Goal: Task Accomplishment & Management: Manage account settings

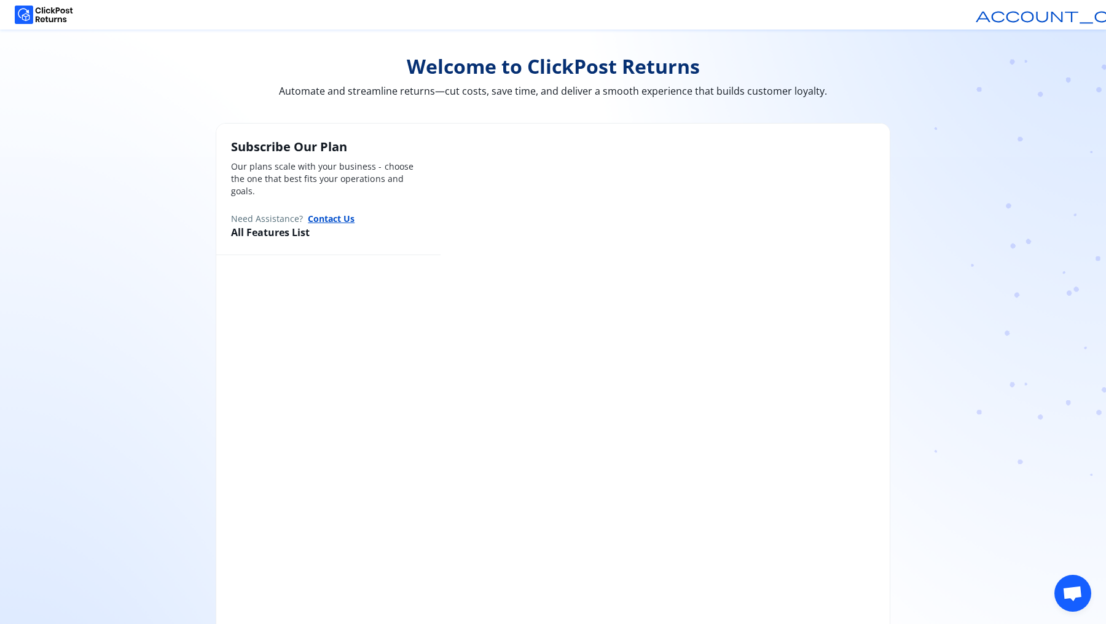
click at [72, 15] on img at bounding box center [44, 15] width 58 height 18
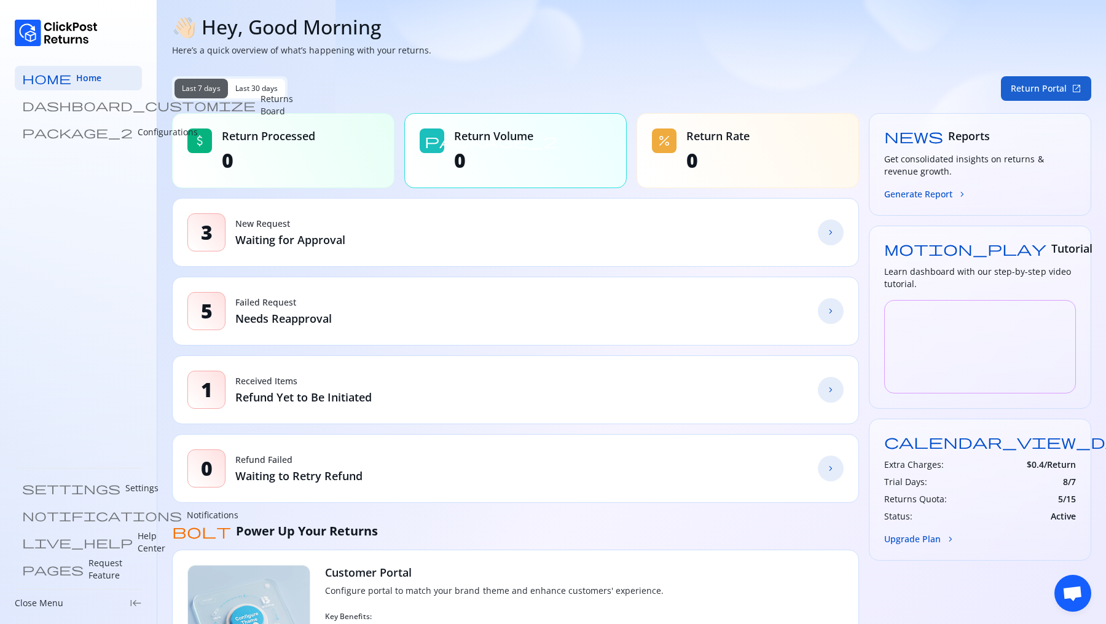
click at [1036, 89] on button "Return Portal open_in_new" at bounding box center [1046, 88] width 90 height 25
click at [261, 105] on p "Returns Board" at bounding box center [277, 105] width 33 height 25
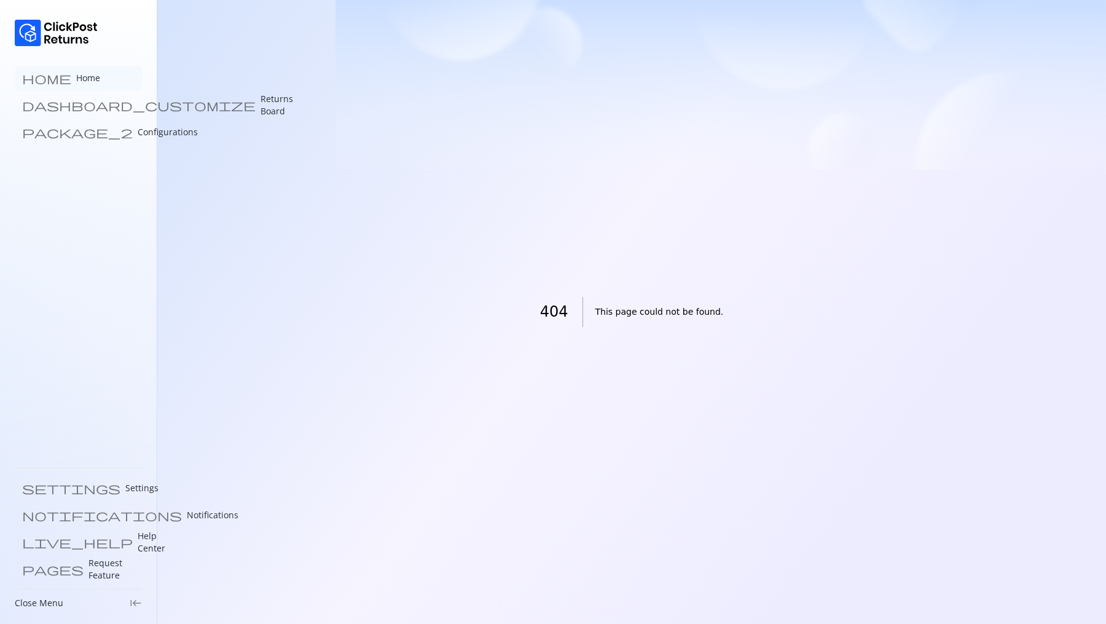
click at [76, 80] on p "Home" at bounding box center [88, 78] width 24 height 12
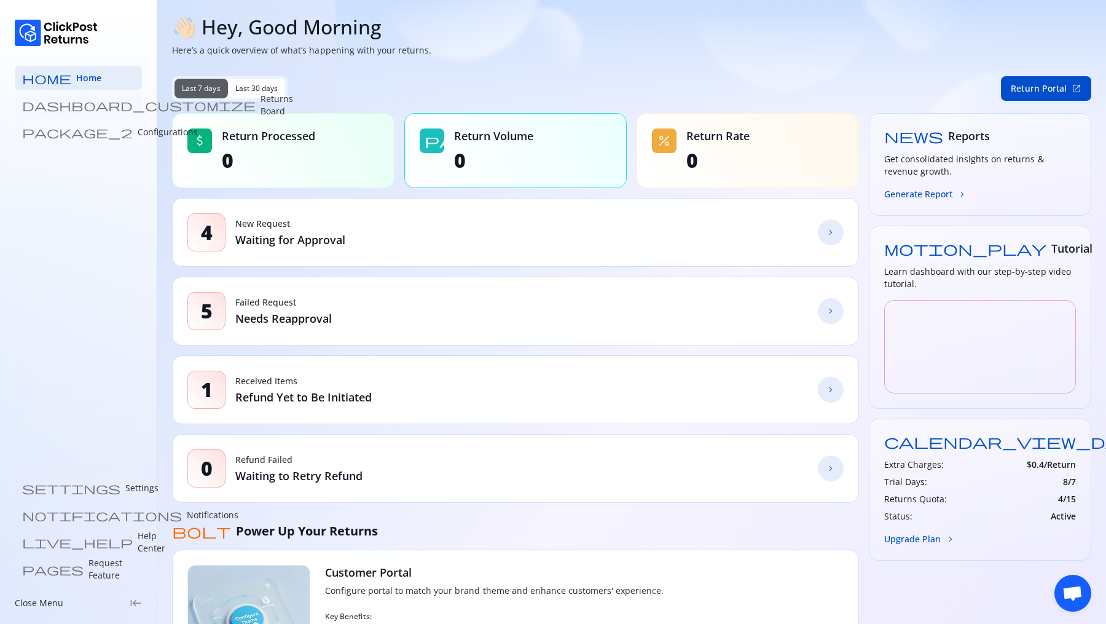
click at [261, 109] on p "Returns Board" at bounding box center [277, 105] width 33 height 25
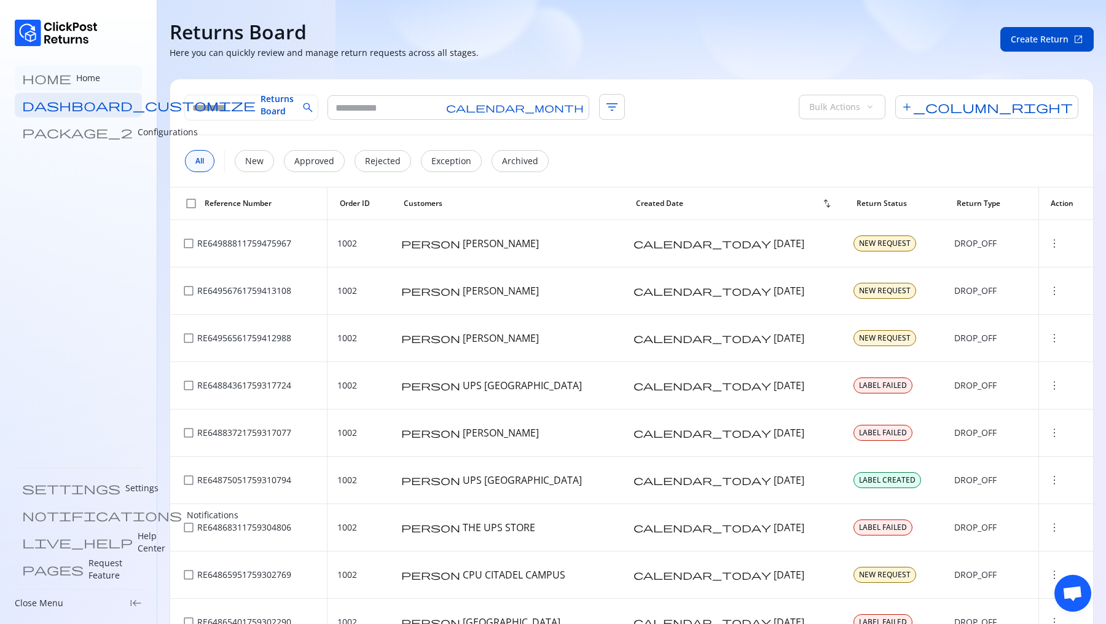
click at [81, 82] on link "home Home" at bounding box center [78, 78] width 127 height 25
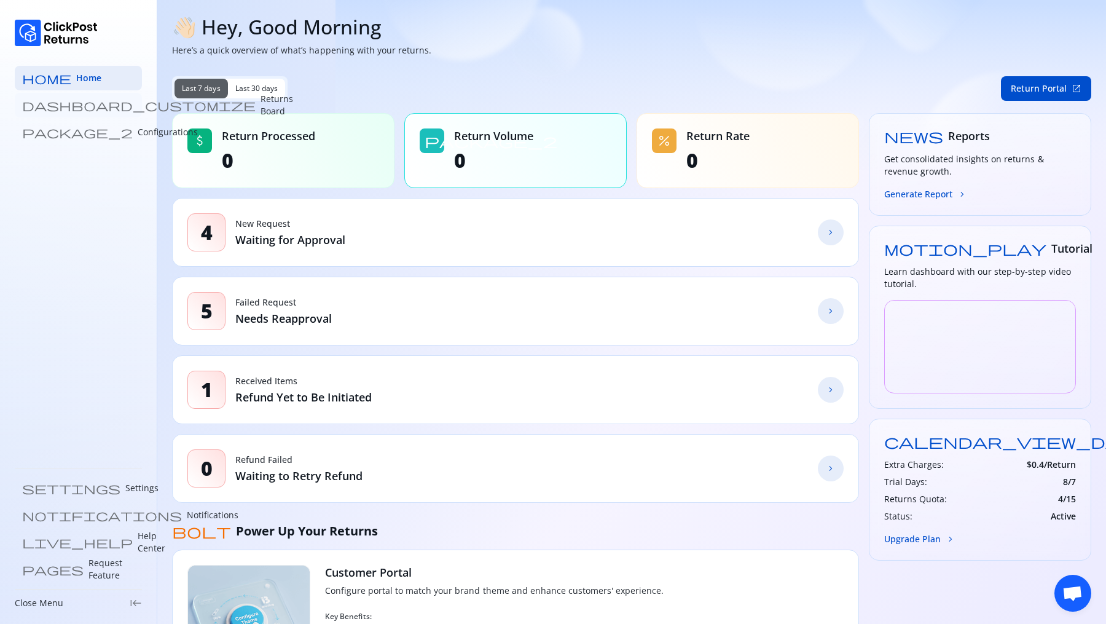
click at [261, 106] on p "Returns Board" at bounding box center [277, 105] width 33 height 25
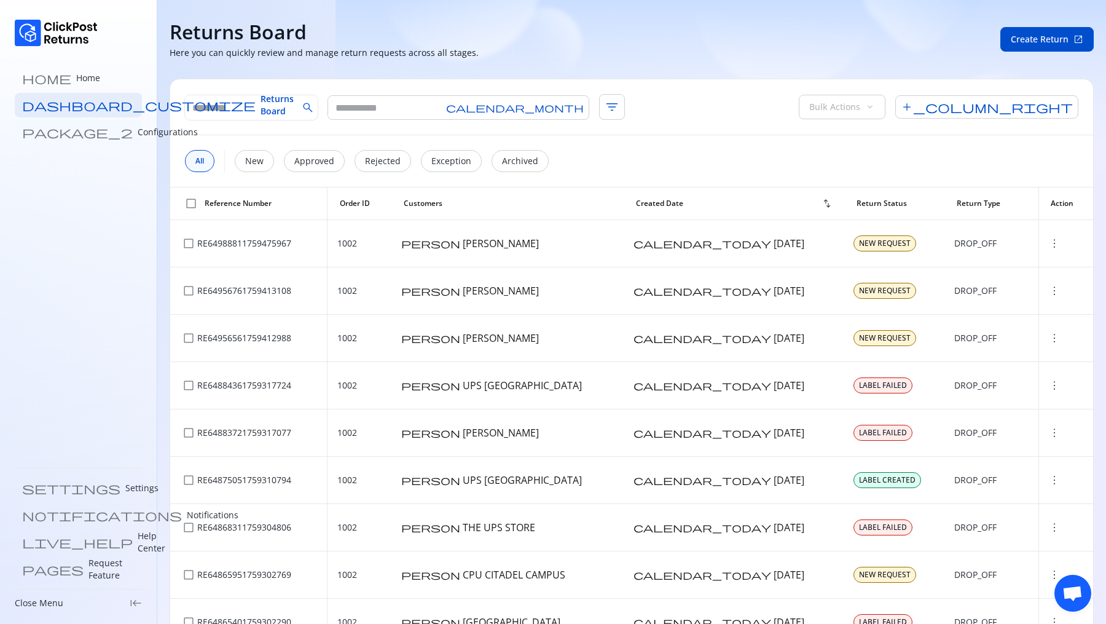
click at [138, 126] on p "Configurations" at bounding box center [168, 132] width 60 height 12
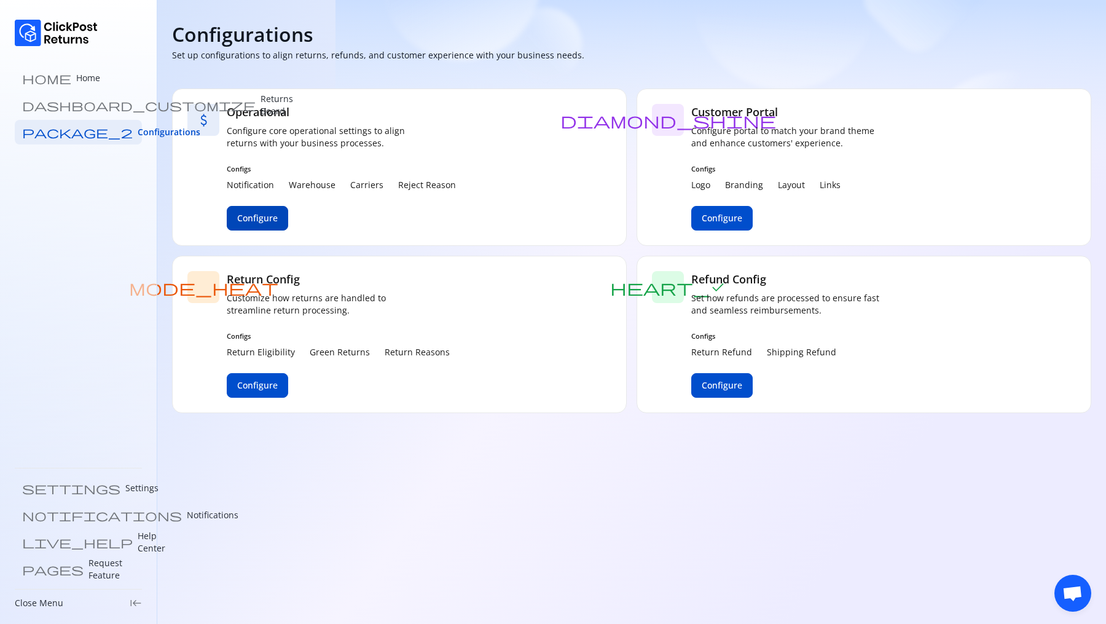
click at [270, 214] on span "Configure" at bounding box center [257, 218] width 41 height 12
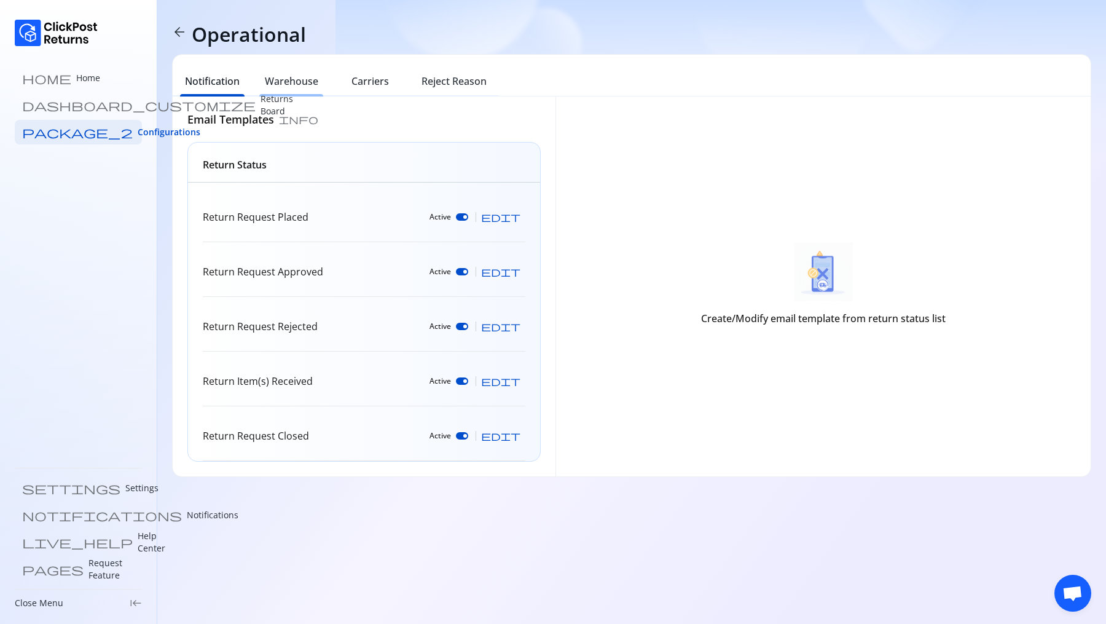
click at [257, 76] on div "Warehouse" at bounding box center [291, 82] width 79 height 27
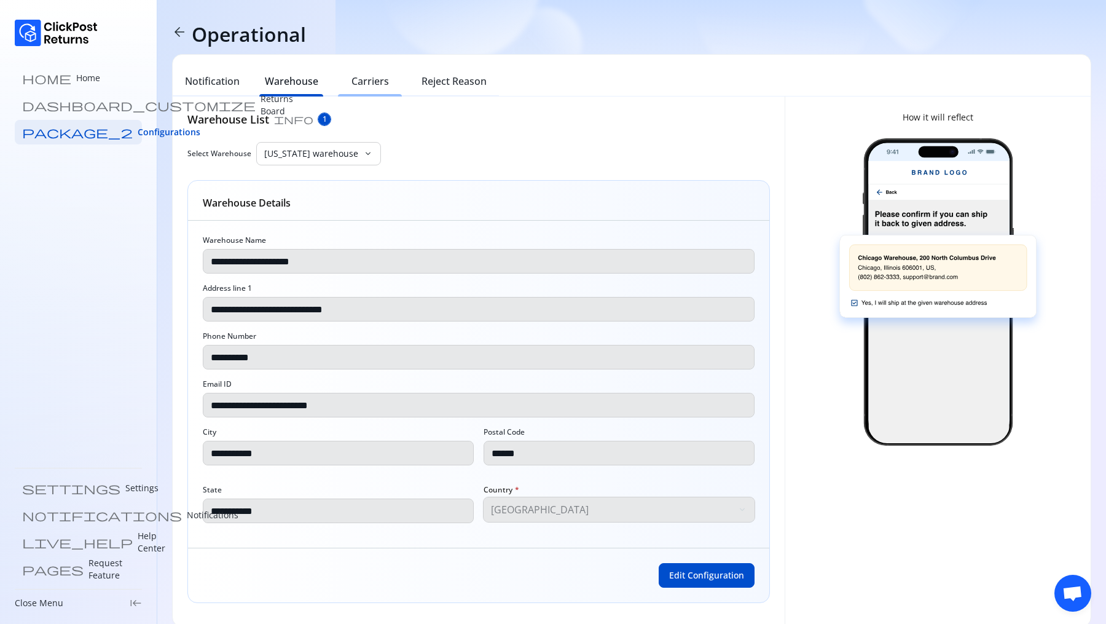
click at [368, 78] on h6 "Carriers" at bounding box center [370, 81] width 37 height 15
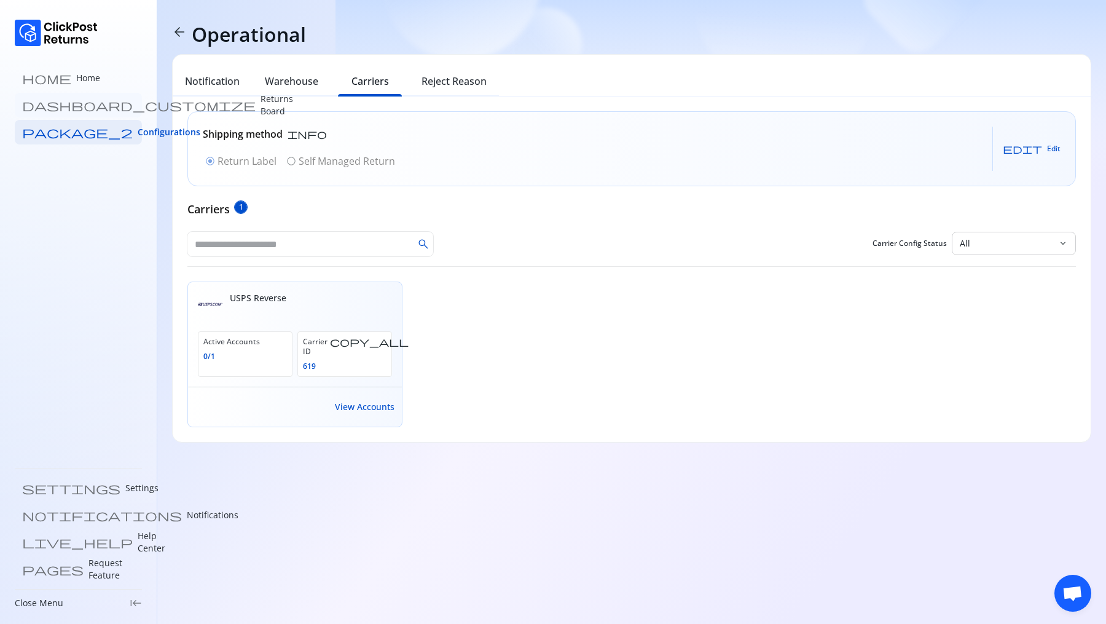
click at [48, 95] on link "dashboard_customize Returns Board" at bounding box center [78, 105] width 127 height 25
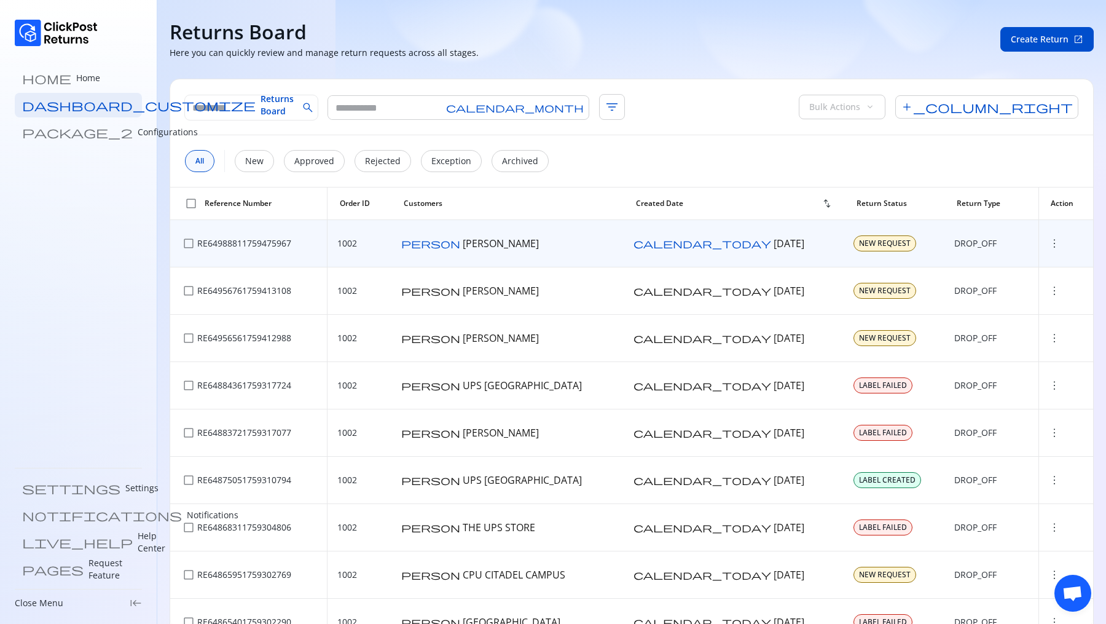
click at [1050, 241] on div "more_vert" at bounding box center [1066, 243] width 35 height 12
click at [1049, 241] on span "more_vert" at bounding box center [1055, 243] width 12 height 12
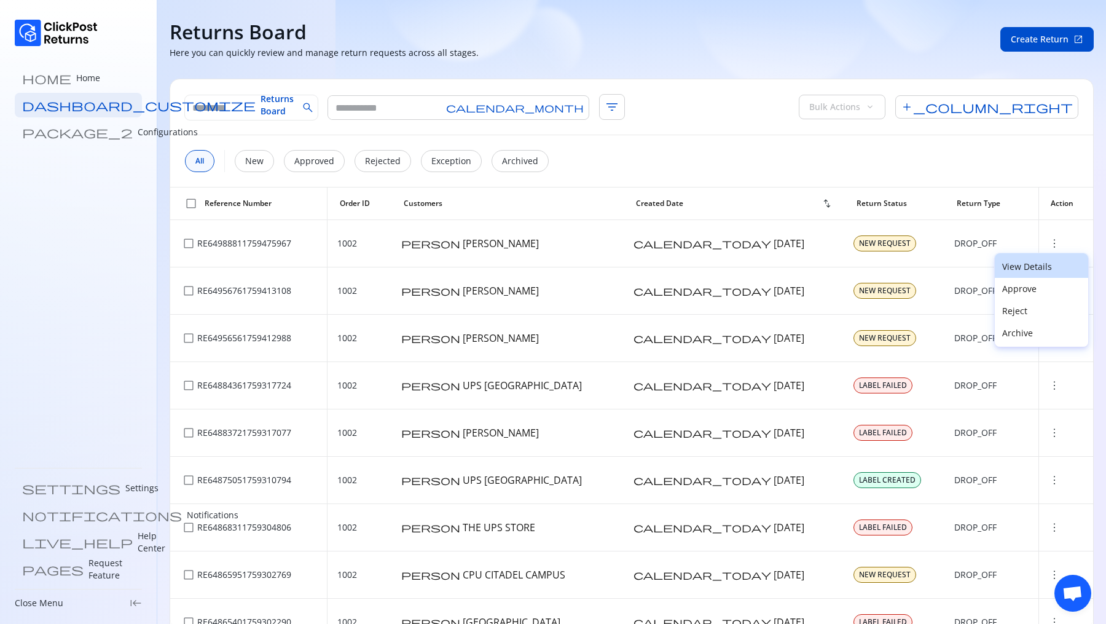
click at [1010, 270] on p "View Details" at bounding box center [1041, 267] width 79 height 12
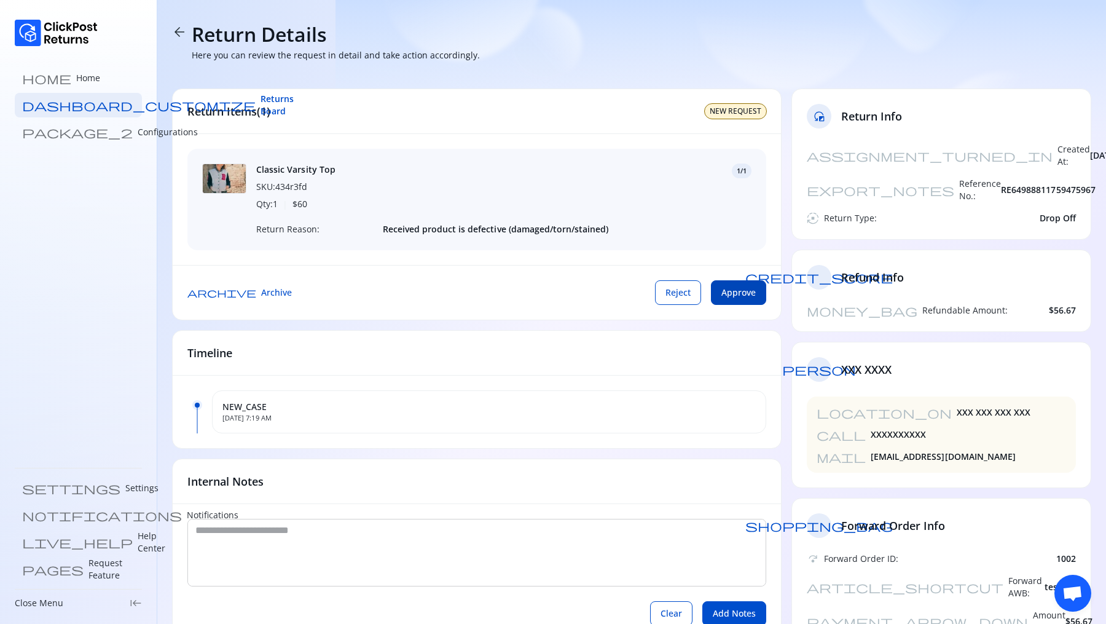
click at [744, 287] on span "Approve" at bounding box center [739, 292] width 34 height 12
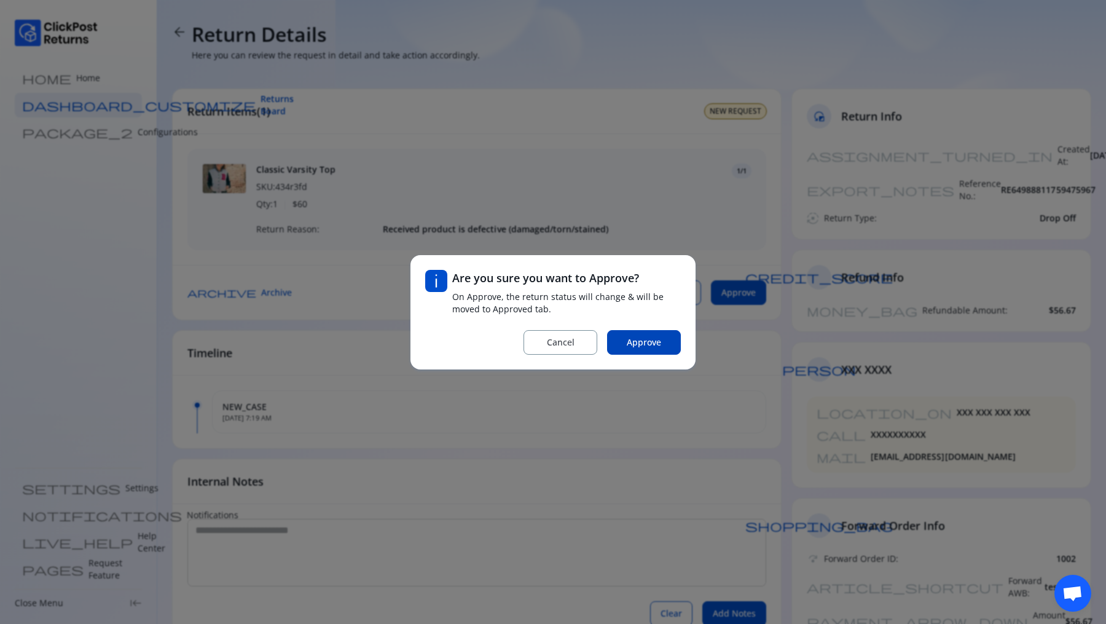
click at [655, 350] on button "Approve" at bounding box center [644, 342] width 74 height 25
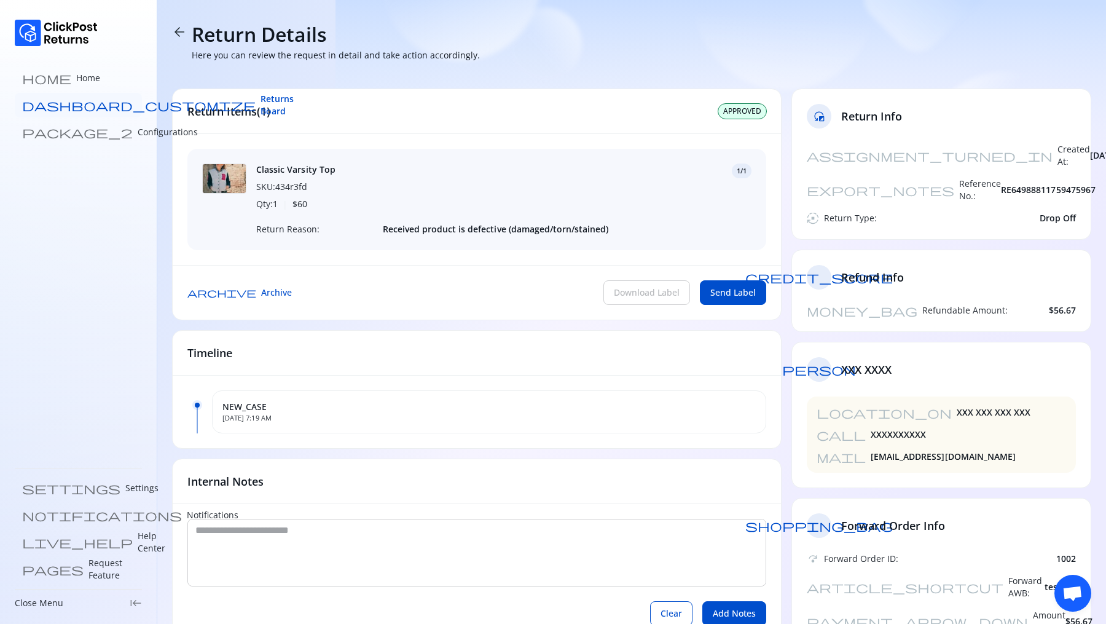
click at [68, 112] on link "dashboard_customize Returns Board" at bounding box center [78, 105] width 127 height 25
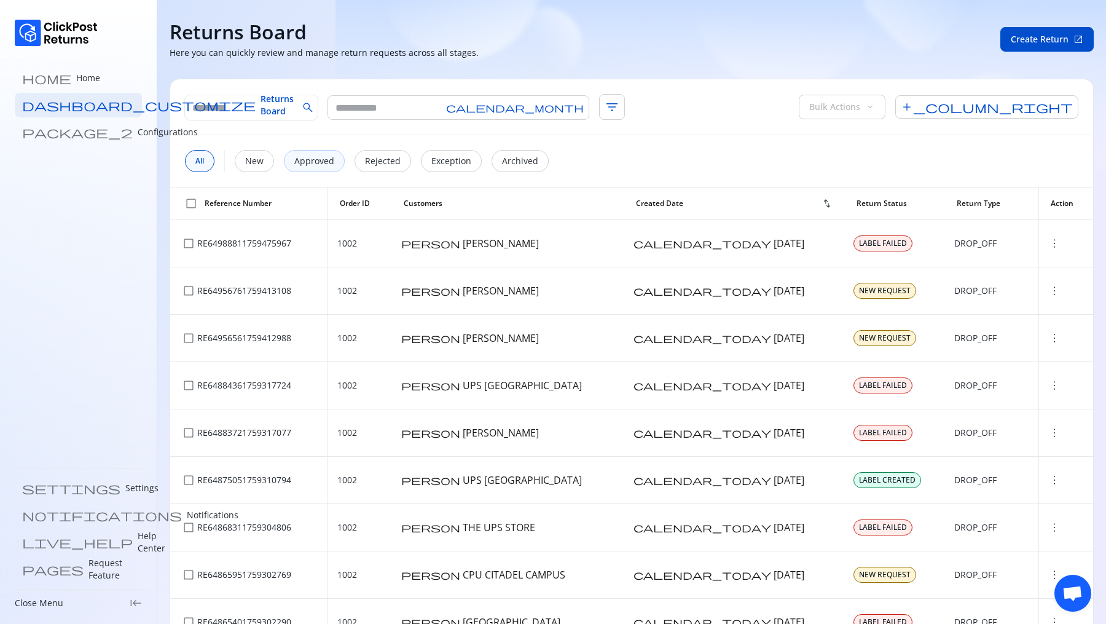
click at [329, 162] on p "Approved" at bounding box center [314, 161] width 40 height 12
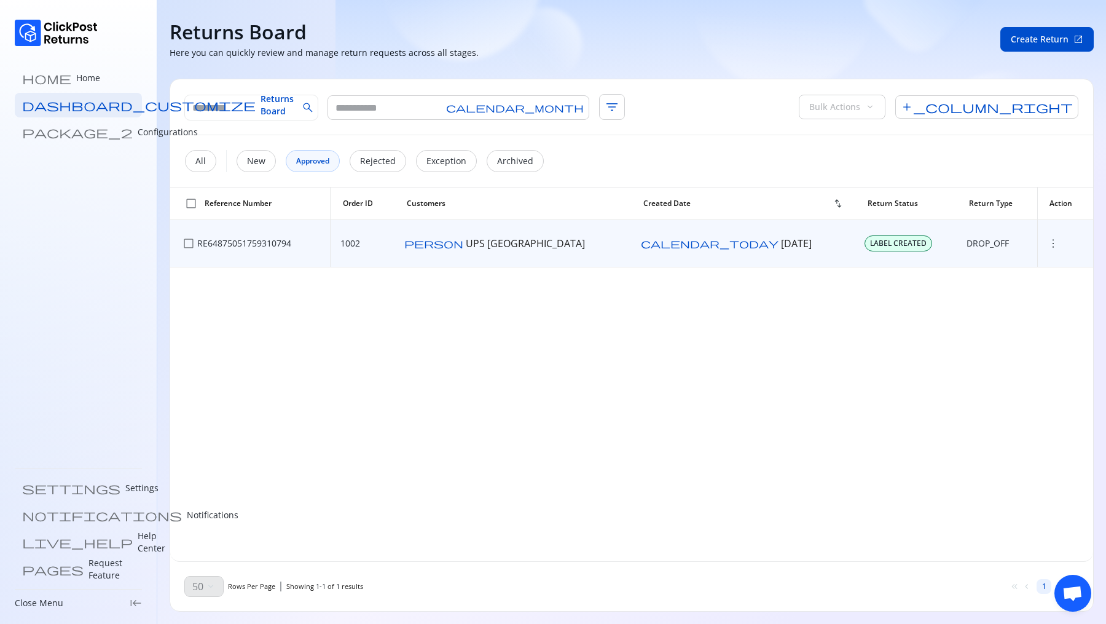
click at [631, 254] on td "person UPS CHARLESTON CENTER" at bounding box center [513, 243] width 236 height 47
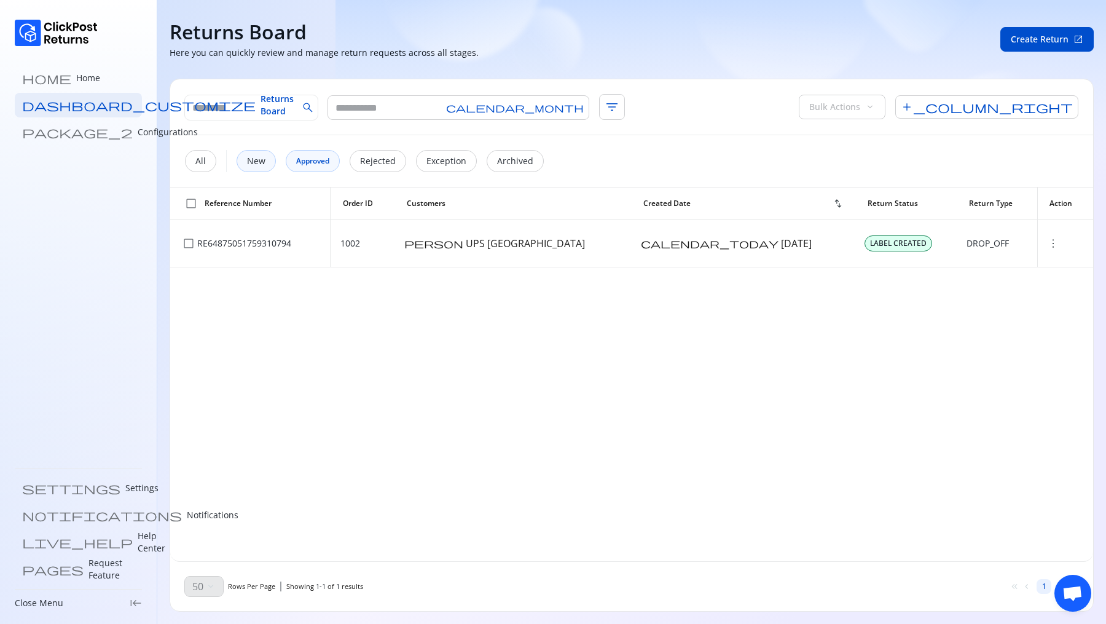
click at [269, 164] on div "New" at bounding box center [256, 161] width 39 height 22
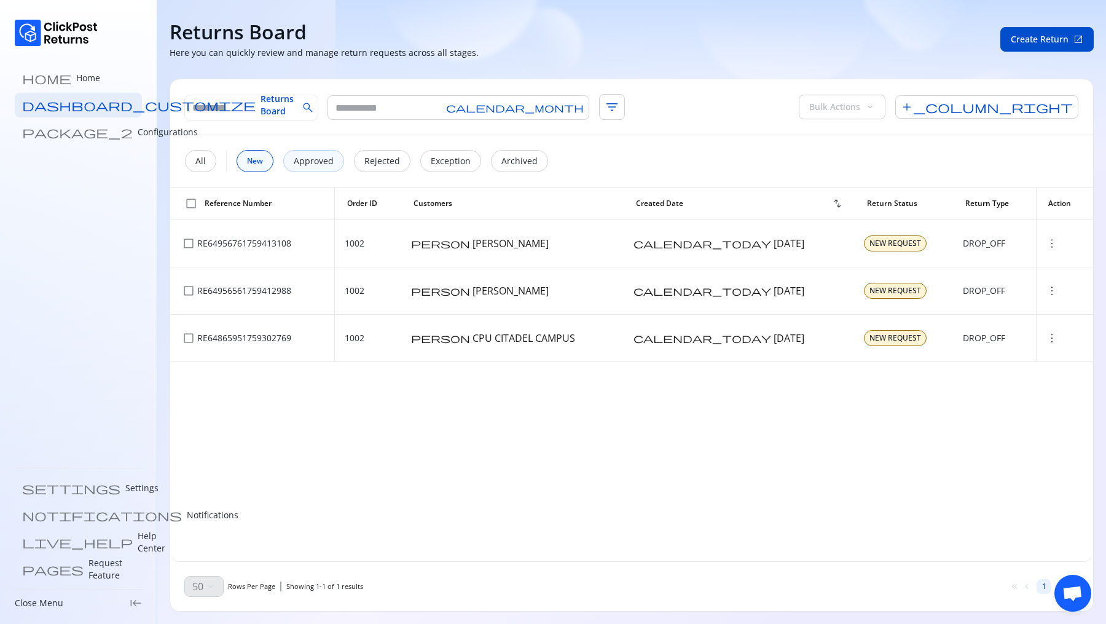
click at [315, 156] on p "Approved" at bounding box center [314, 161] width 40 height 12
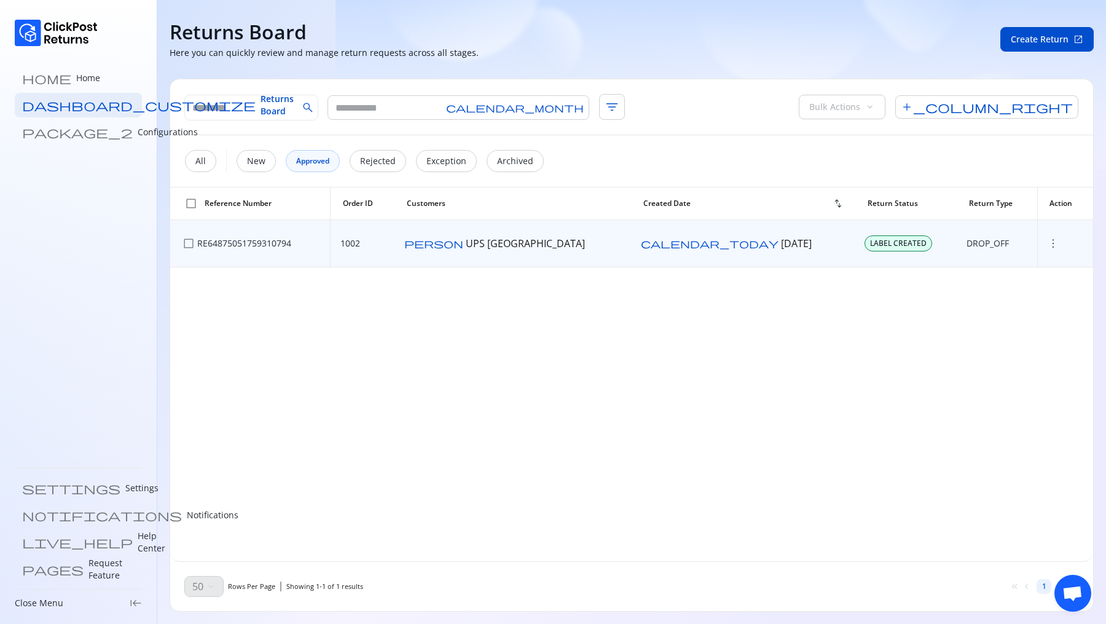
click at [1047, 246] on span "more_vert" at bounding box center [1053, 243] width 12 height 12
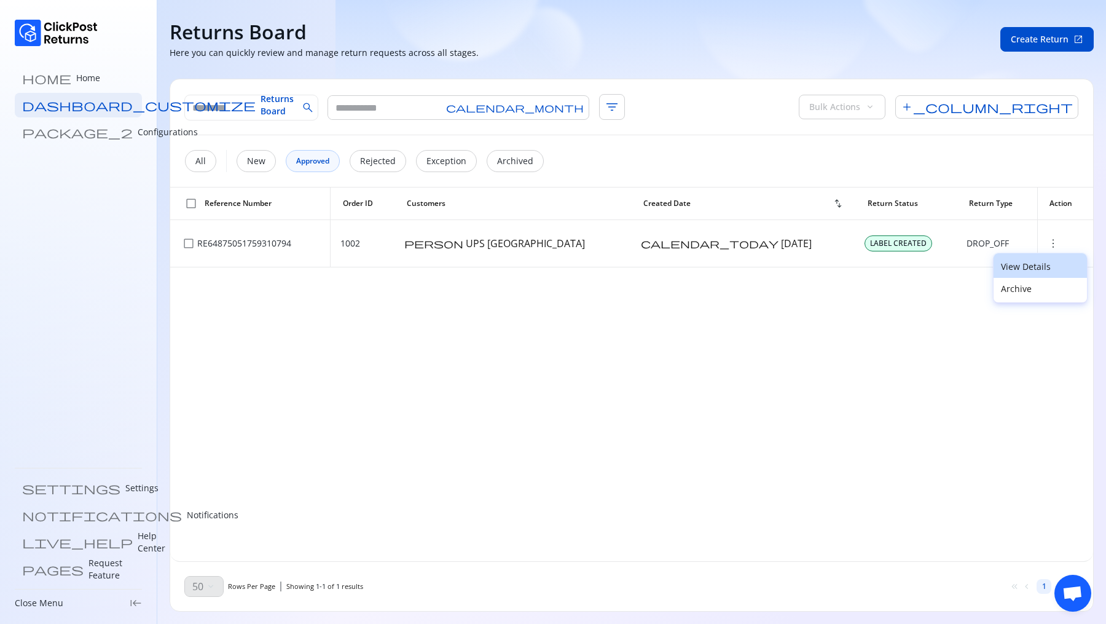
click at [1026, 268] on p "View Details" at bounding box center [1040, 267] width 79 height 12
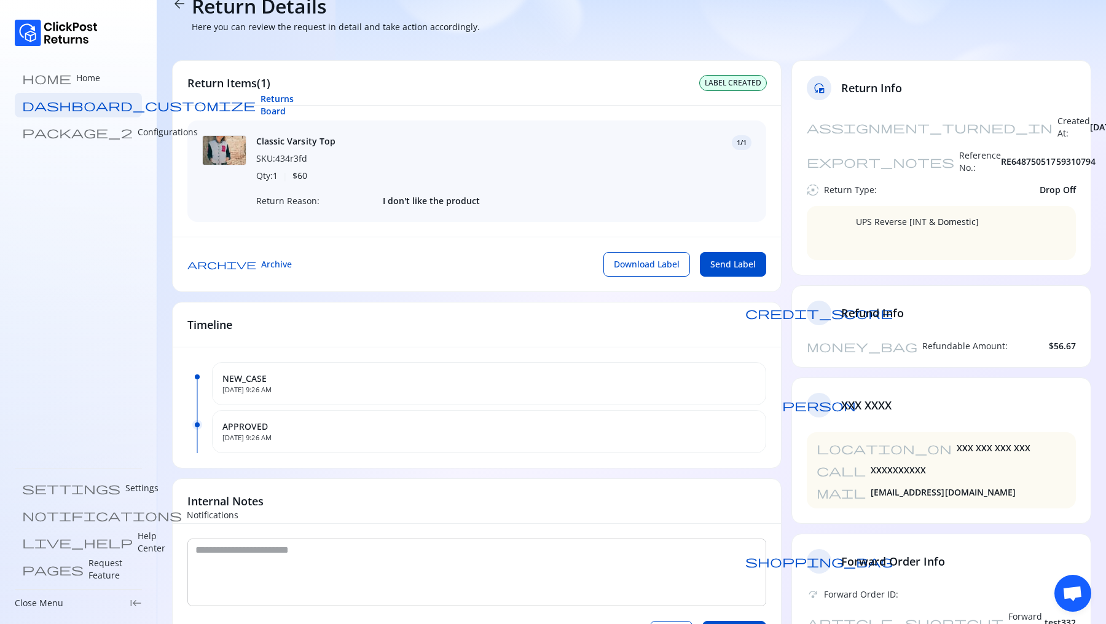
scroll to position [1, 0]
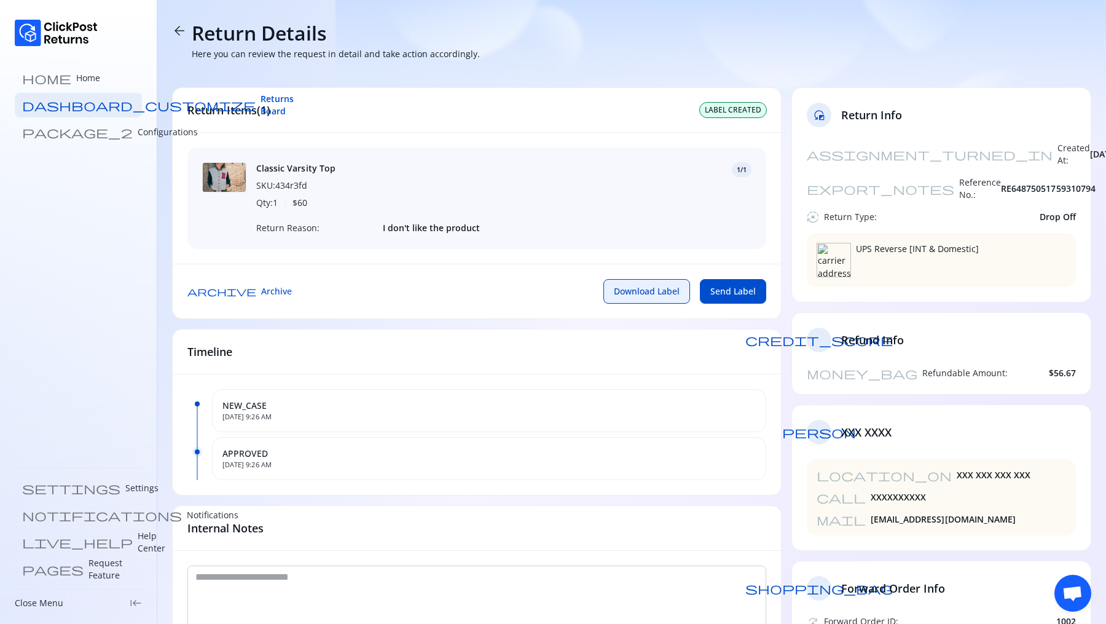
click at [641, 283] on button "Download Label" at bounding box center [647, 291] width 87 height 25
drag, startPoint x: 852, startPoint y: 221, endPoint x: 1020, endPoint y: 237, distance: 169.2
click at [1020, 237] on div "UPS Reverse [INT & Domestic]" at bounding box center [941, 260] width 269 height 54
click at [962, 252] on div "UPS Reverse [INT & Domestic]" at bounding box center [941, 260] width 269 height 54
drag, startPoint x: 859, startPoint y: 224, endPoint x: 1017, endPoint y: 222, distance: 158.6
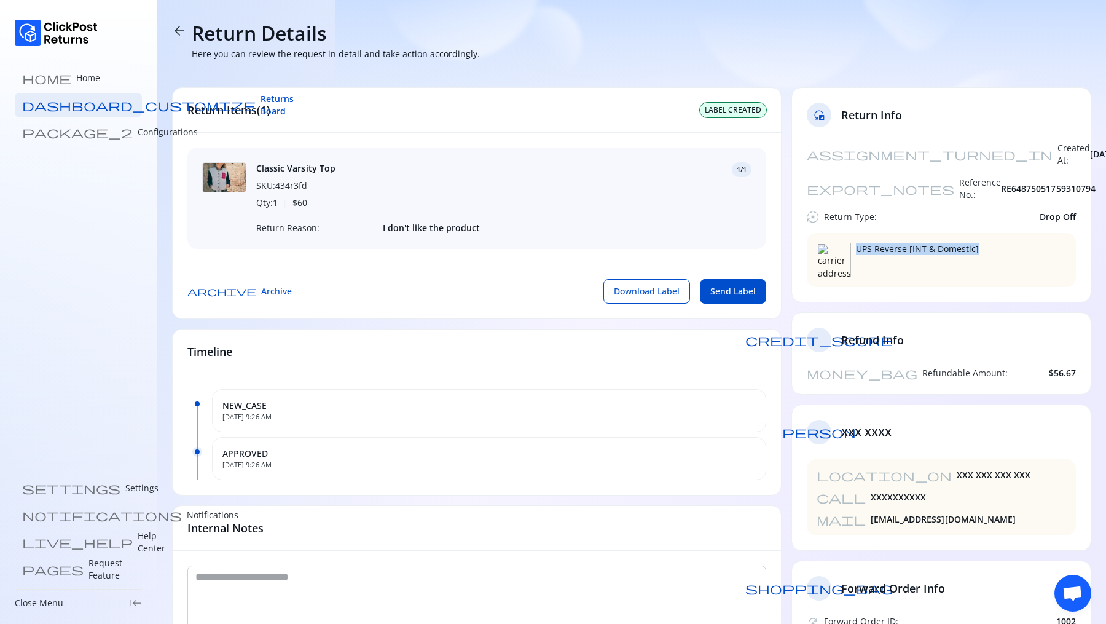
click at [1017, 233] on div "UPS Reverse [INT & Domestic]" at bounding box center [941, 260] width 269 height 54
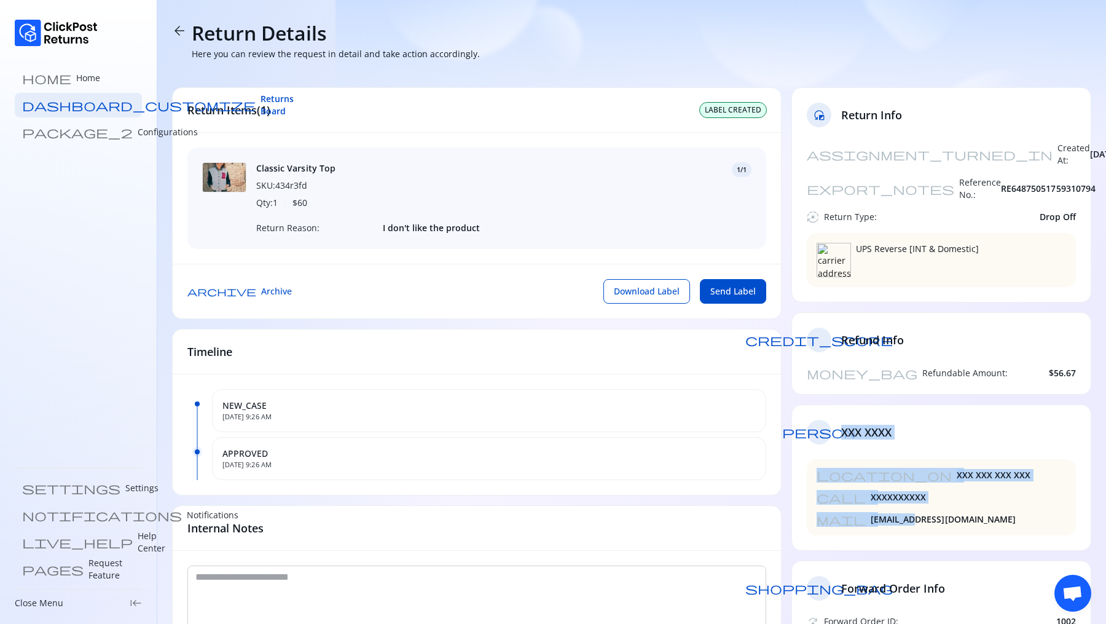
drag, startPoint x: 843, startPoint y: 401, endPoint x: 940, endPoint y: 495, distance: 134.3
click at [940, 495] on div "person XXX XXXX location_on XXX XXX XXX XXX call XXXXXXXXXX mail xx@xx.com" at bounding box center [942, 477] width 300 height 146
click at [886, 491] on span "XXXXXXXXXX" at bounding box center [898, 497] width 55 height 12
drag, startPoint x: 885, startPoint y: 494, endPoint x: 832, endPoint y: 411, distance: 99.2
click at [832, 411] on div "person XXX XXXX location_on XXX XXX XXX XXX call XXXXXXXXXX mail xx@xx.com" at bounding box center [942, 477] width 300 height 146
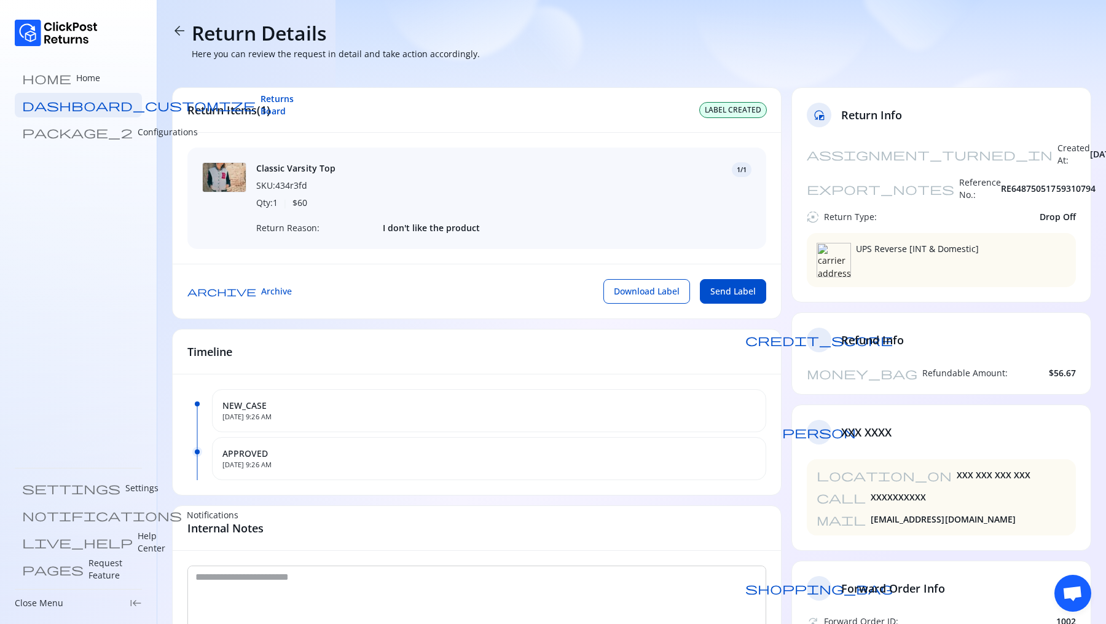
click at [179, 33] on span "arrow_back" at bounding box center [179, 30] width 15 height 15
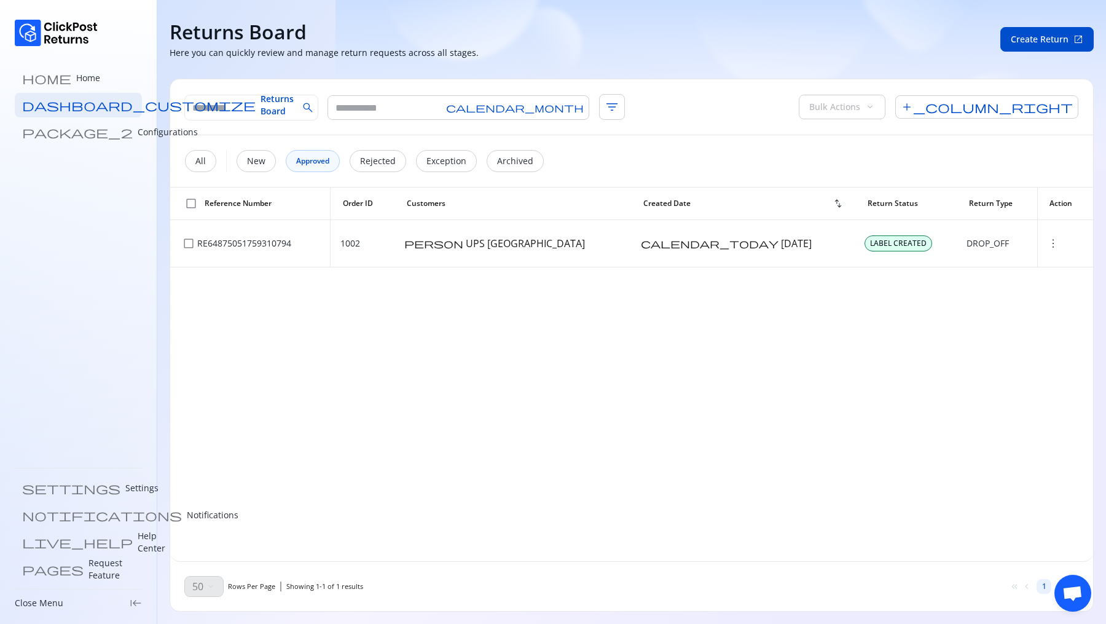
click at [305, 161] on span "Approved" at bounding box center [312, 161] width 33 height 10
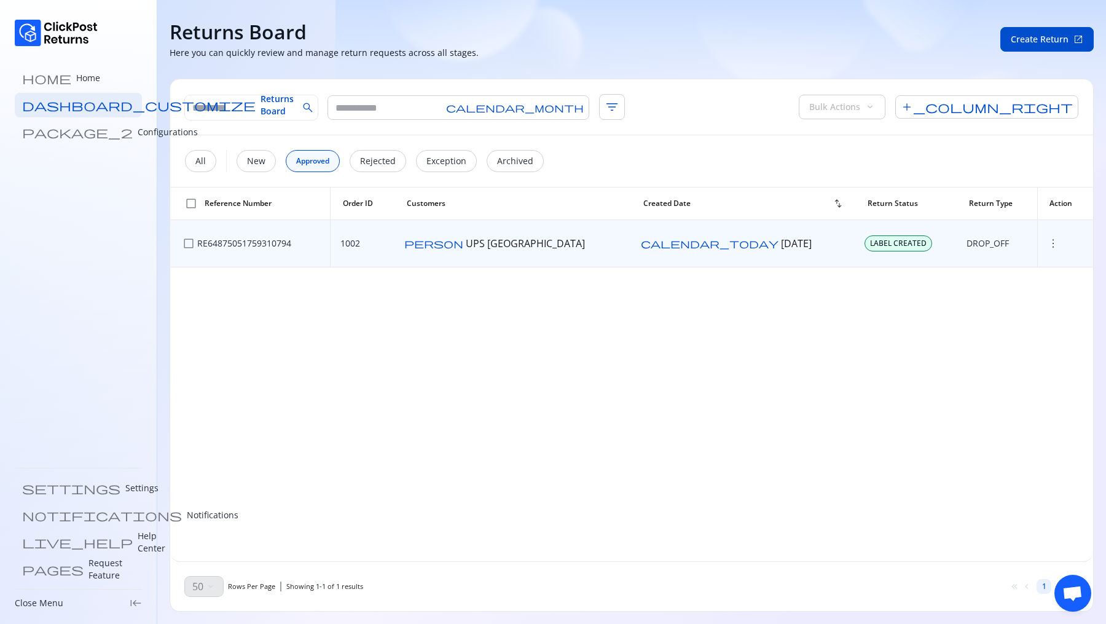
click at [1037, 250] on td "more_vert" at bounding box center [1065, 243] width 56 height 47
click at [1047, 245] on span "more_vert" at bounding box center [1053, 243] width 12 height 12
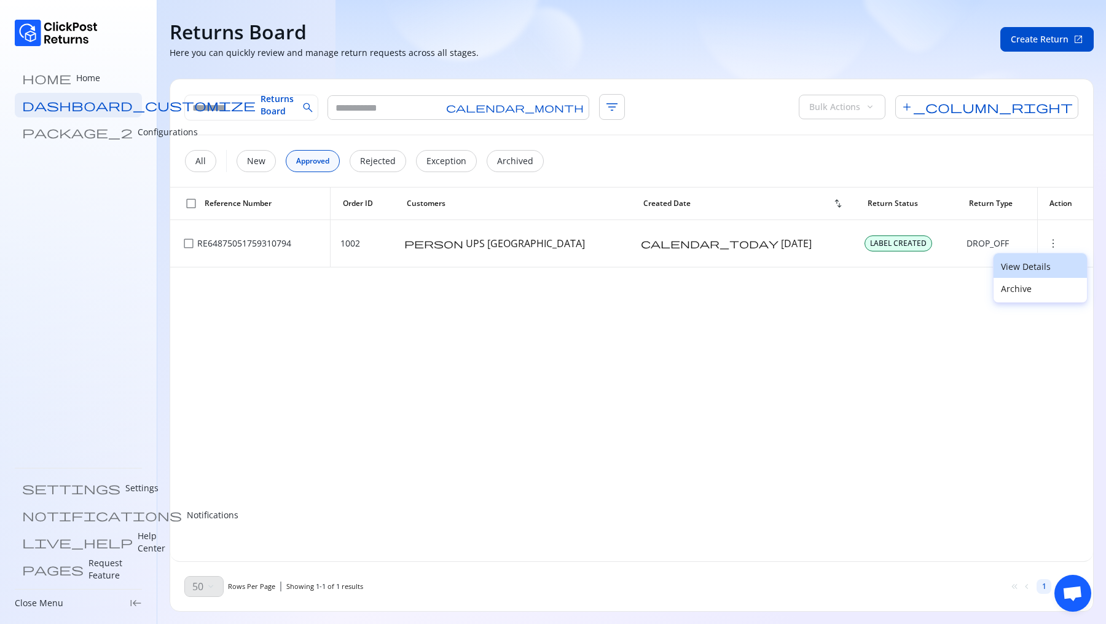
click at [1017, 272] on p "View Details" at bounding box center [1040, 267] width 79 height 12
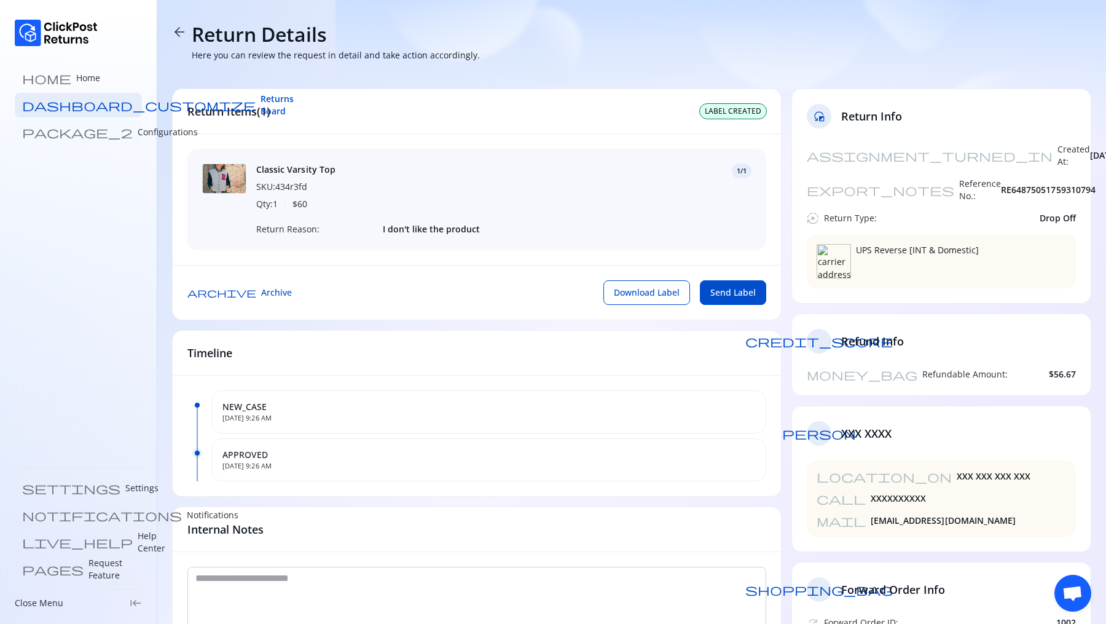
click at [138, 126] on p "Configurations" at bounding box center [168, 132] width 60 height 12
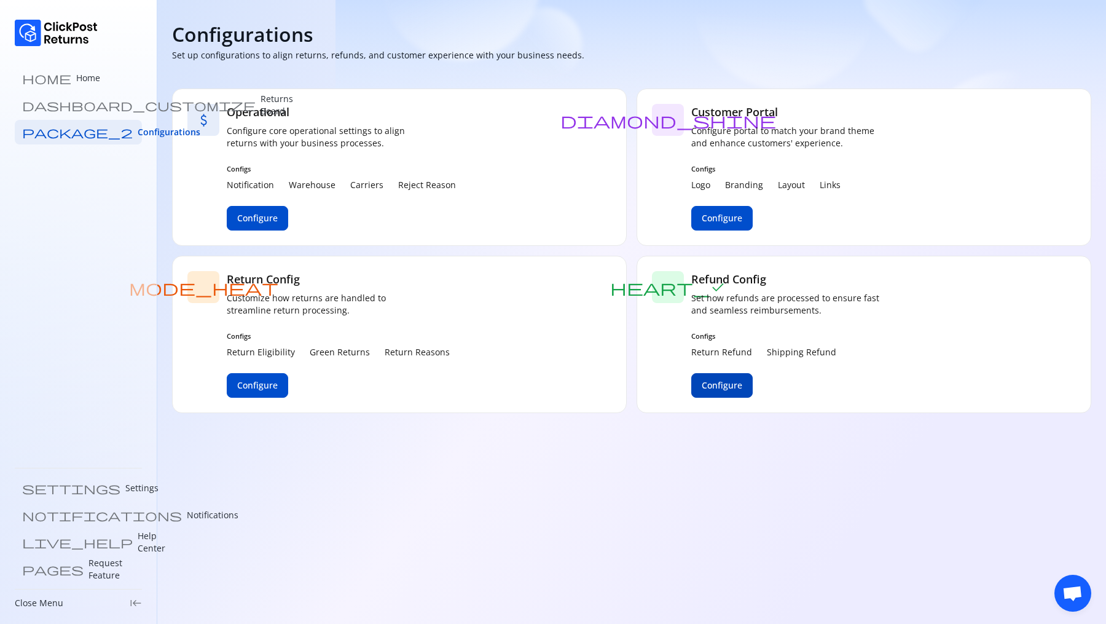
click at [738, 393] on button "Configure" at bounding box center [721, 385] width 61 height 25
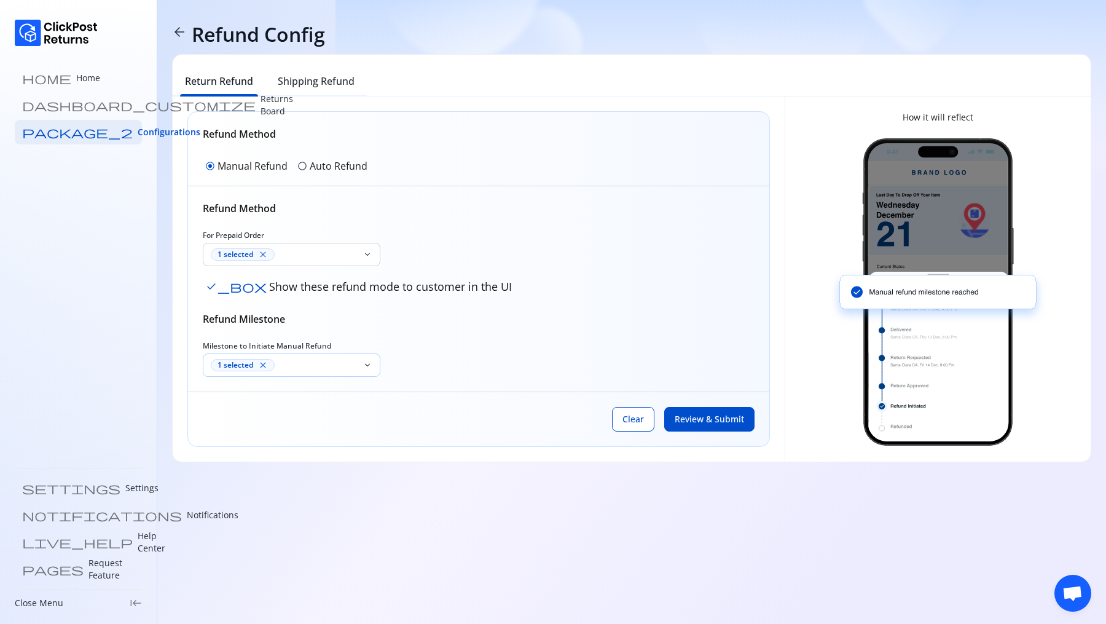
click at [294, 369] on div "1 selected close" at bounding box center [284, 365] width 147 height 12
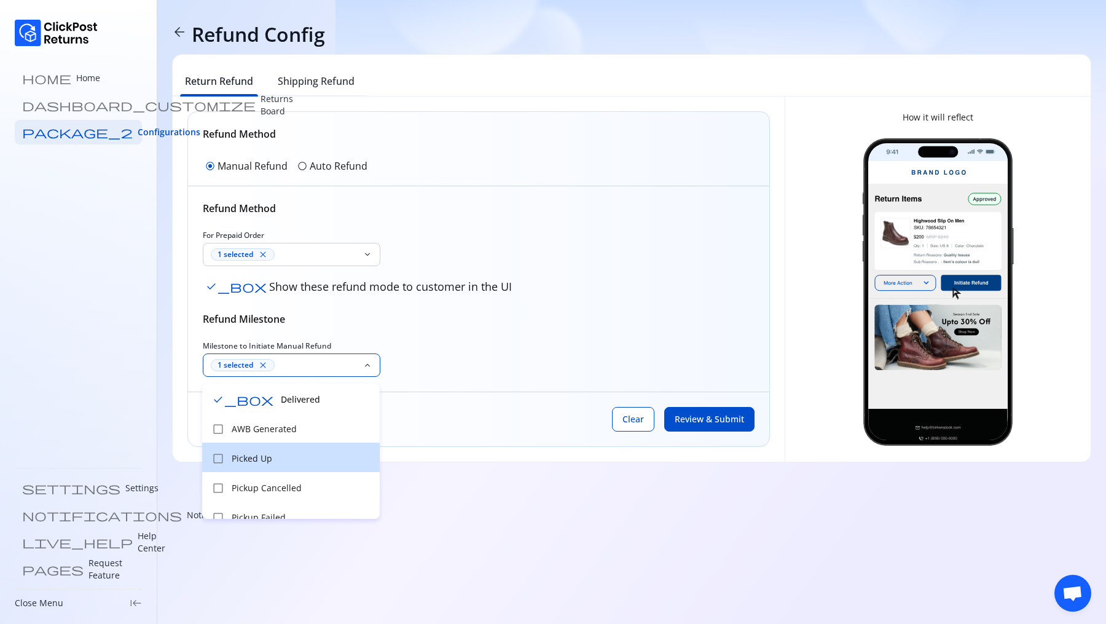
scroll to position [12, 0]
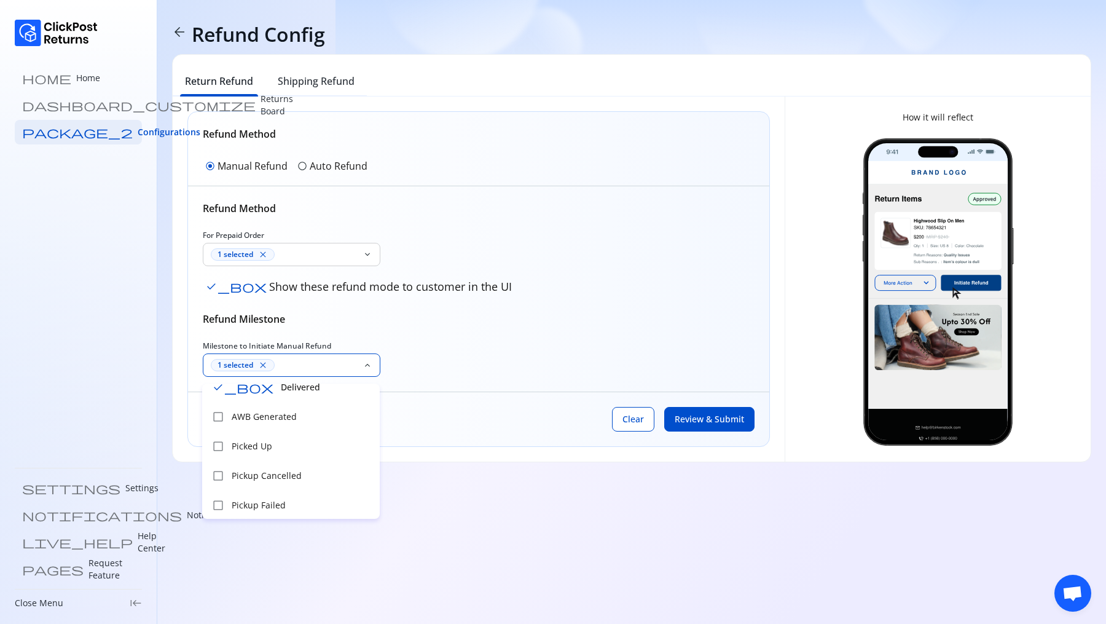
click at [472, 228] on div "Refund Method For Prepaid Order 1 selected close keyboard_arrow_down check_box …" at bounding box center [479, 289] width 552 height 176
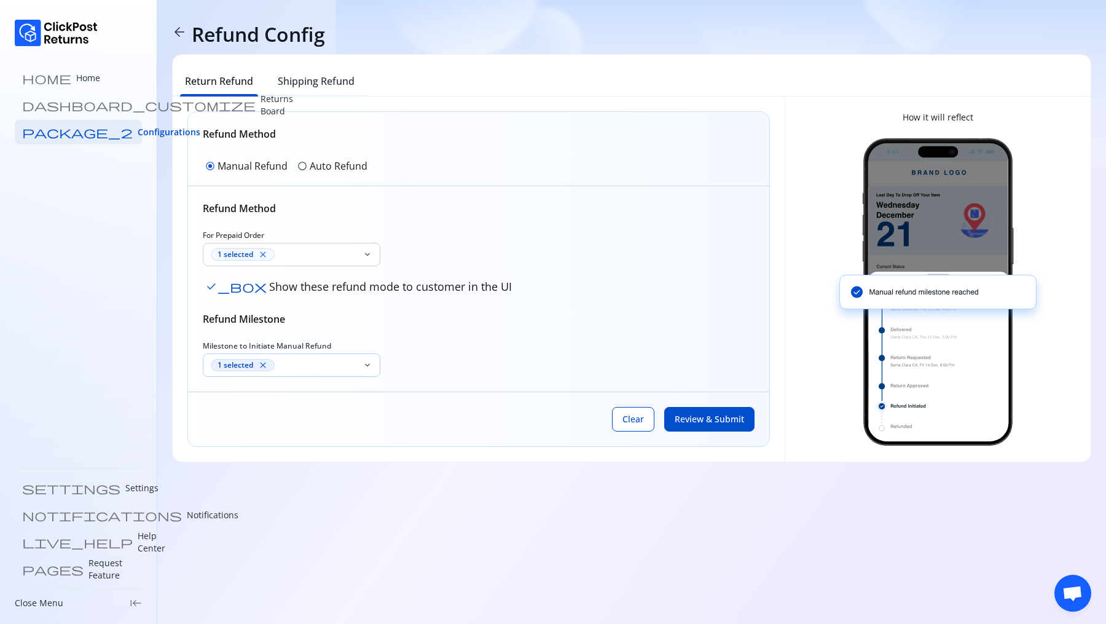
click at [254, 366] on div "1 selected close" at bounding box center [243, 365] width 64 height 12
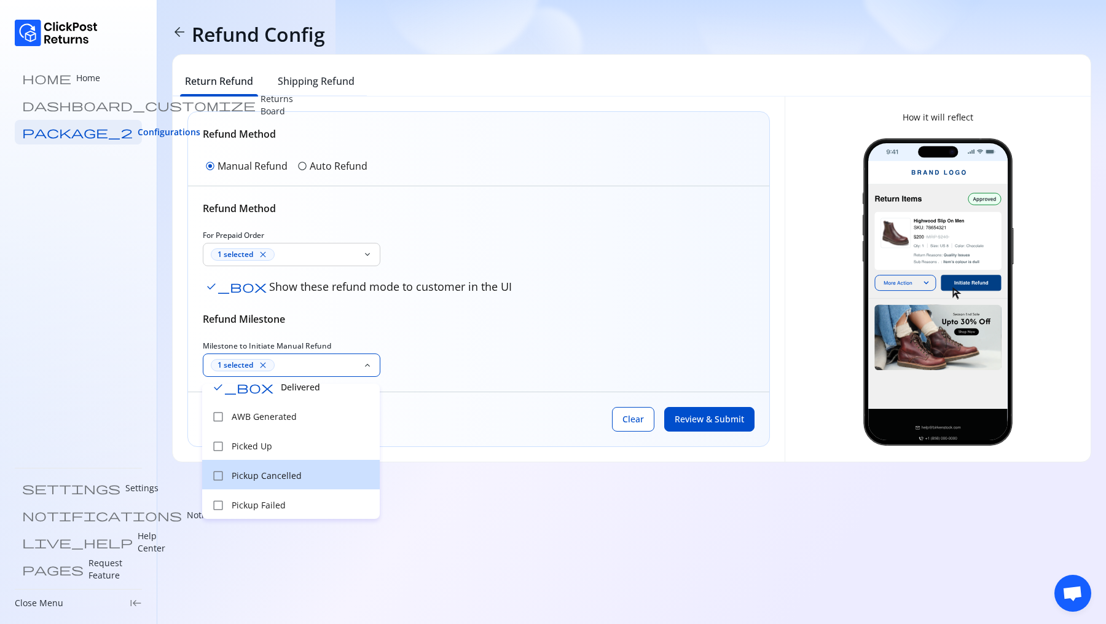
scroll to position [0, 0]
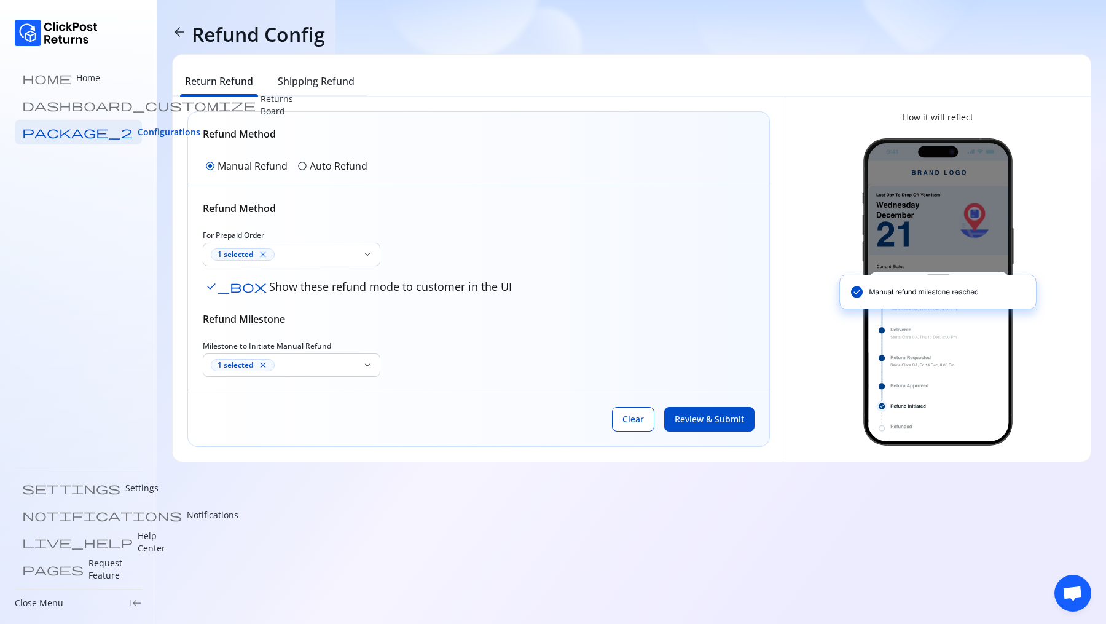
click at [414, 324] on h6 "Refund Milestone" at bounding box center [479, 319] width 552 height 15
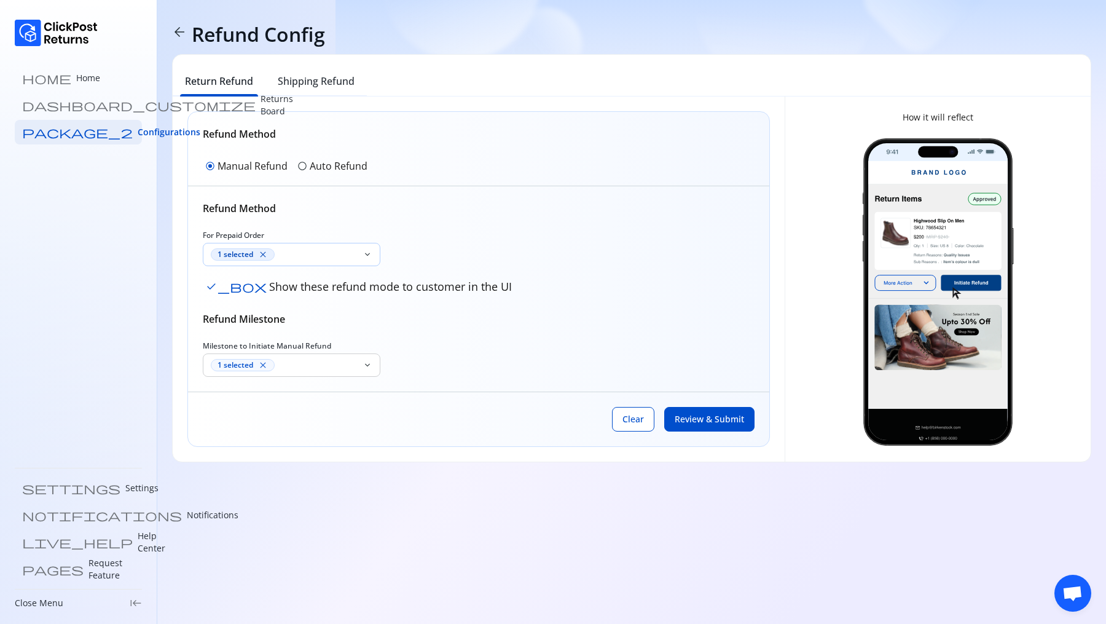
click at [237, 259] on div "1 selected close" at bounding box center [243, 254] width 64 height 12
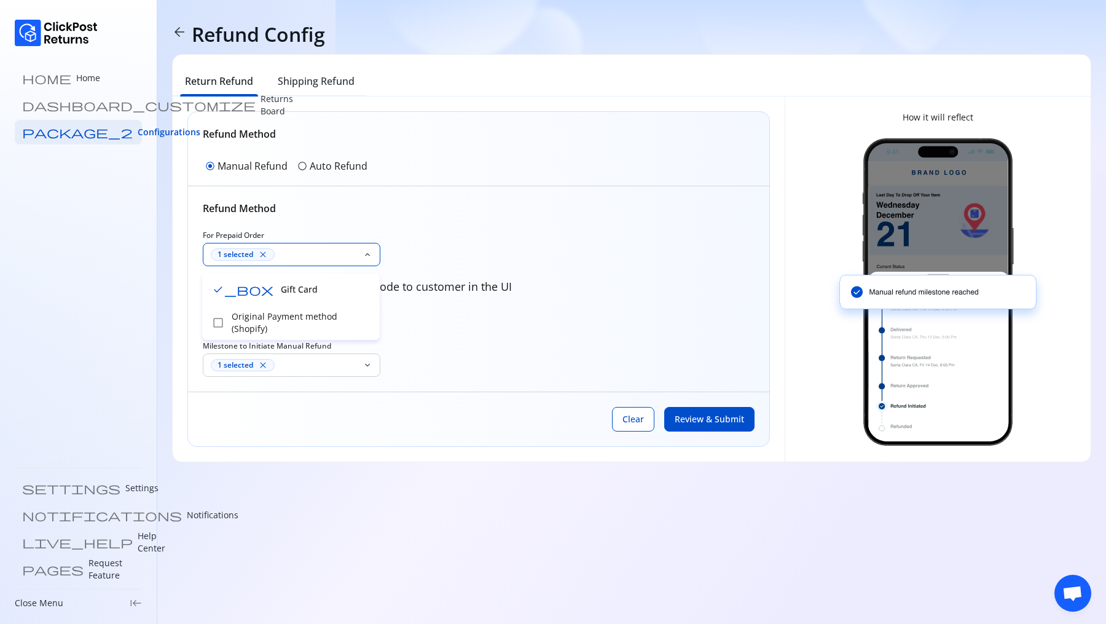
click at [461, 265] on div "For Prepaid Order 1 selected close keyboard_arrow_down check_box Show these ref…" at bounding box center [479, 263] width 552 height 66
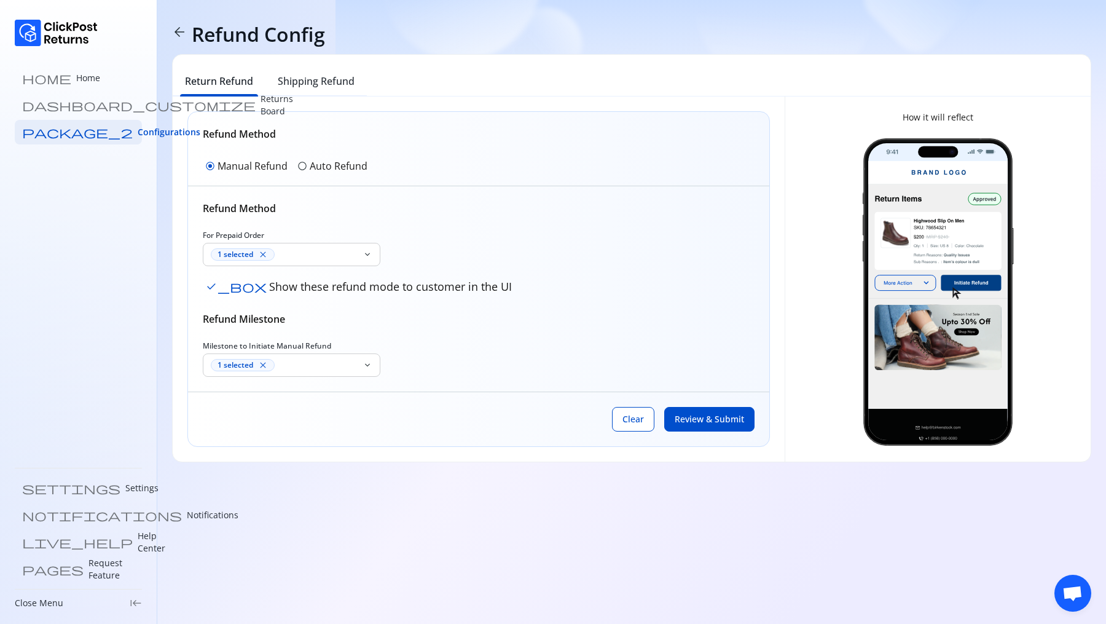
click at [416, 302] on div "Refund Method For Prepaid Order 1 selected close keyboard_arrow_down check_box …" at bounding box center [479, 289] width 552 height 176
click at [291, 367] on div "1 selected close" at bounding box center [284, 365] width 147 height 12
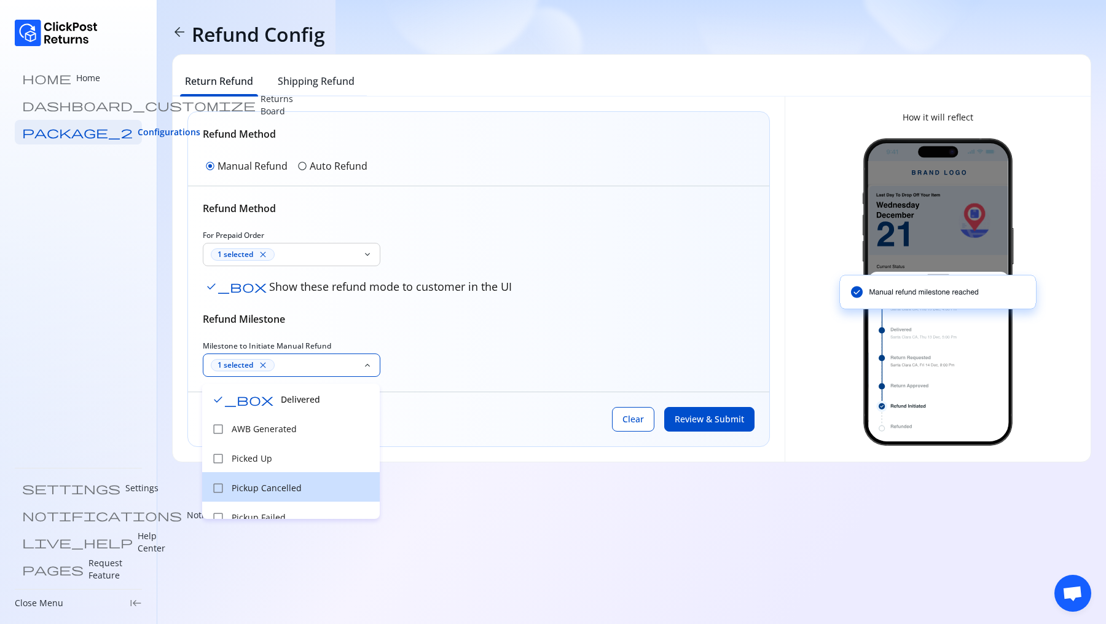
scroll to position [12, 0]
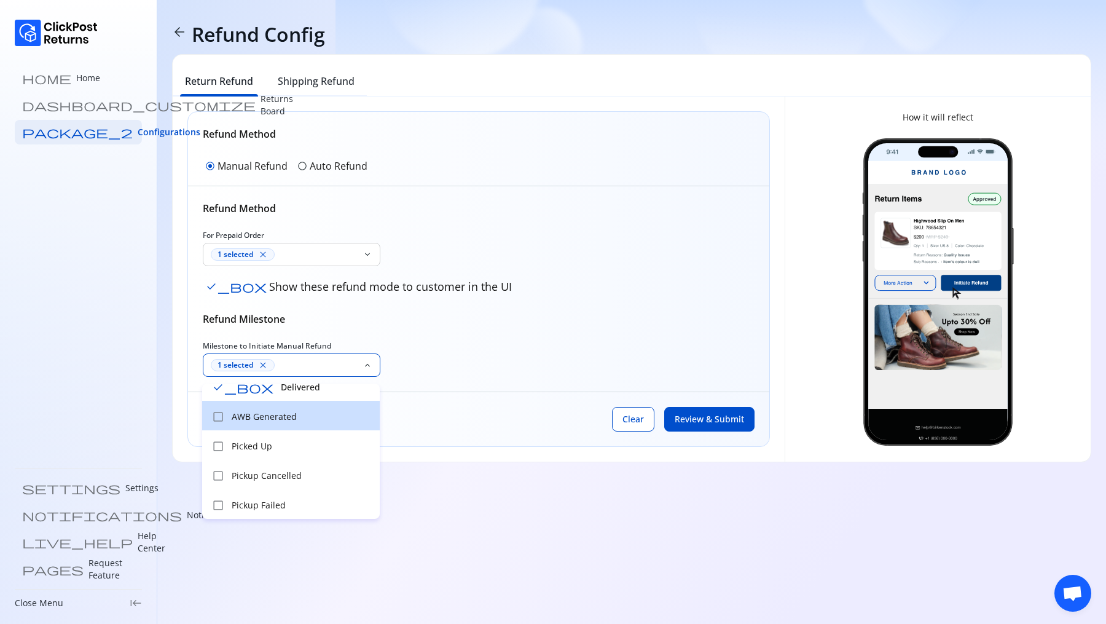
click at [272, 409] on div "check_box_outline_blank AWB Generated" at bounding box center [291, 416] width 178 height 30
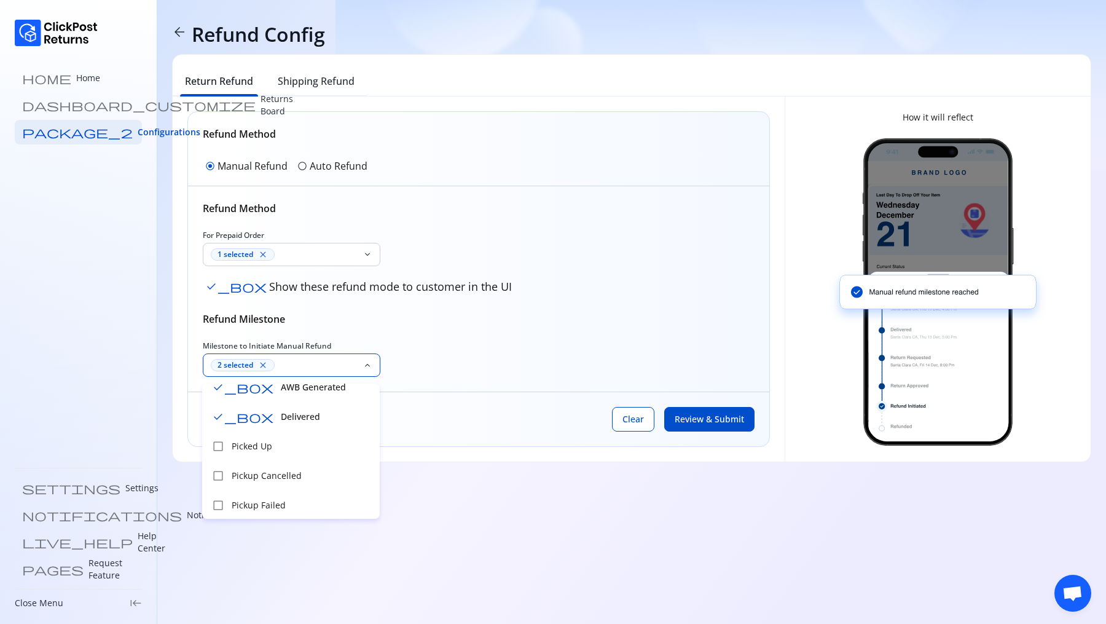
click at [266, 397] on div "check_box AWB Generated" at bounding box center [291, 386] width 178 height 30
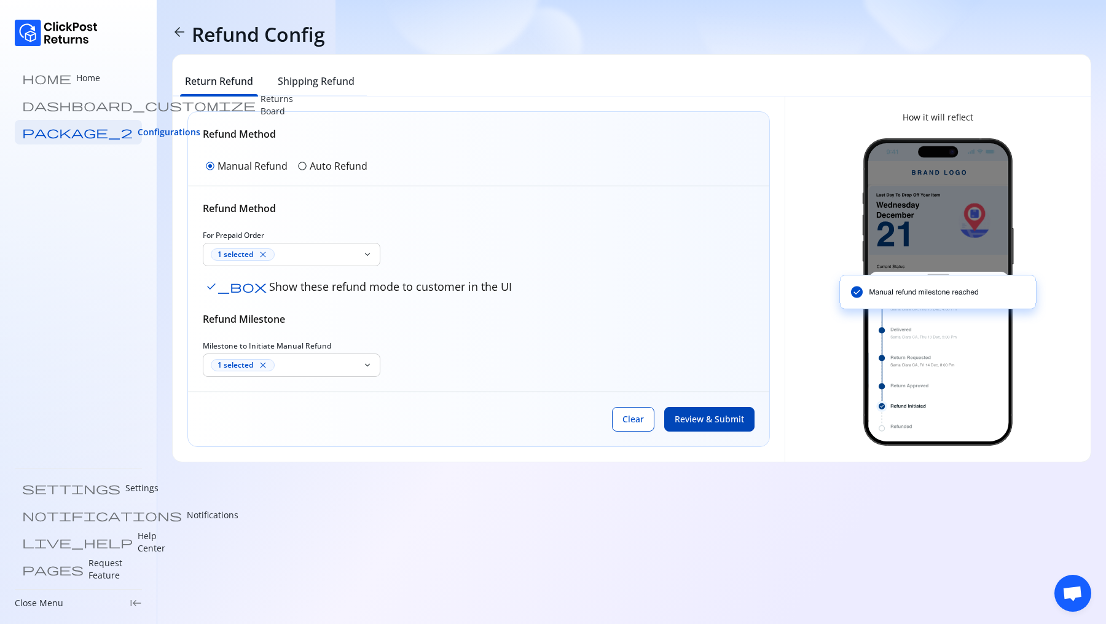
click at [693, 428] on button "Review & Submit" at bounding box center [709, 419] width 90 height 25
click at [261, 100] on p "Returns Board" at bounding box center [277, 105] width 33 height 25
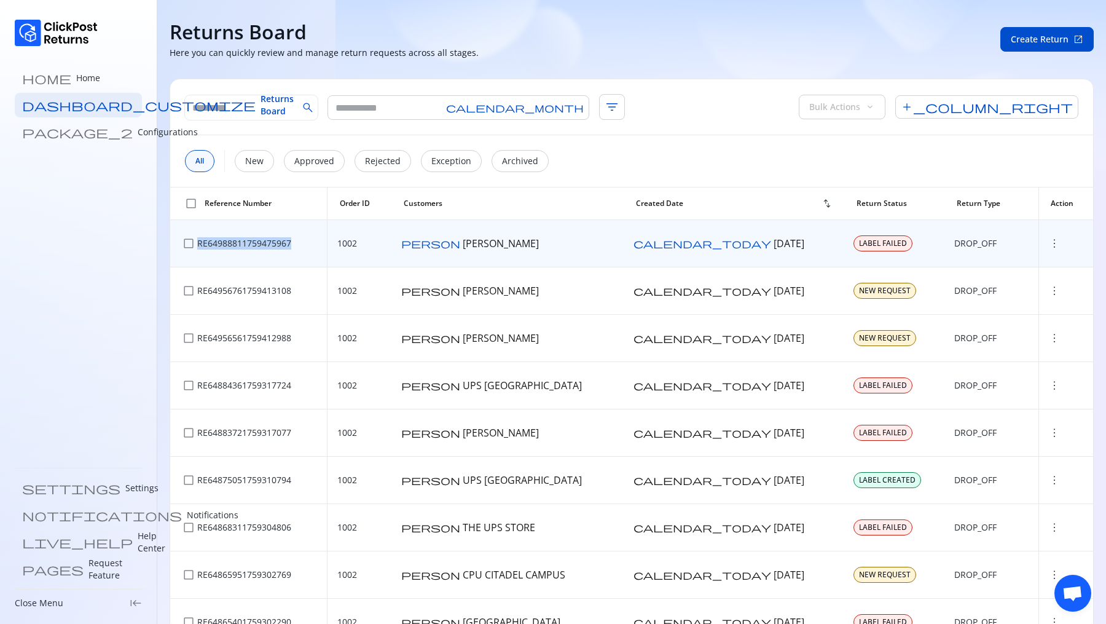
drag, startPoint x: 295, startPoint y: 242, endPoint x: 197, endPoint y: 242, distance: 98.3
click at [197, 242] on div "check_box_outline_blank RE64988811759475967" at bounding box center [249, 243] width 138 height 17
copy p "RE64988811759475967"
click at [1000, 241] on div "DROP_OFF" at bounding box center [991, 243] width 74 height 12
click at [1049, 243] on span "more_vert" at bounding box center [1055, 243] width 12 height 12
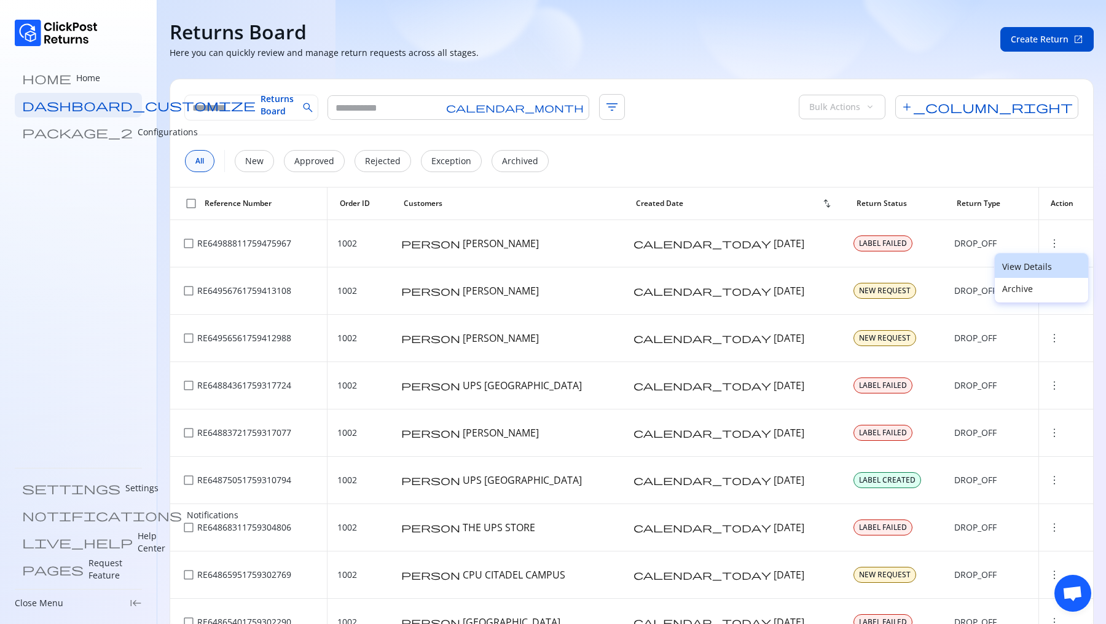
click at [1026, 268] on p "View Details" at bounding box center [1041, 267] width 79 height 12
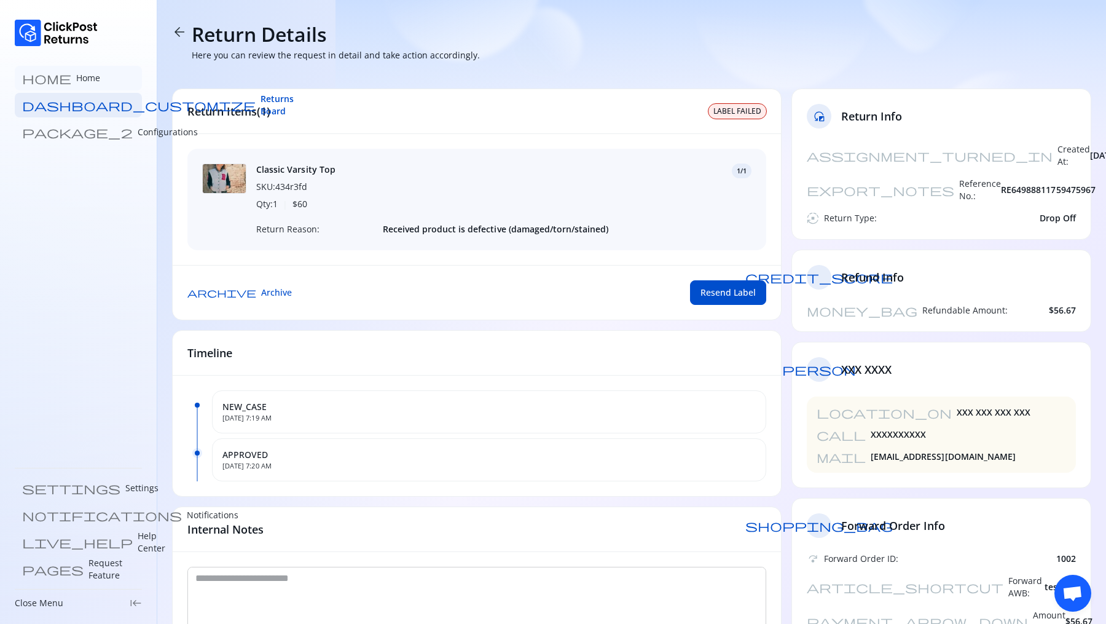
click at [76, 80] on p "Home" at bounding box center [88, 78] width 24 height 12
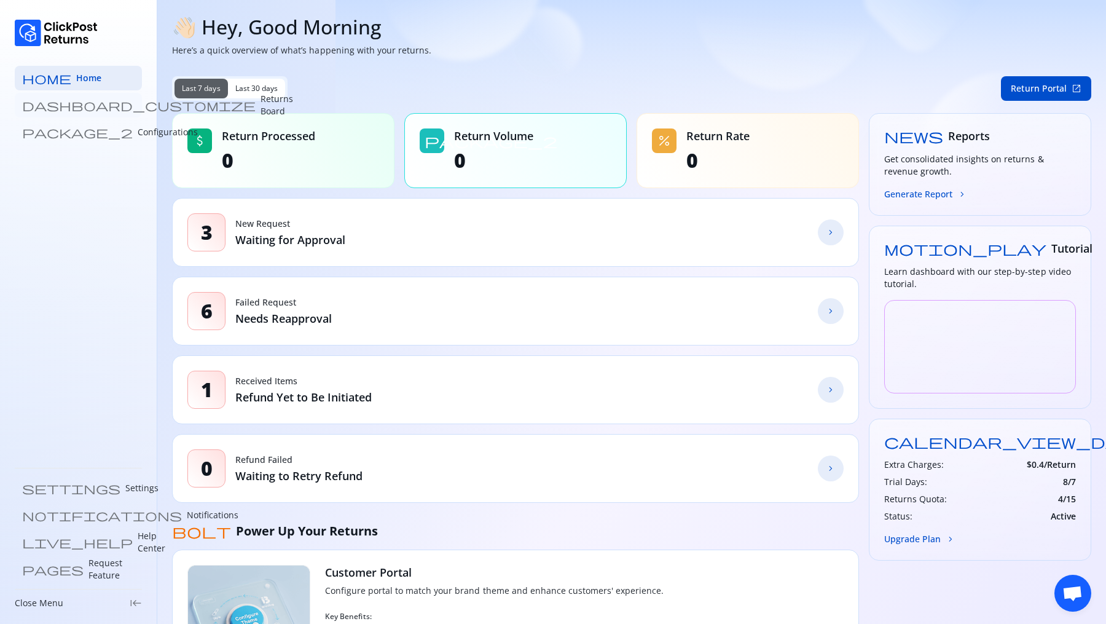
click at [261, 101] on p "Returns Board" at bounding box center [277, 105] width 33 height 25
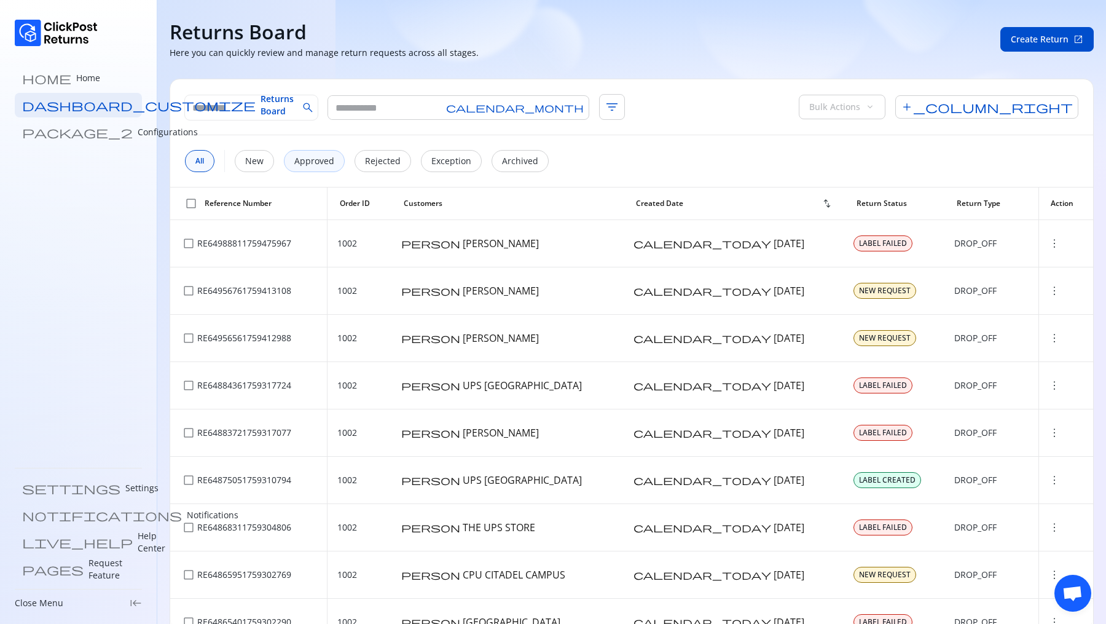
click at [320, 160] on p "Approved" at bounding box center [314, 161] width 40 height 12
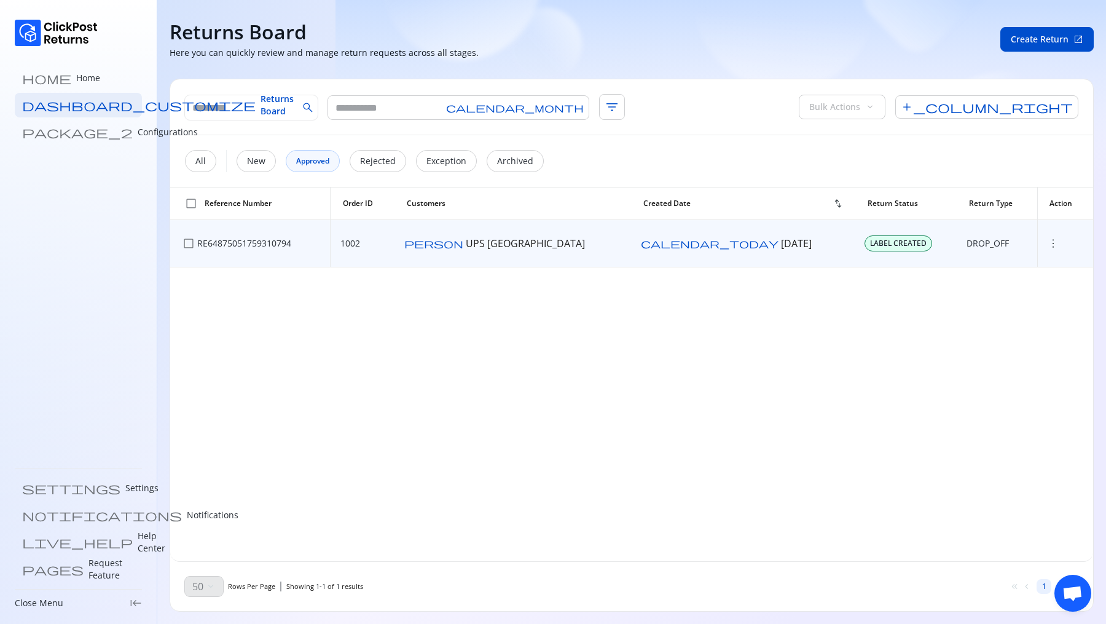
click at [1047, 246] on span "more_vert" at bounding box center [1053, 243] width 12 height 12
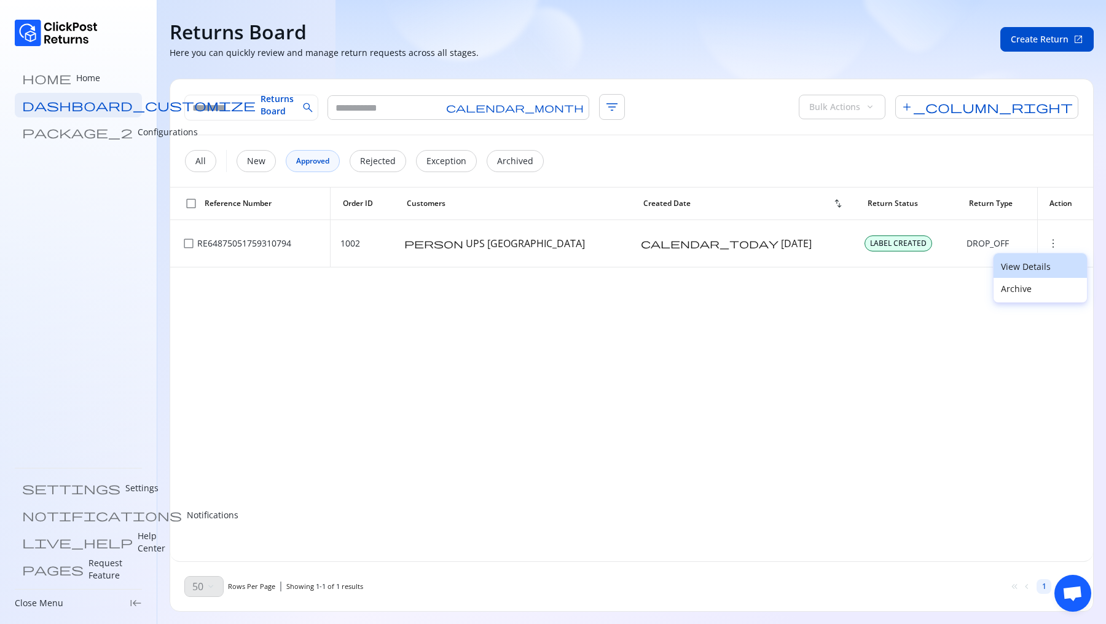
click at [1025, 267] on p "View Details" at bounding box center [1040, 267] width 79 height 12
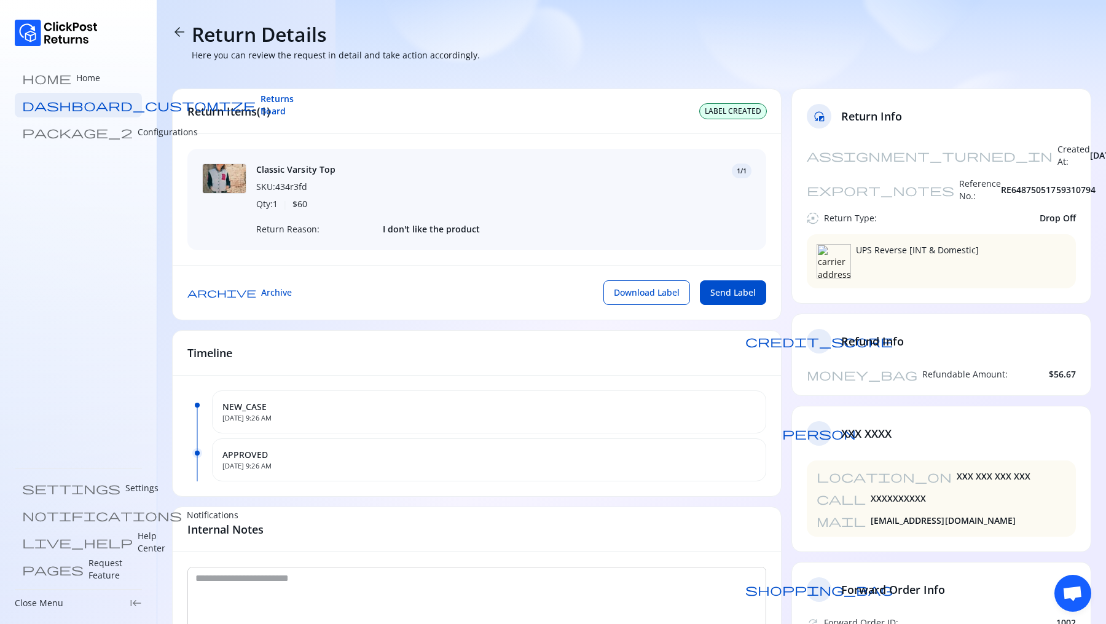
click at [178, 31] on span "arrow_back" at bounding box center [179, 32] width 15 height 15
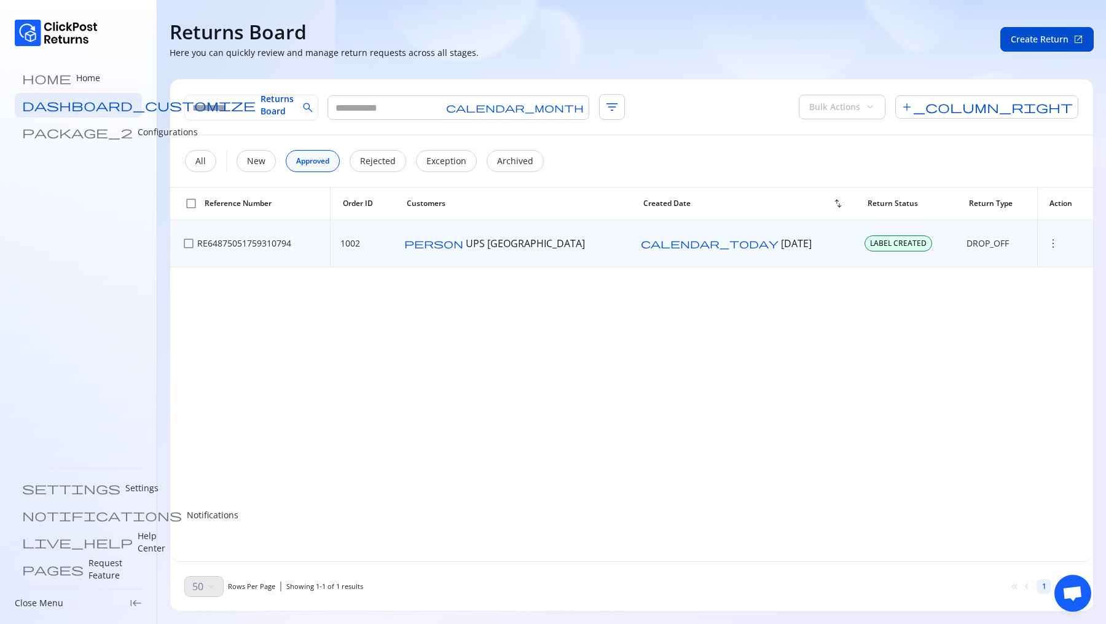
drag, startPoint x: 687, startPoint y: 246, endPoint x: 772, endPoint y: 246, distance: 85.4
click at [771, 246] on div "calendar_today 01 Oct 2025" at bounding box center [743, 244] width 205 height 14
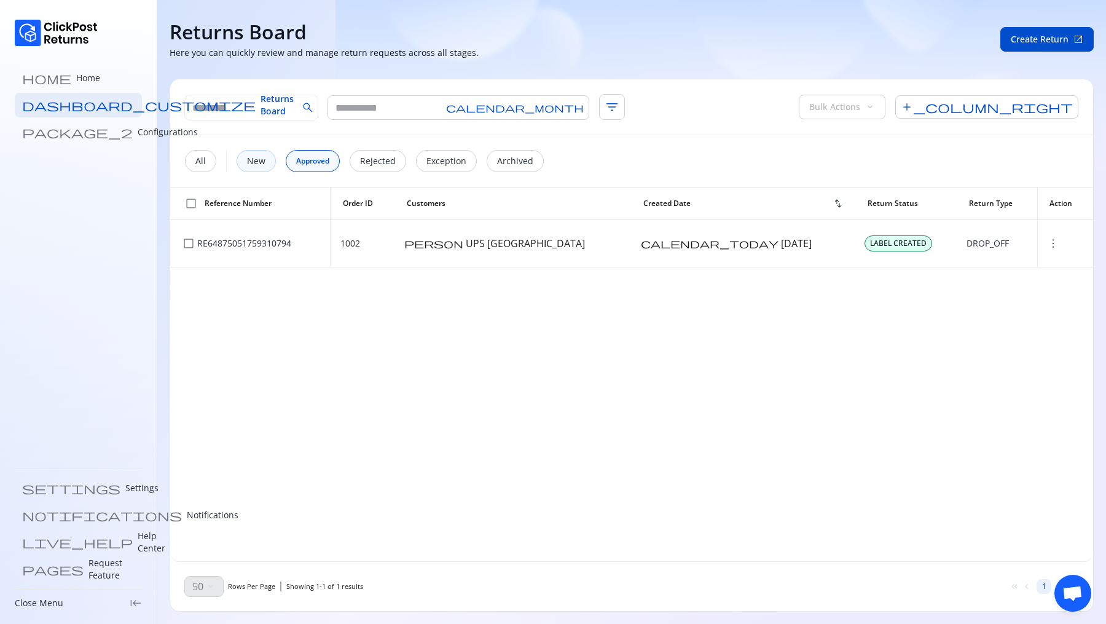
click at [250, 161] on p "New" at bounding box center [256, 161] width 18 height 12
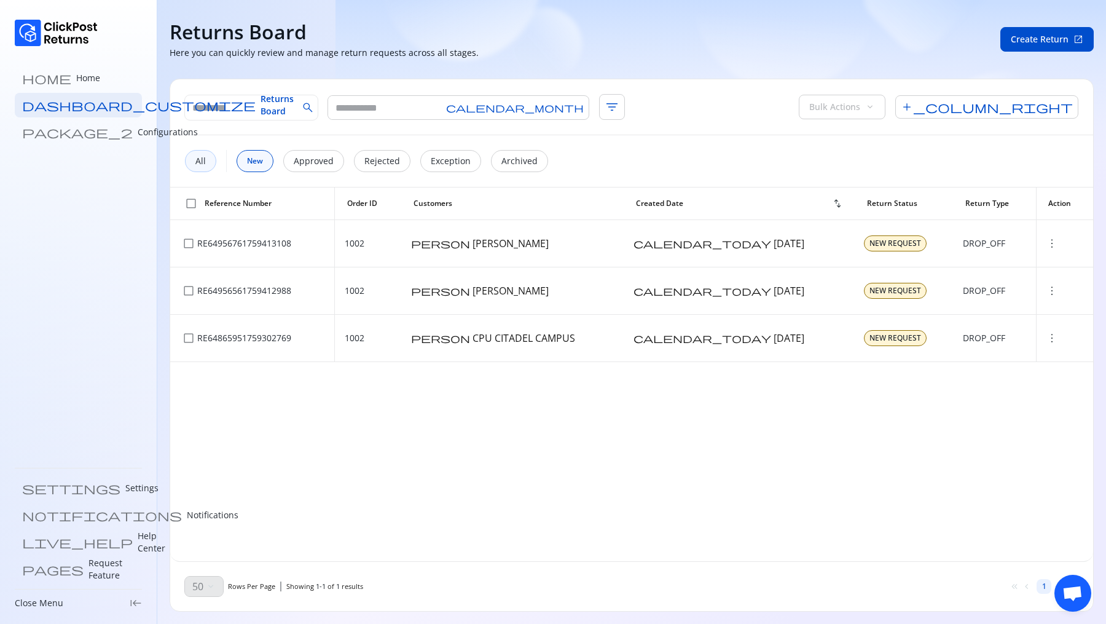
click at [210, 160] on div "All" at bounding box center [200, 161] width 31 height 22
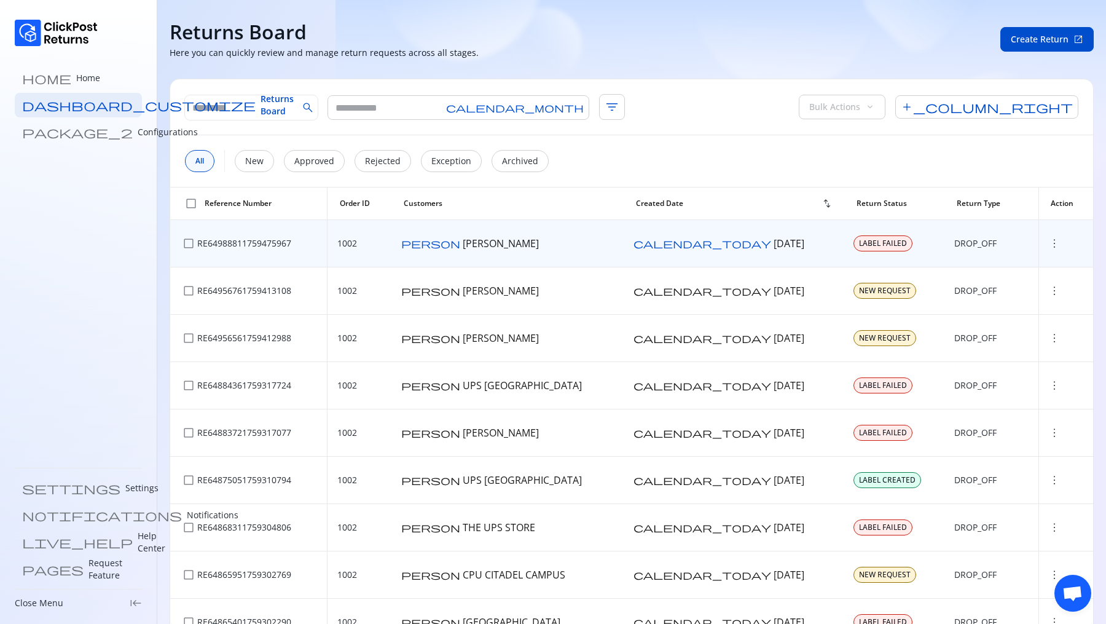
click at [1049, 243] on span "more_vert" at bounding box center [1055, 243] width 12 height 12
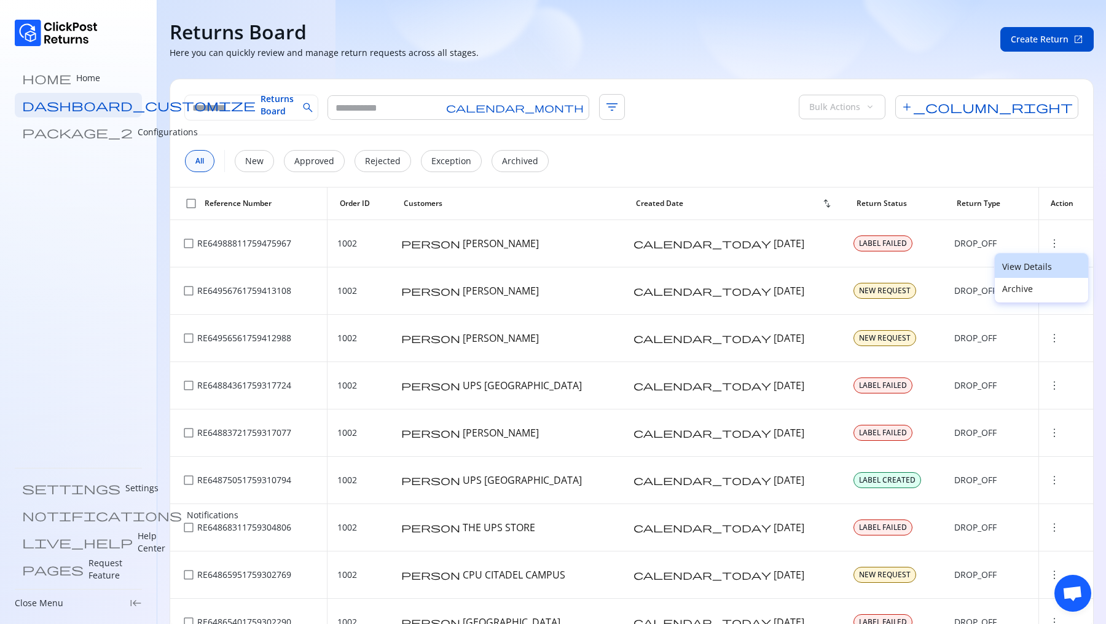
click at [1039, 266] on p "View Details" at bounding box center [1041, 267] width 79 height 12
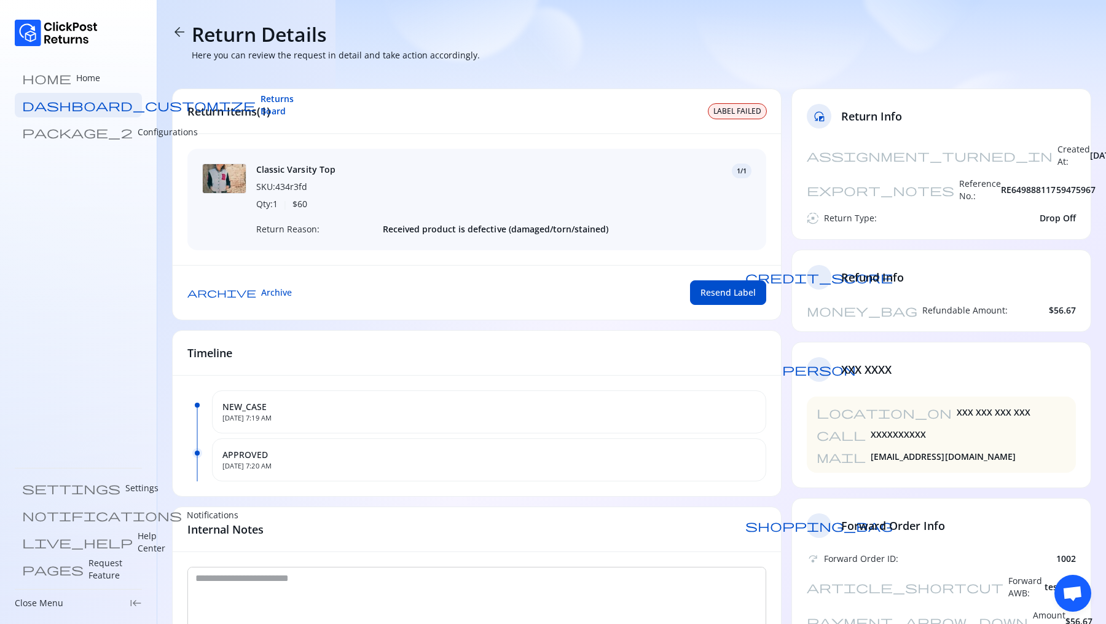
click at [177, 30] on span "arrow_back" at bounding box center [179, 32] width 15 height 15
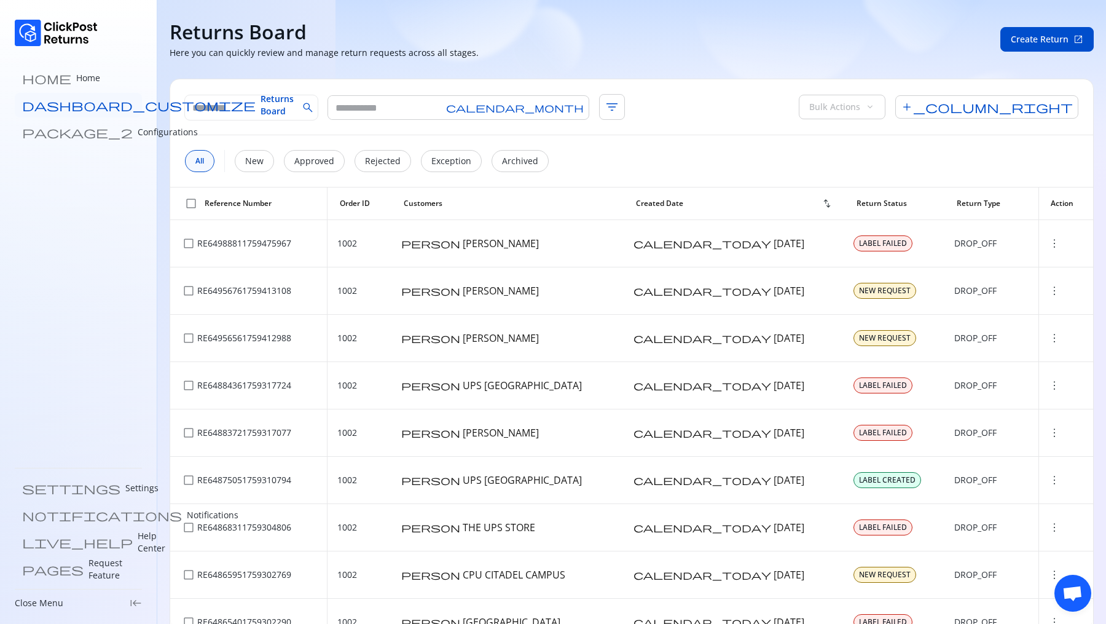
click at [261, 100] on span "Returns Board" at bounding box center [277, 105] width 33 height 25
click at [263, 167] on div "New" at bounding box center [254, 161] width 39 height 22
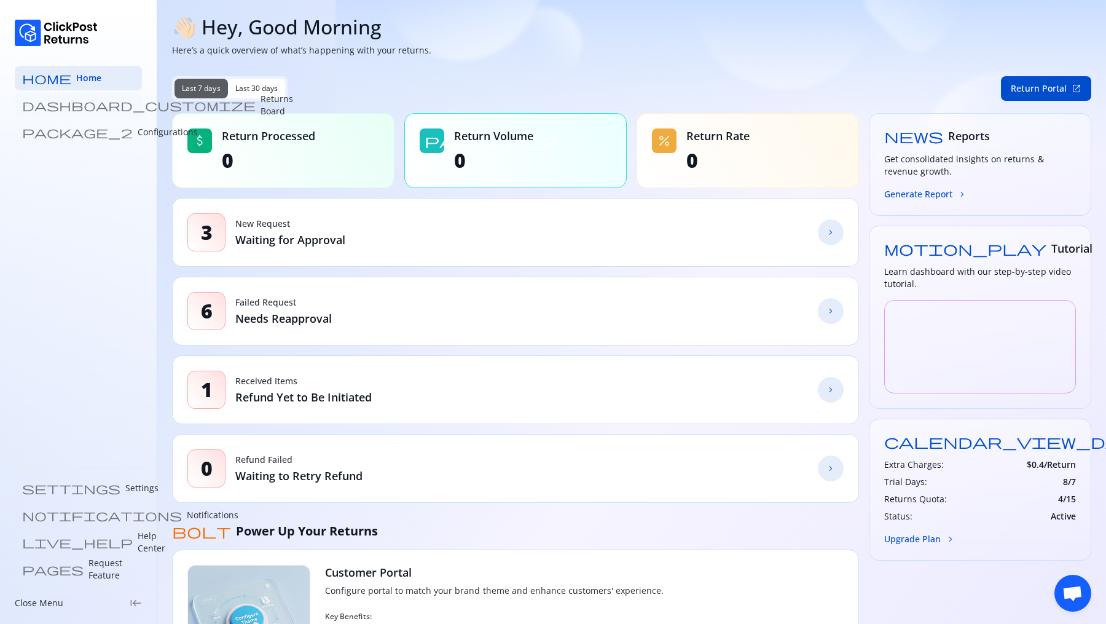
click at [261, 108] on p "Returns Board" at bounding box center [277, 105] width 33 height 25
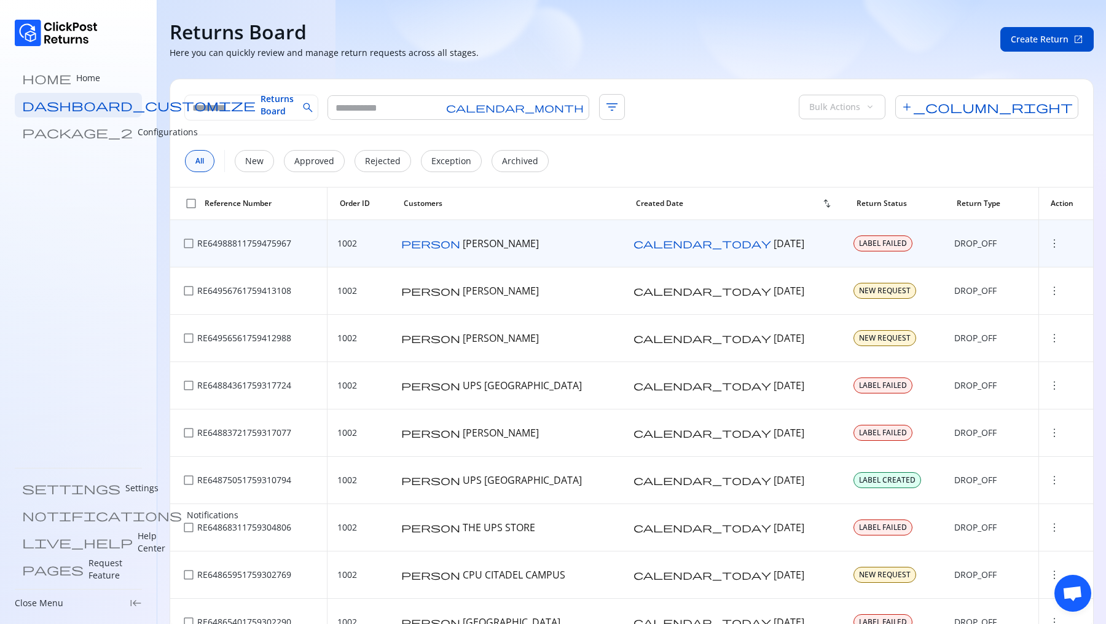
click at [1049, 238] on span "more_vert" at bounding box center [1055, 243] width 12 height 12
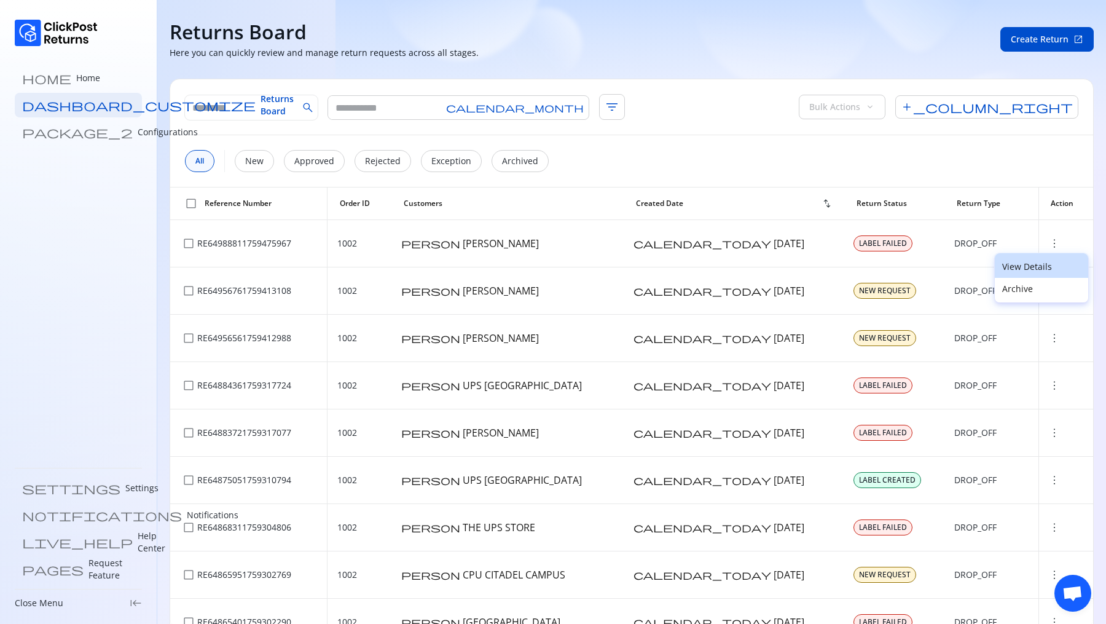
click at [1031, 265] on p "View Details" at bounding box center [1041, 267] width 79 height 12
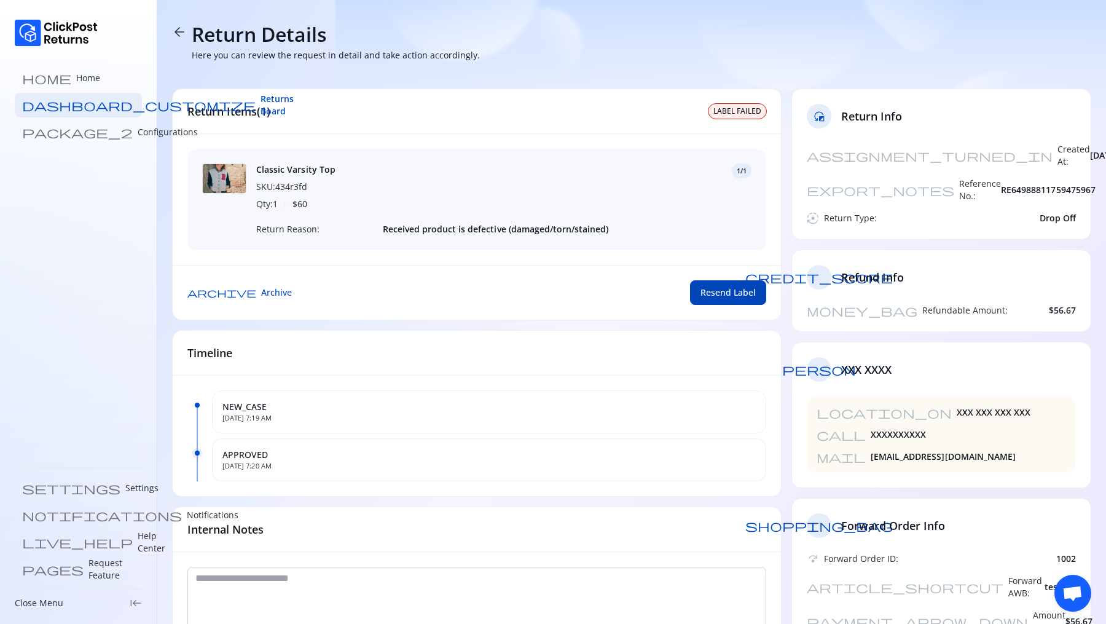
click at [734, 288] on span "Resend Label" at bounding box center [728, 292] width 55 height 12
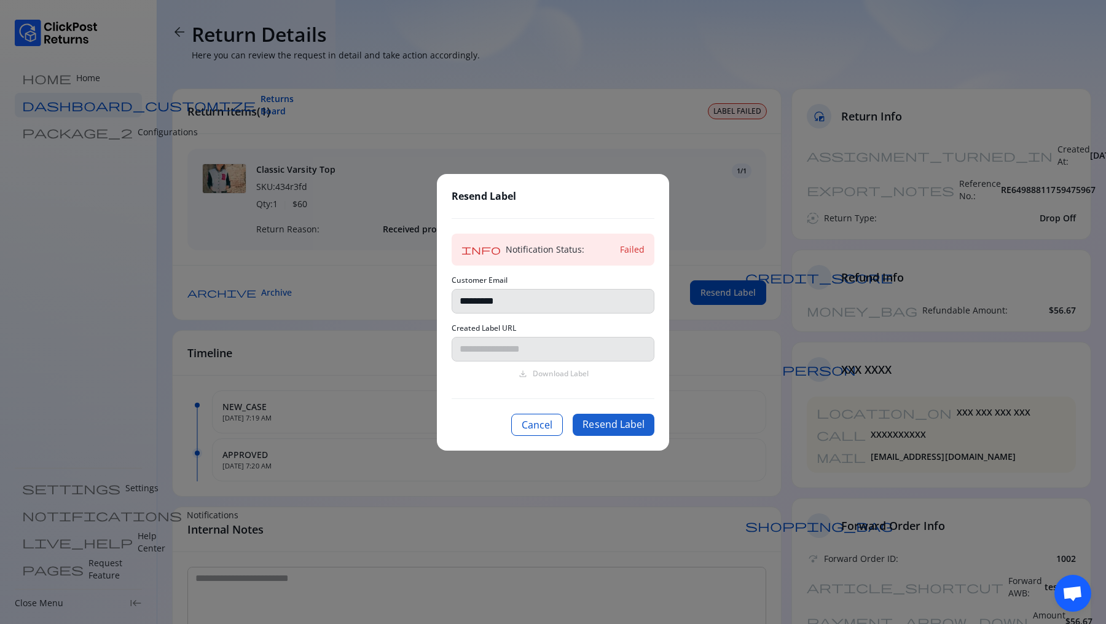
click at [621, 423] on button "Resend Label" at bounding box center [614, 425] width 82 height 22
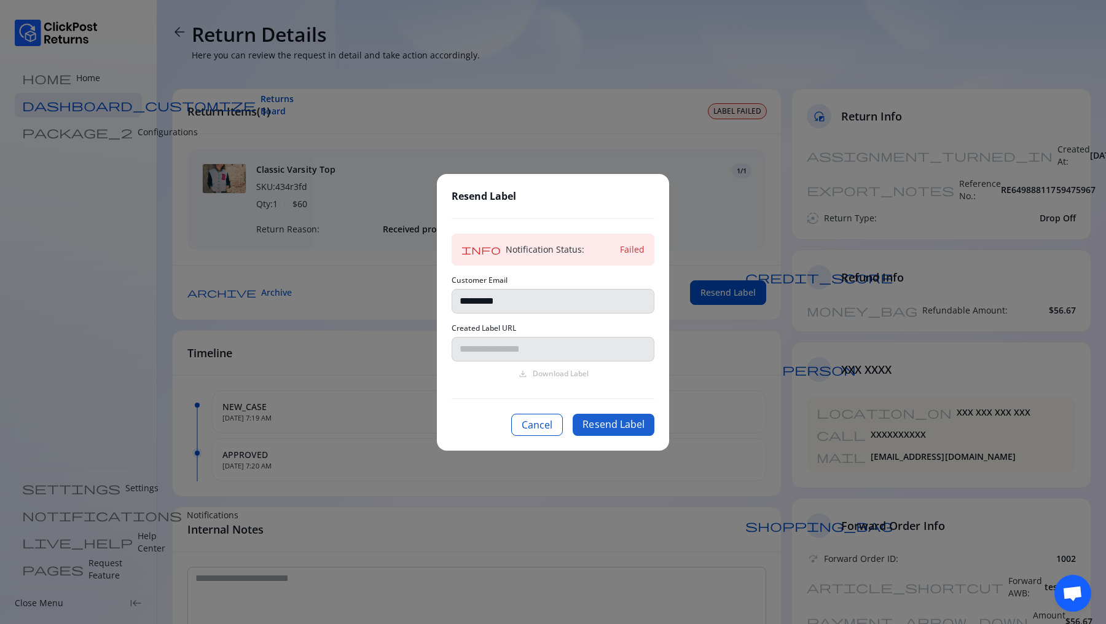
click at [621, 423] on button "Resend Label" at bounding box center [614, 425] width 82 height 22
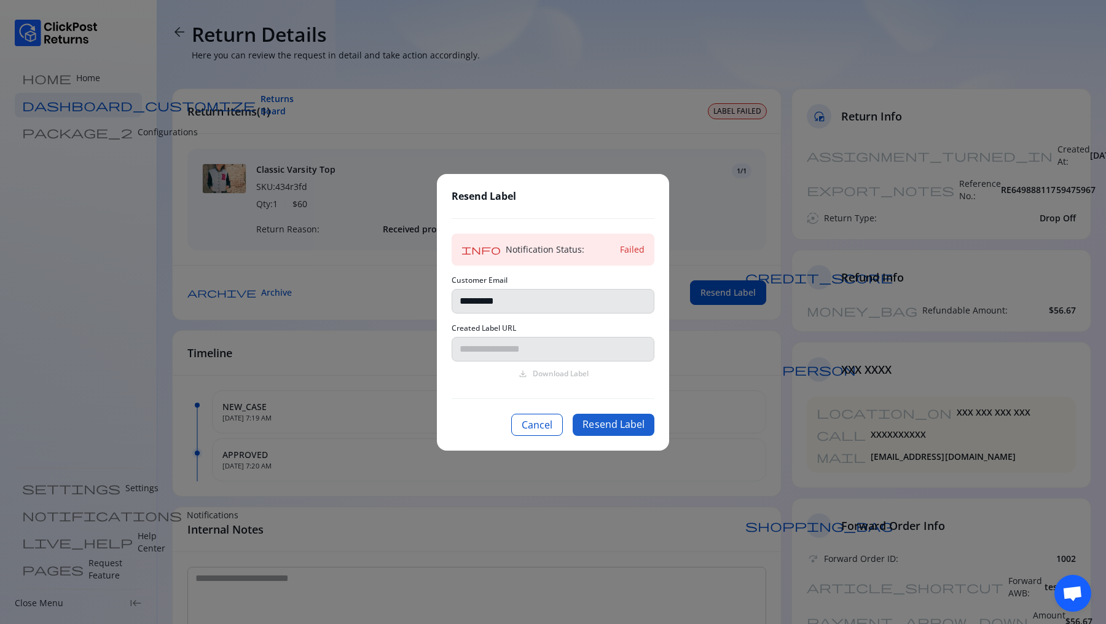
click at [621, 423] on button "Resend Label" at bounding box center [614, 425] width 82 height 22
click at [540, 428] on button "Cancel" at bounding box center [537, 425] width 52 height 22
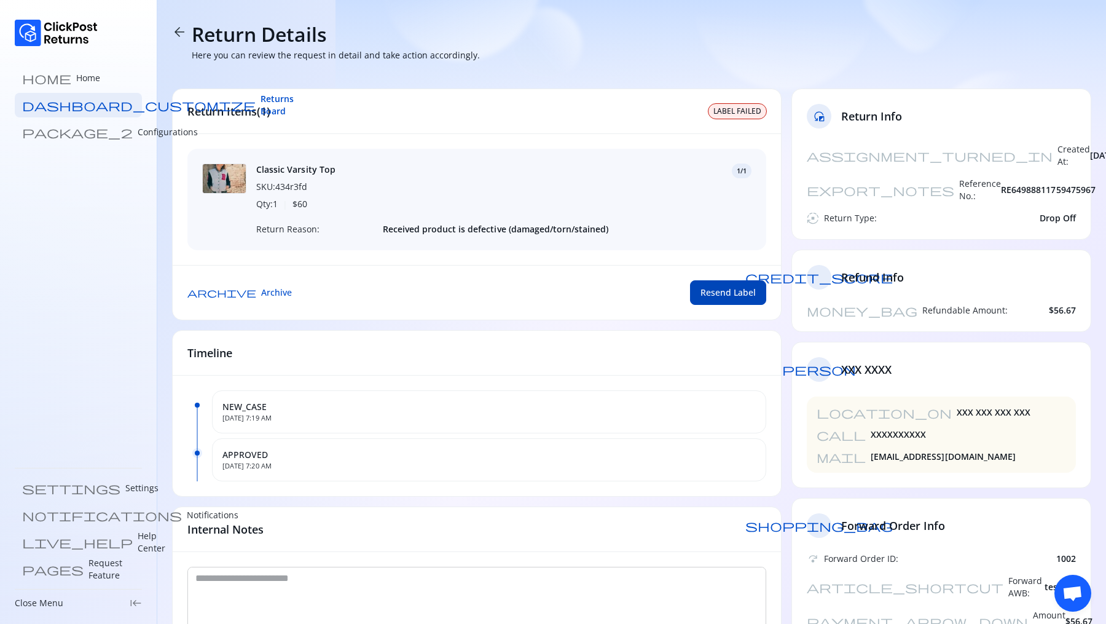
click at [733, 287] on span "Resend Label" at bounding box center [728, 292] width 55 height 12
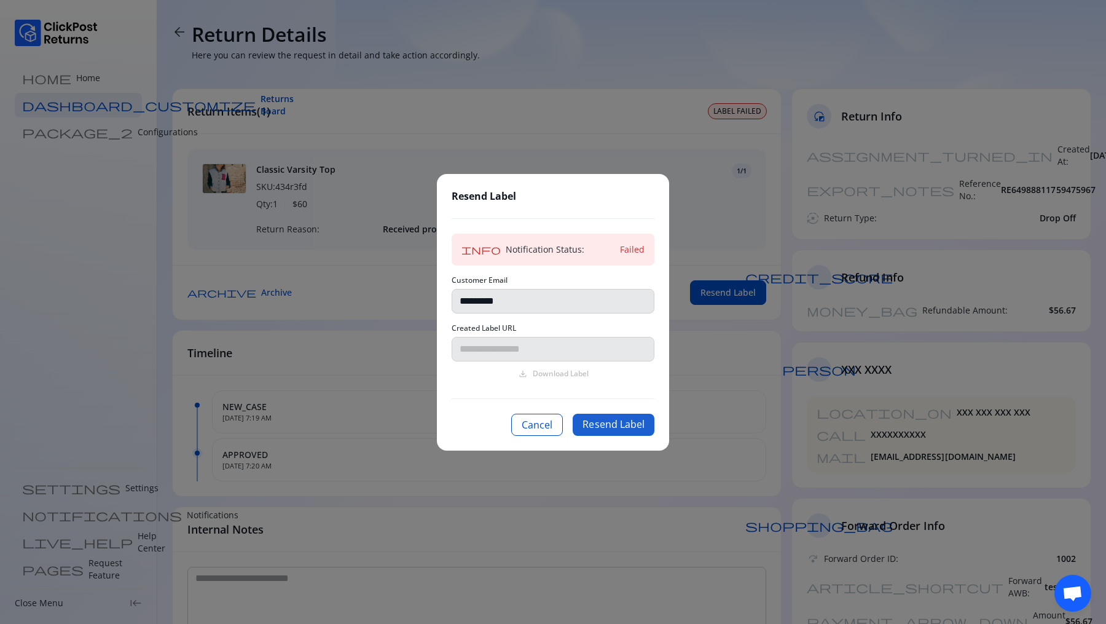
click at [598, 424] on button "Resend Label" at bounding box center [614, 425] width 82 height 22
click at [544, 423] on button "Cancel" at bounding box center [537, 425] width 52 height 22
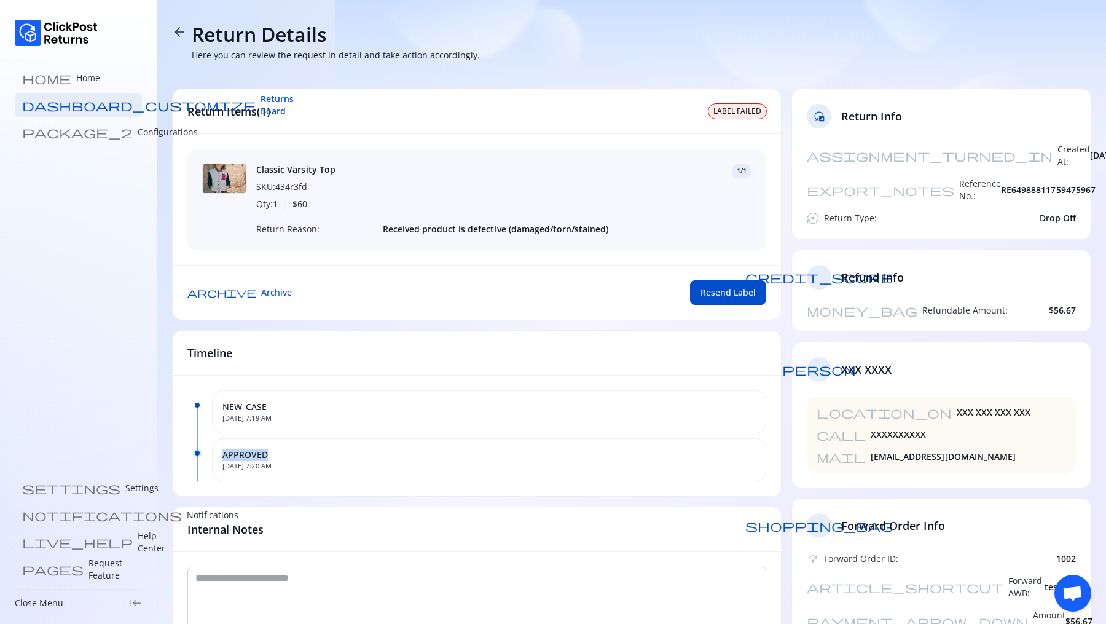
drag, startPoint x: 220, startPoint y: 448, endPoint x: 277, endPoint y: 449, distance: 57.2
click at [277, 449] on div "APPROVED Oct 3, 2025, 7:20 AM" at bounding box center [489, 459] width 554 height 43
click at [138, 126] on p "Configurations" at bounding box center [168, 132] width 60 height 12
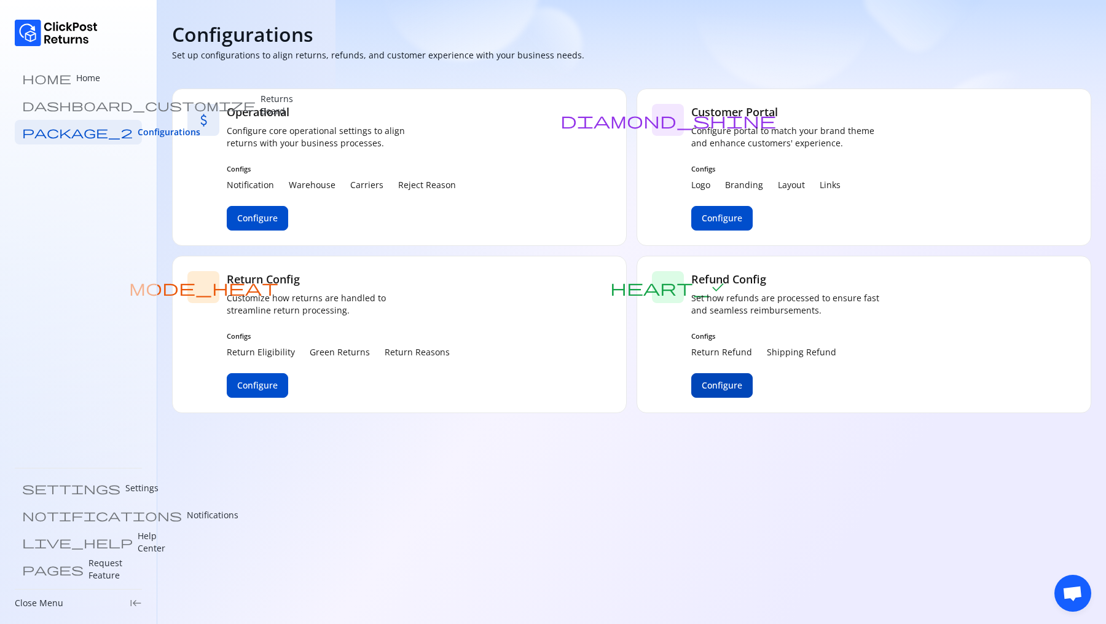
click at [745, 385] on button "Configure" at bounding box center [721, 385] width 61 height 25
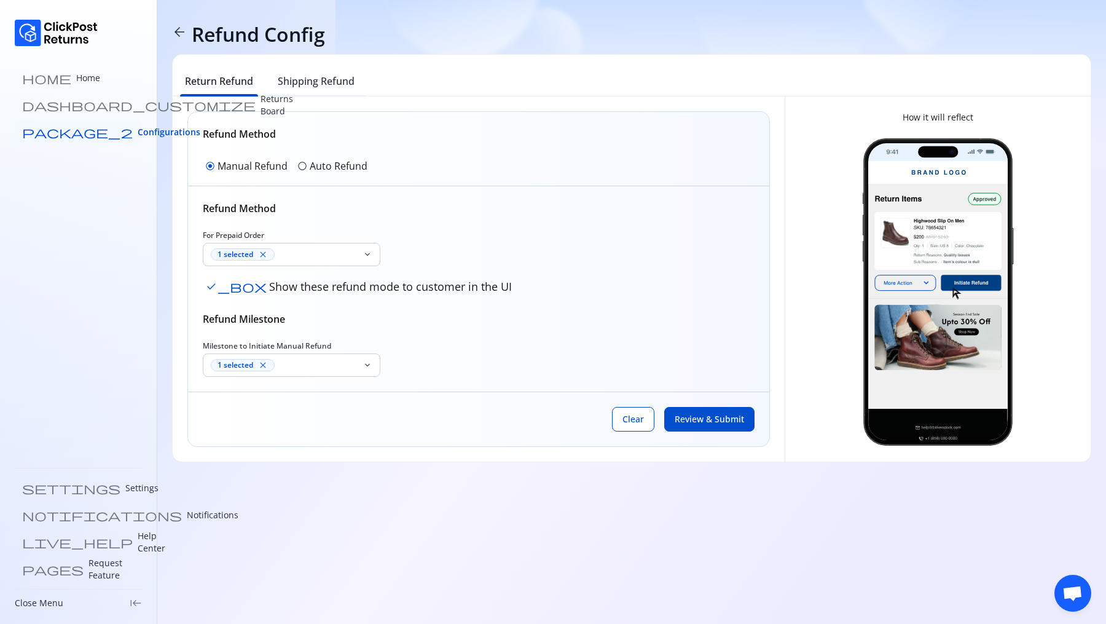
click at [138, 128] on span "Configurations" at bounding box center [169, 132] width 63 height 12
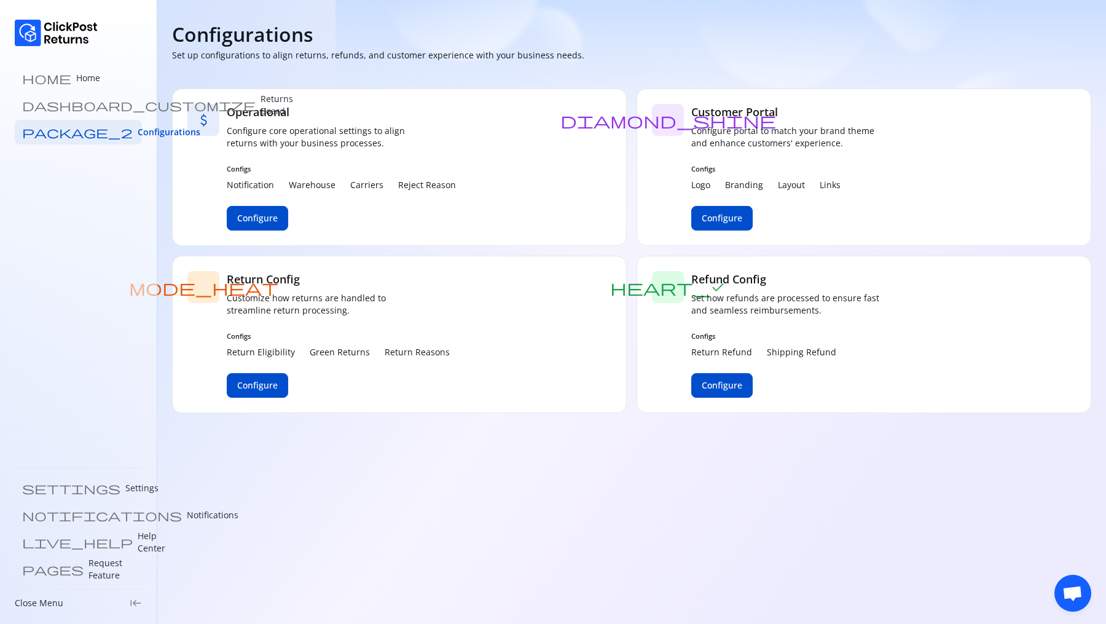
click at [259, 125] on p "Configure core operational settings to align returns with your business process…" at bounding box center [325, 137] width 197 height 25
click at [259, 213] on span "Configure" at bounding box center [257, 218] width 41 height 12
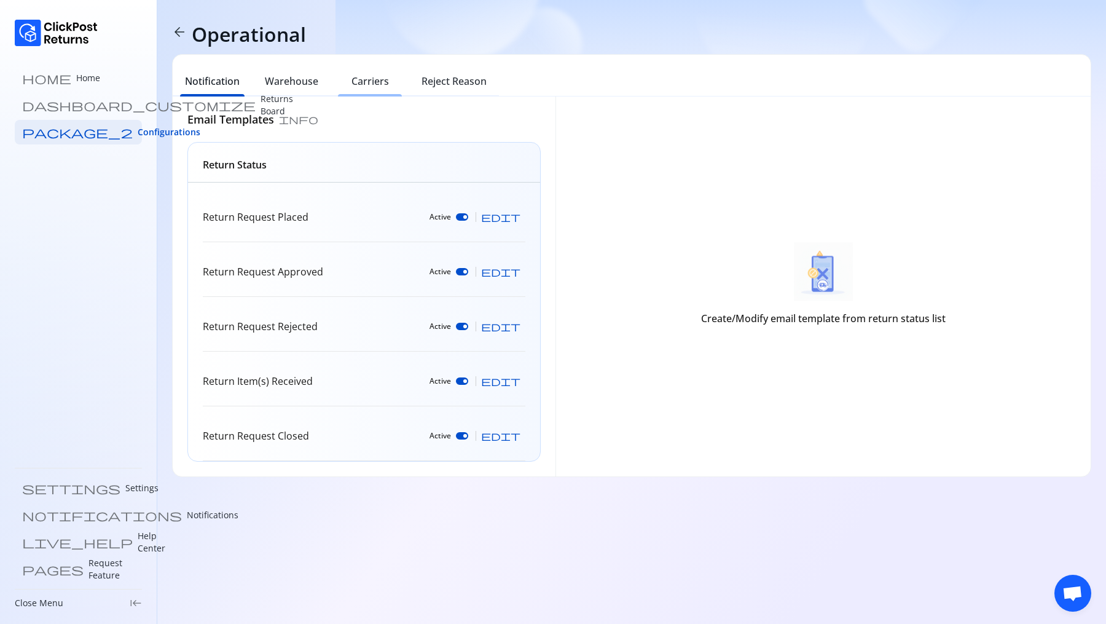
click at [358, 84] on h6 "Carriers" at bounding box center [370, 81] width 37 height 15
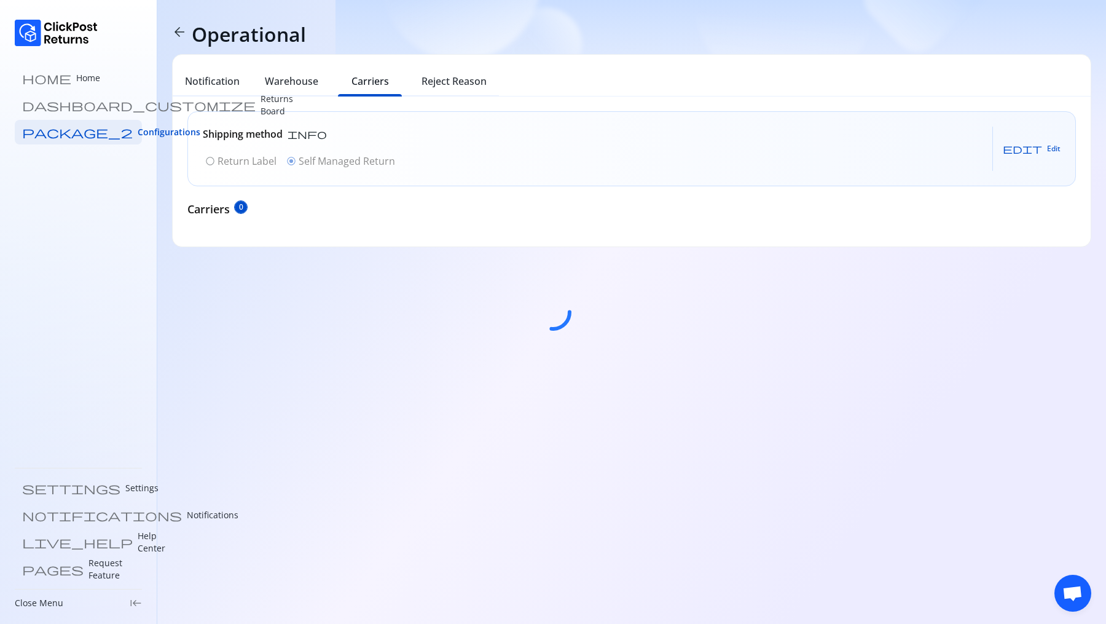
click at [238, 160] on div at bounding box center [553, 312] width 1106 height 624
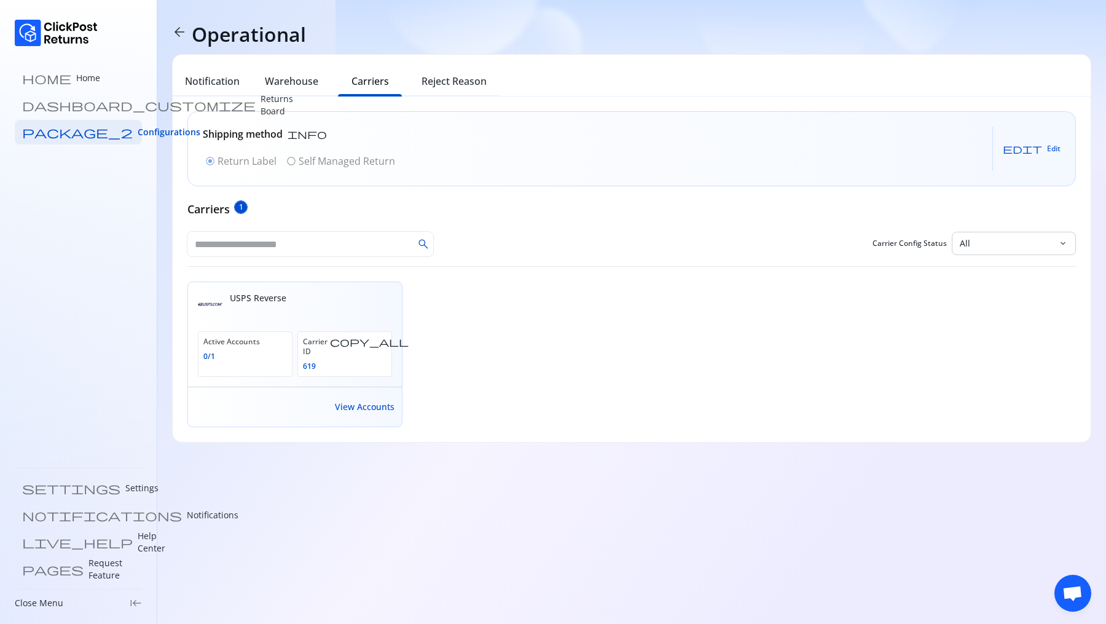
click at [293, 162] on div "radio_button_checked Return Label radio_button_unchecked Self Managed Return" at bounding box center [300, 161] width 195 height 20
click at [1051, 149] on span "Edit" at bounding box center [1054, 149] width 14 height 10
click at [316, 166] on p "Self Managed Return" at bounding box center [347, 161] width 96 height 15
click at [1041, 144] on span "Save" at bounding box center [1042, 149] width 17 height 10
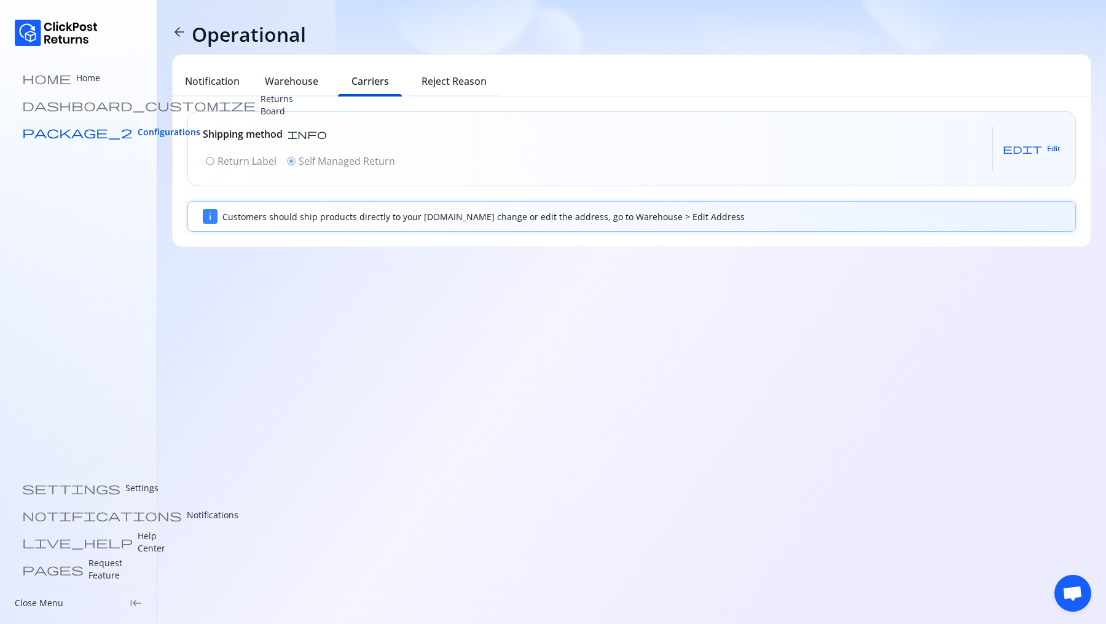
click at [64, 124] on link "package_2 Configurations" at bounding box center [78, 132] width 127 height 25
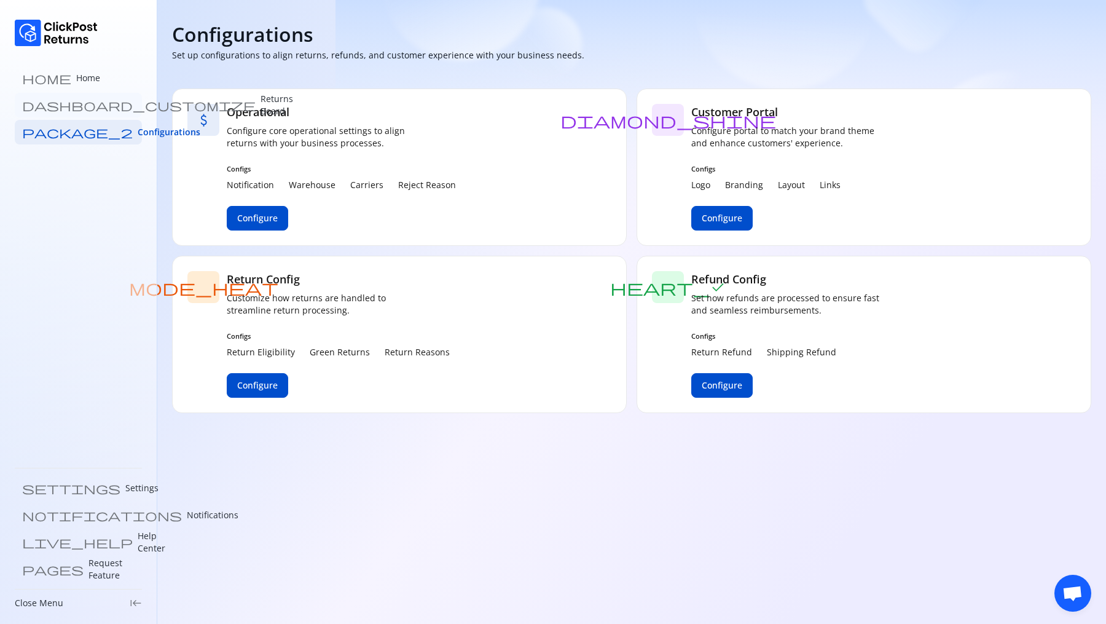
click at [261, 108] on p "Returns Board" at bounding box center [277, 105] width 33 height 25
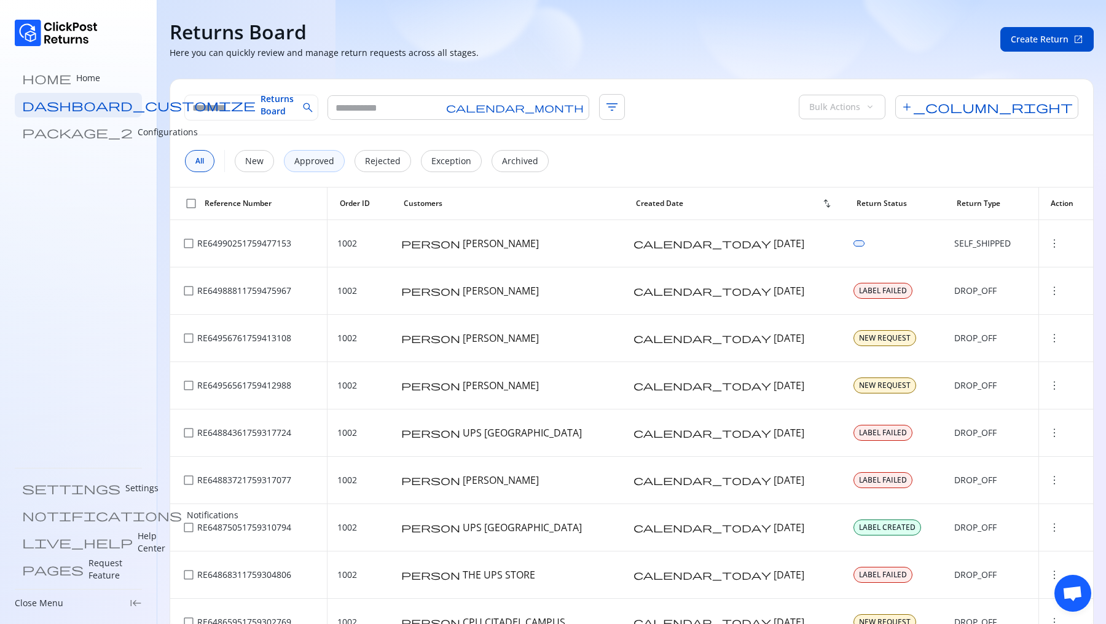
click at [320, 155] on p "Approved" at bounding box center [314, 161] width 40 height 12
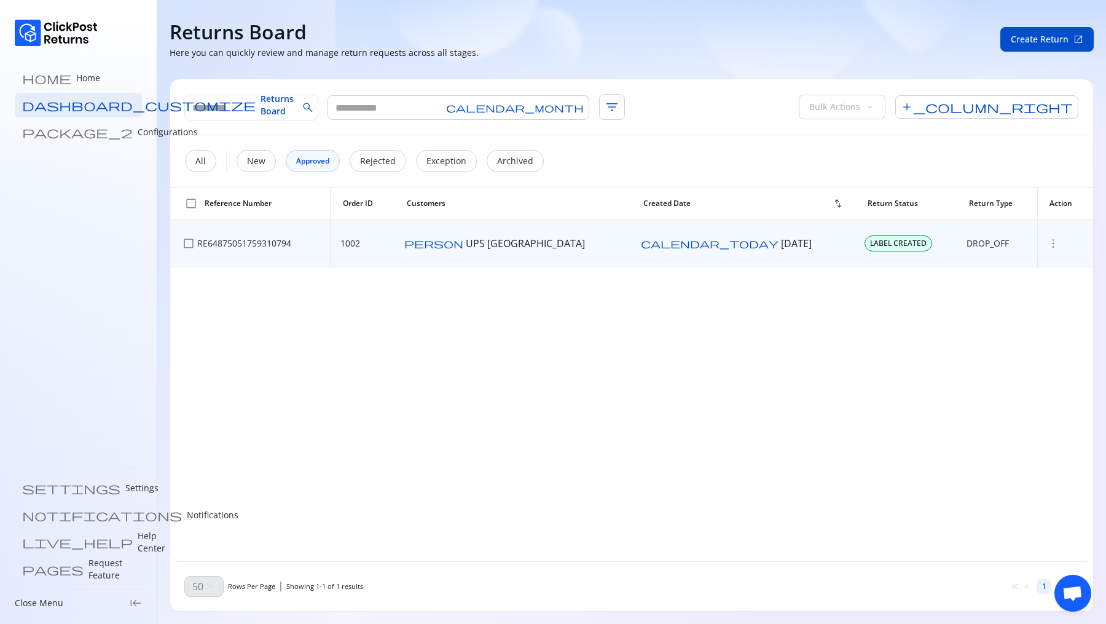
click at [1037, 245] on td "more_vert" at bounding box center [1065, 243] width 56 height 47
click at [1047, 245] on span "more_vert" at bounding box center [1053, 243] width 12 height 12
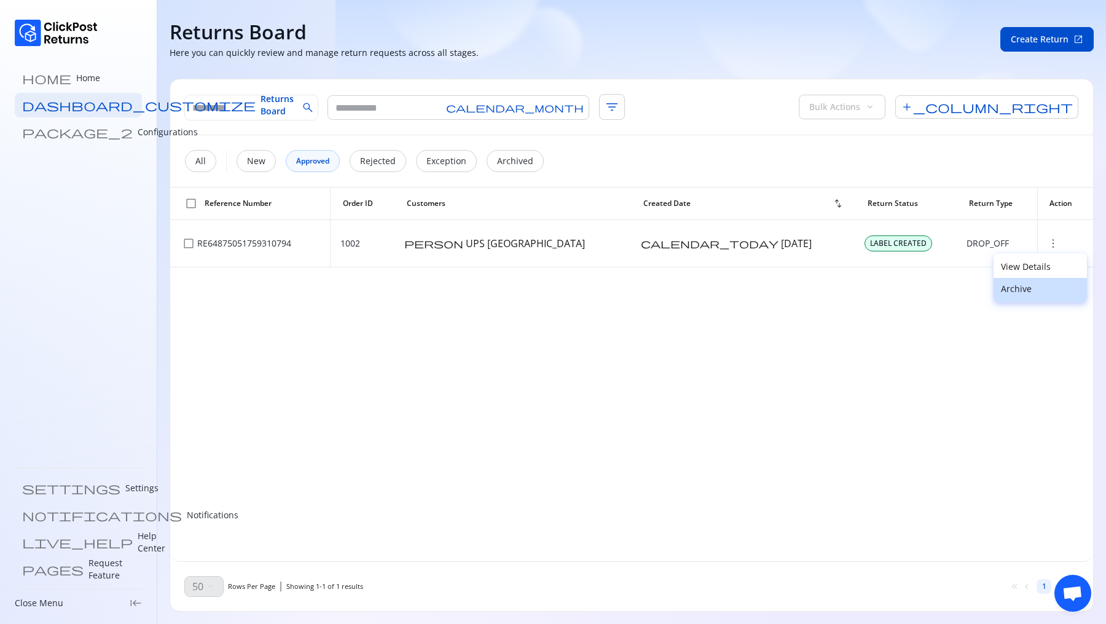
click at [1019, 294] on p "Archive" at bounding box center [1040, 289] width 79 height 12
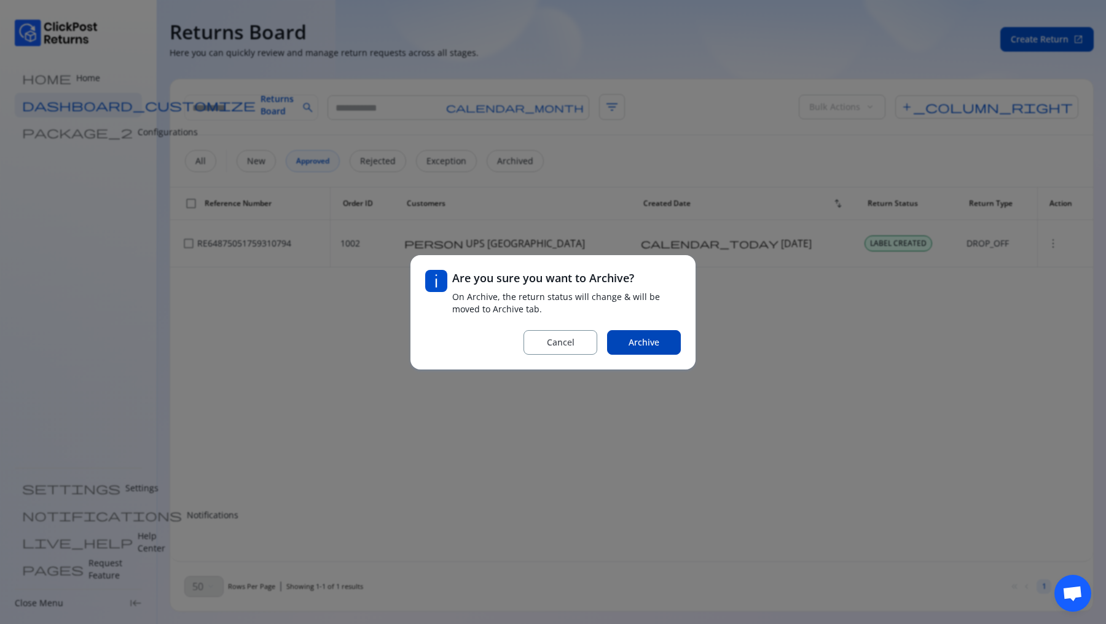
click at [643, 345] on span "Archive" at bounding box center [644, 342] width 31 height 12
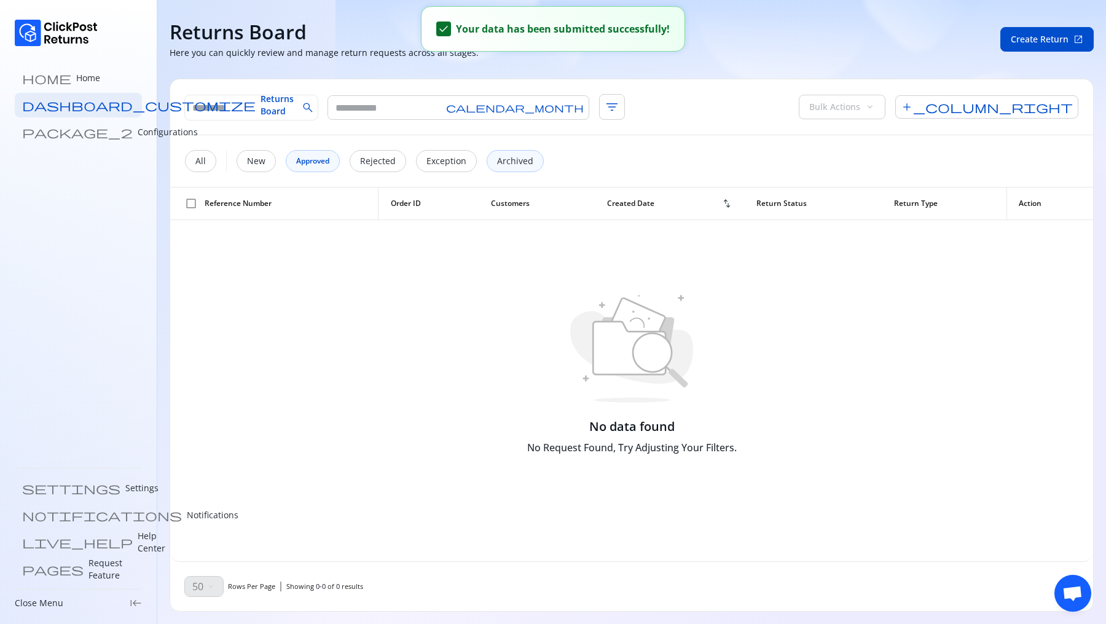
click at [504, 168] on div "Archived" at bounding box center [515, 161] width 57 height 22
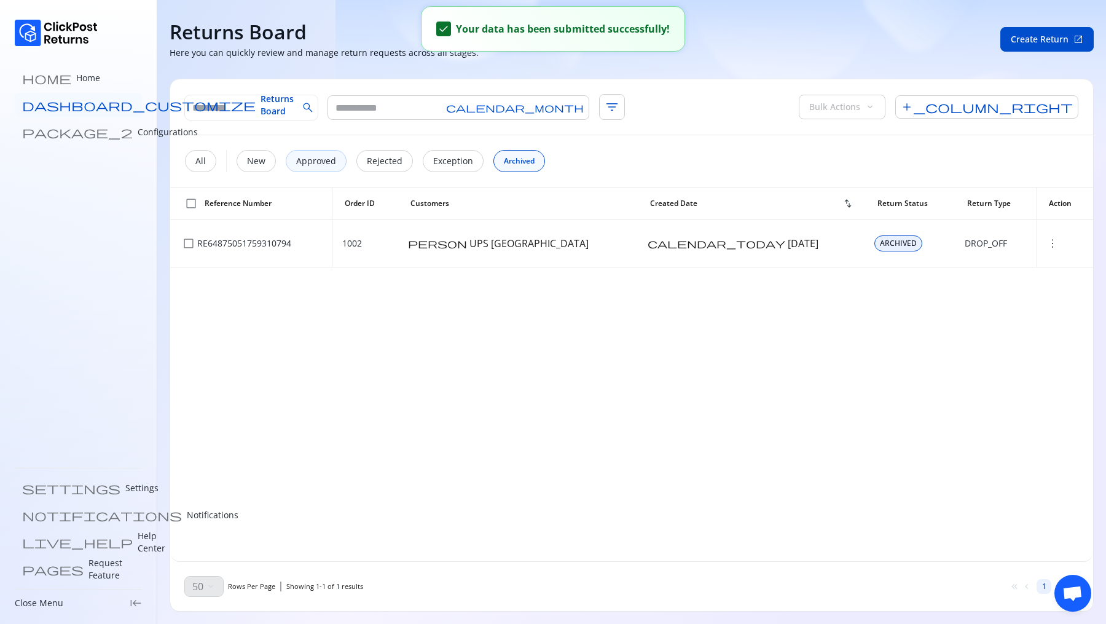
click at [261, 109] on span "Returns Board" at bounding box center [277, 105] width 33 height 25
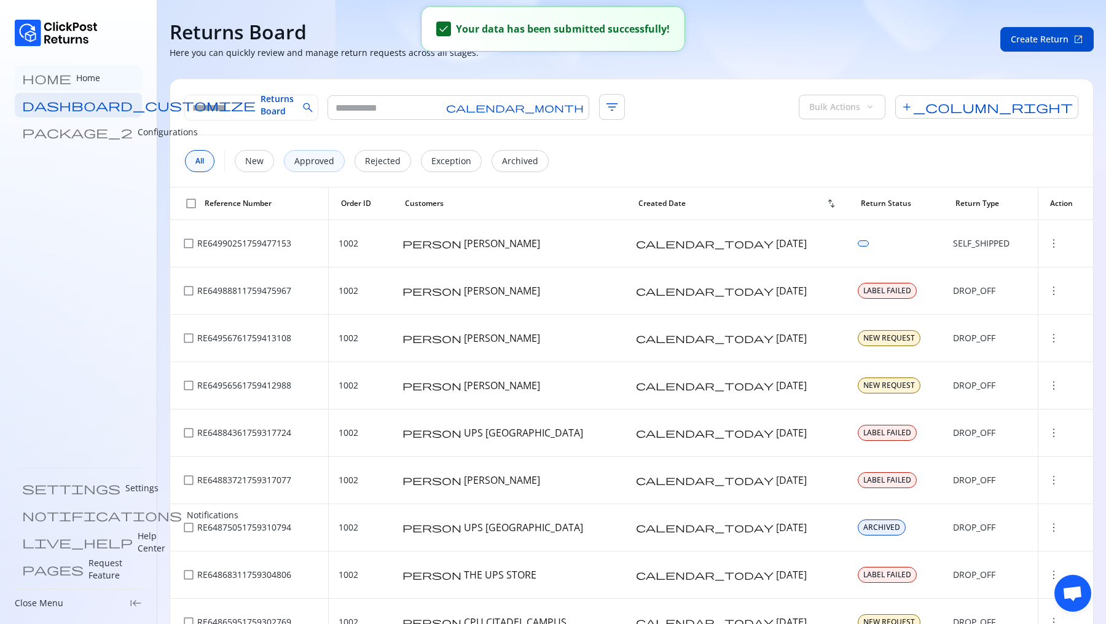
click at [76, 72] on p "Home" at bounding box center [88, 78] width 24 height 12
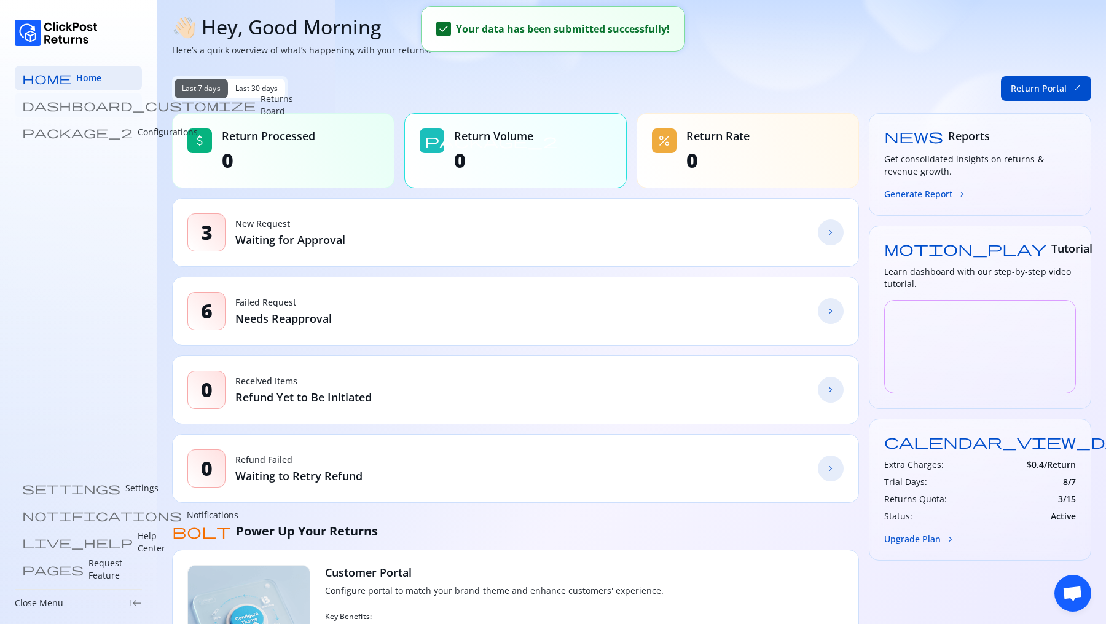
click at [261, 104] on p "Returns Board" at bounding box center [277, 105] width 33 height 25
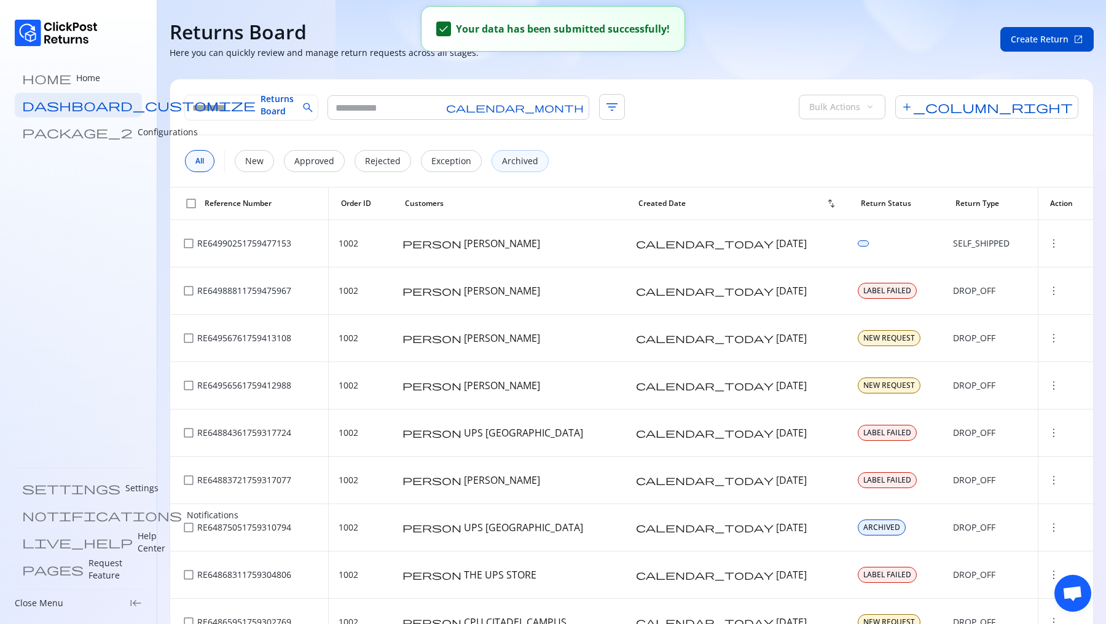
click at [521, 170] on div "Archived" at bounding box center [520, 161] width 57 height 22
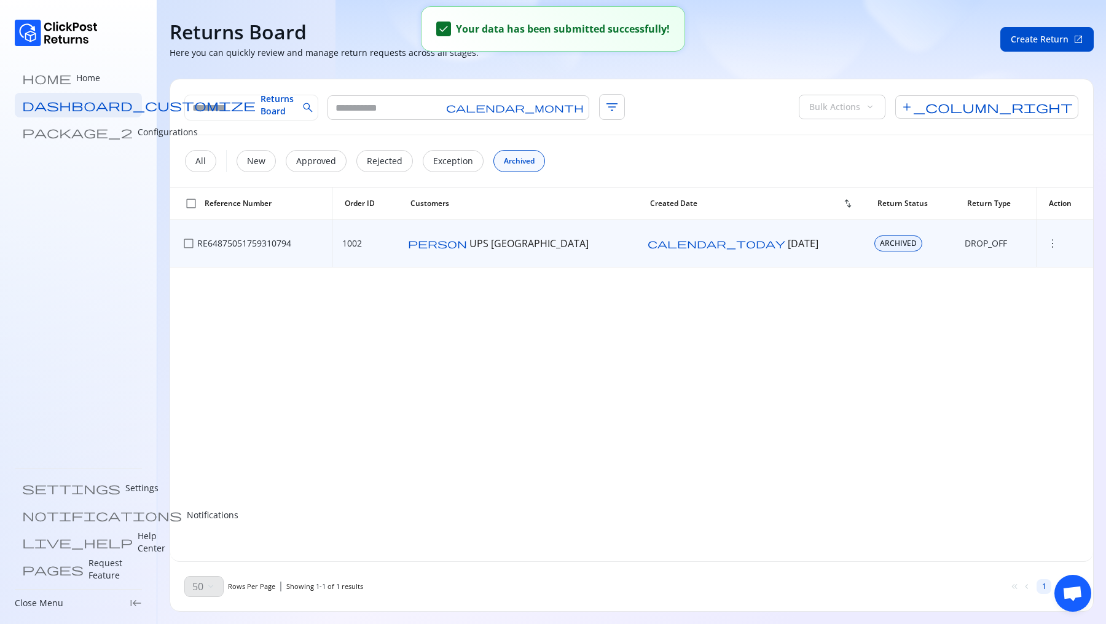
click at [1047, 243] on span "more_vert" at bounding box center [1053, 243] width 12 height 12
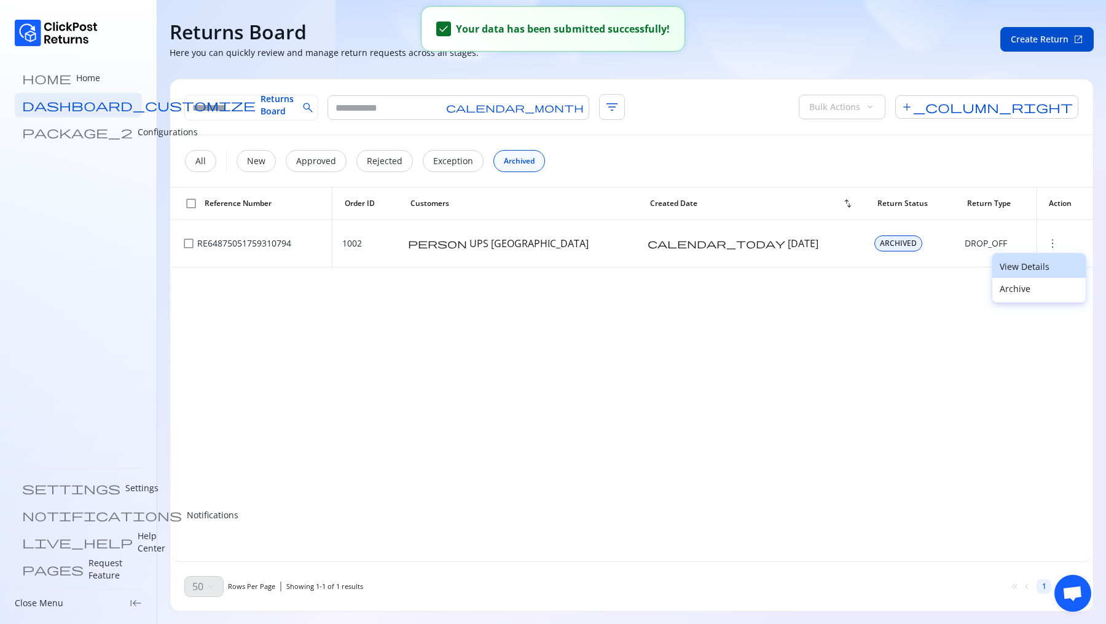
click at [1012, 264] on p "View Details" at bounding box center [1039, 267] width 79 height 12
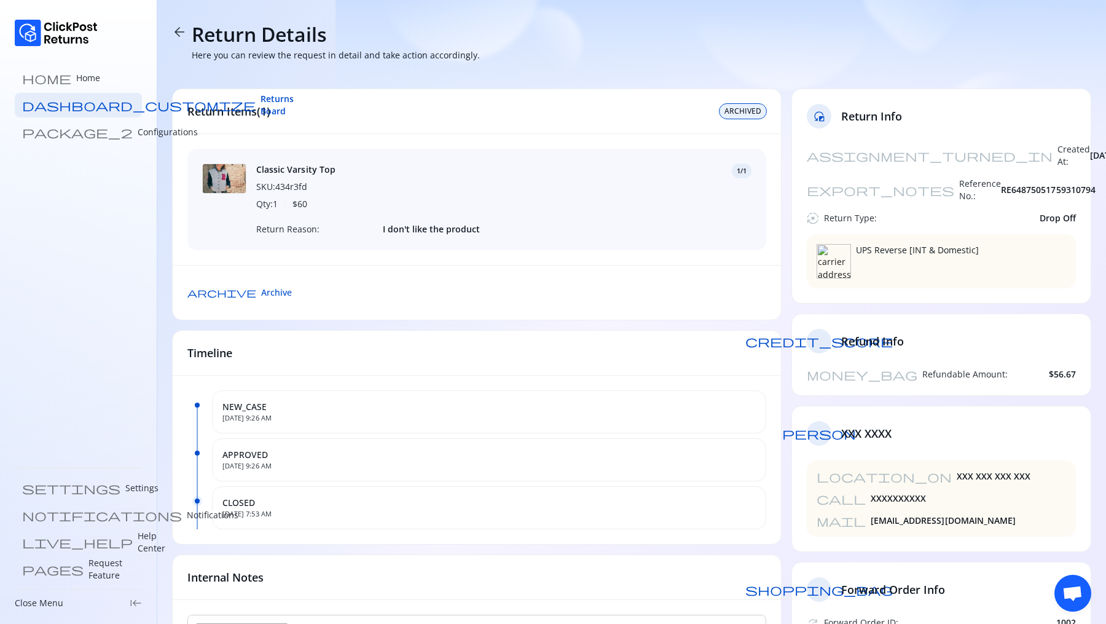
click at [757, 110] on span "ARCHIVED" at bounding box center [743, 111] width 37 height 10
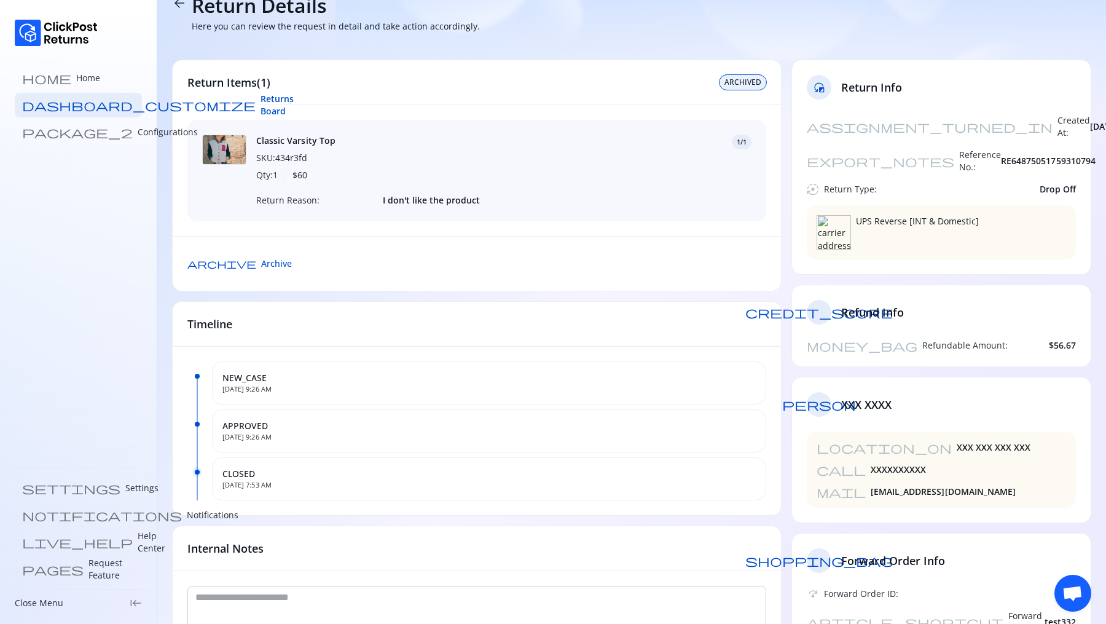
scroll to position [25, 0]
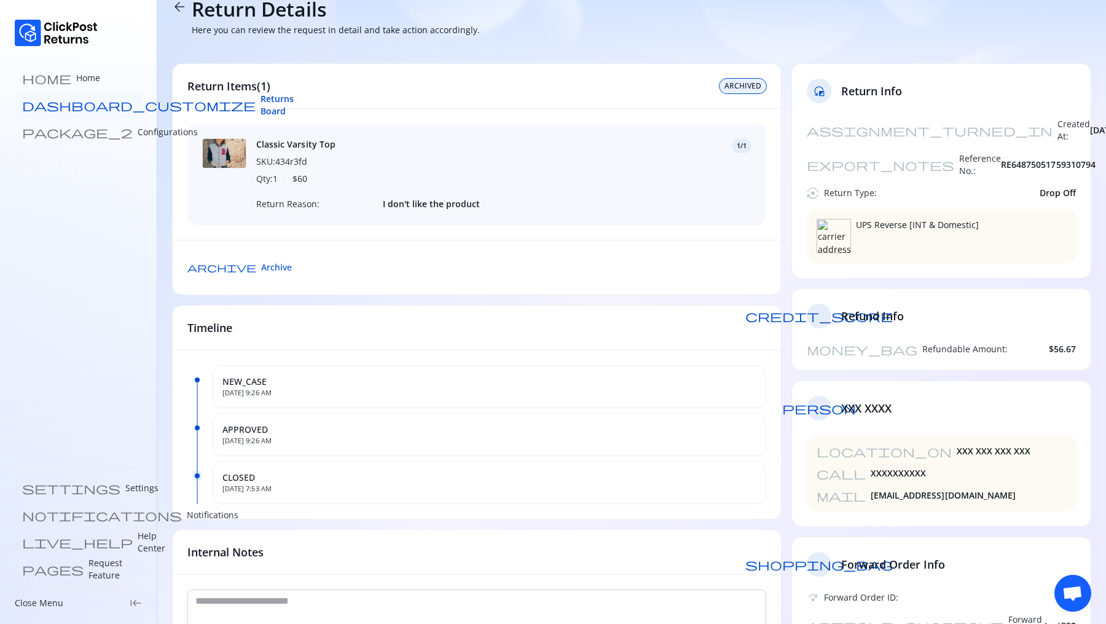
click at [261, 108] on span "Returns Board" at bounding box center [277, 105] width 33 height 25
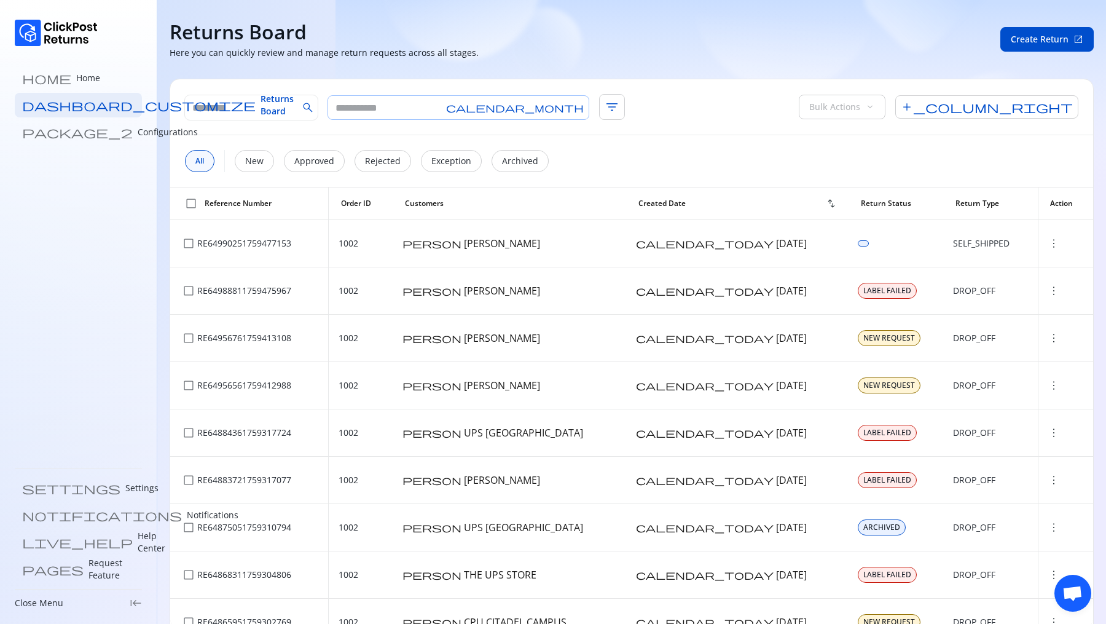
click at [401, 100] on input "text" at bounding box center [384, 107] width 113 height 23
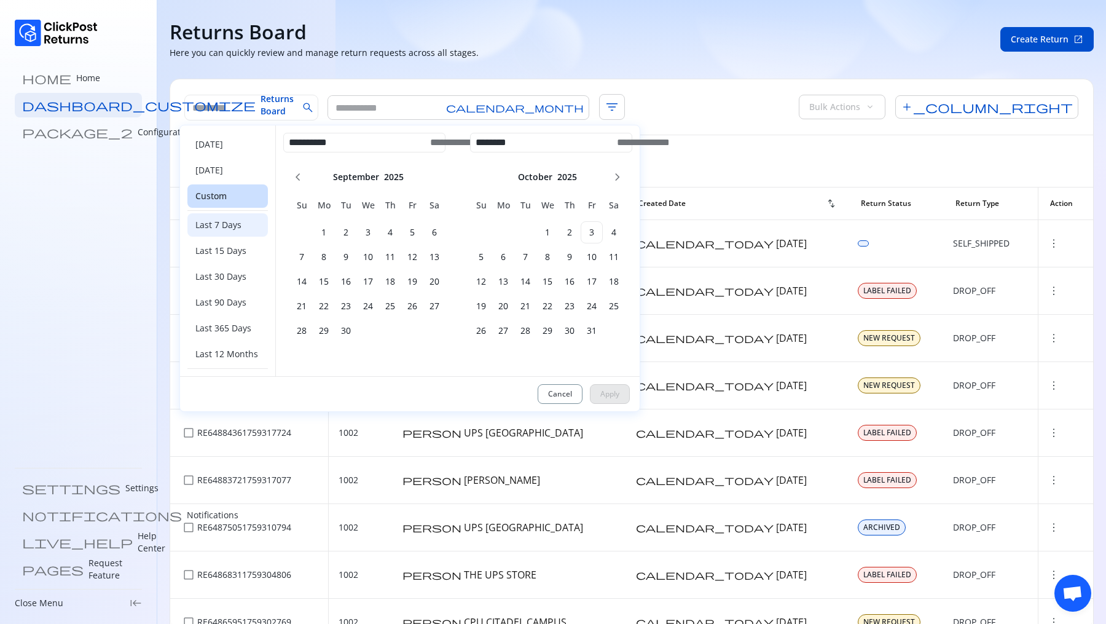
click at [243, 224] on div "Last 7 Days" at bounding box center [227, 224] width 81 height 23
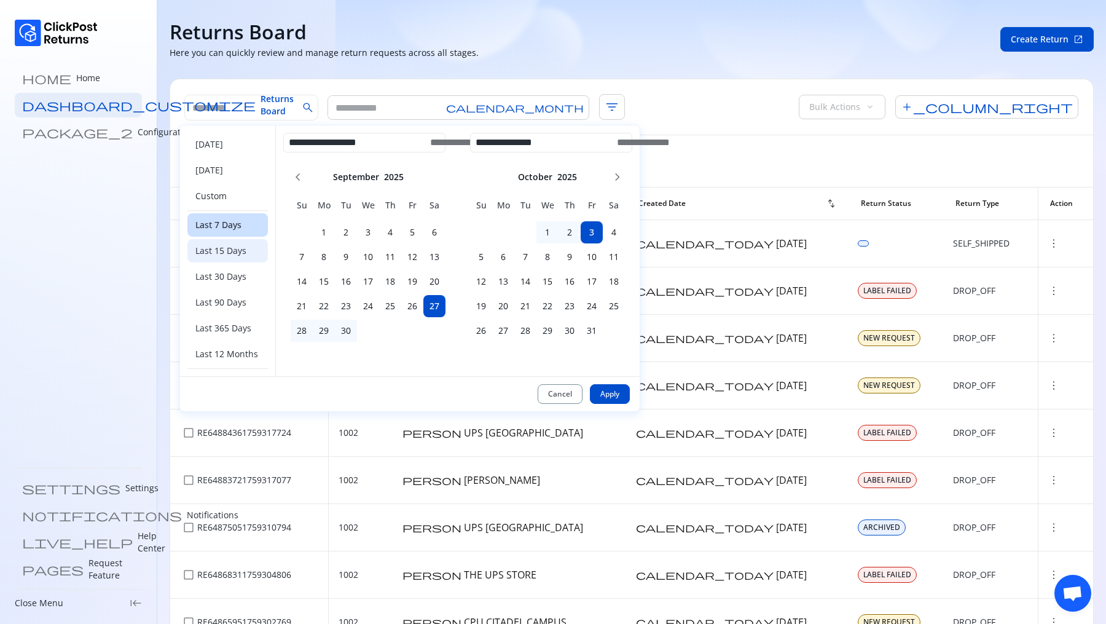
click at [221, 254] on div "Last 15 Days" at bounding box center [227, 250] width 81 height 23
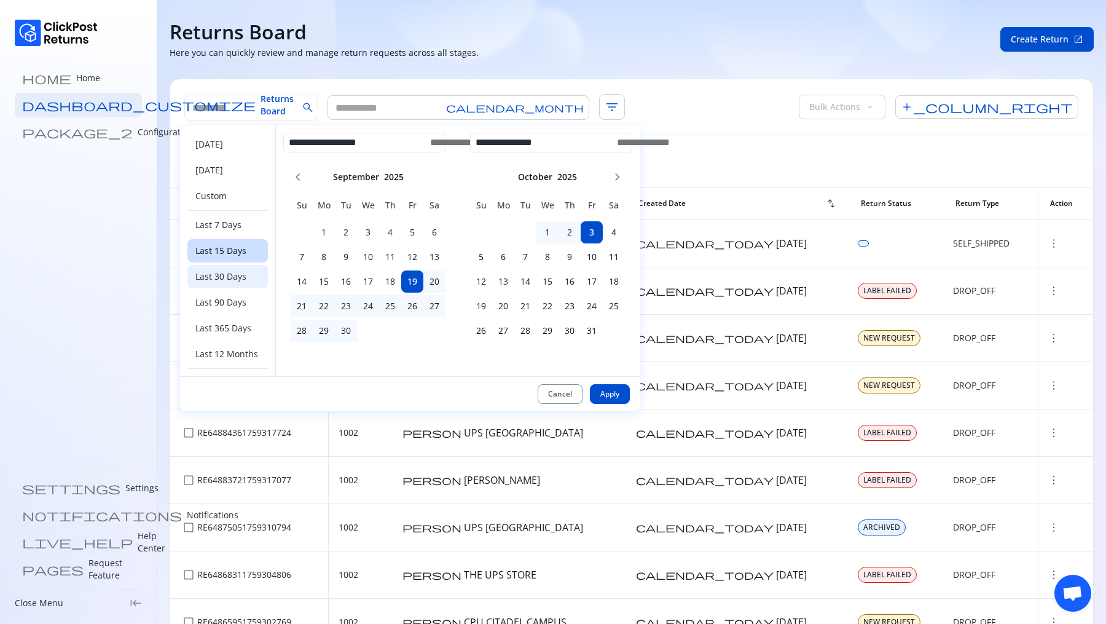
click at [210, 283] on div "Last 30 Days" at bounding box center [227, 276] width 81 height 23
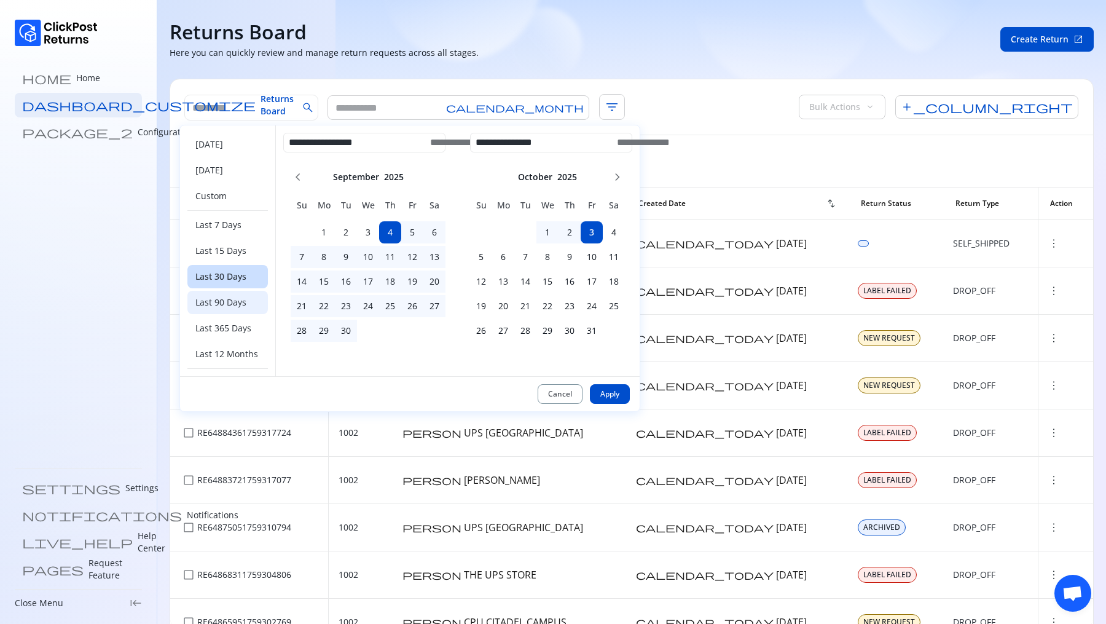
click at [210, 302] on span "Last 90 Days" at bounding box center [220, 302] width 51 height 12
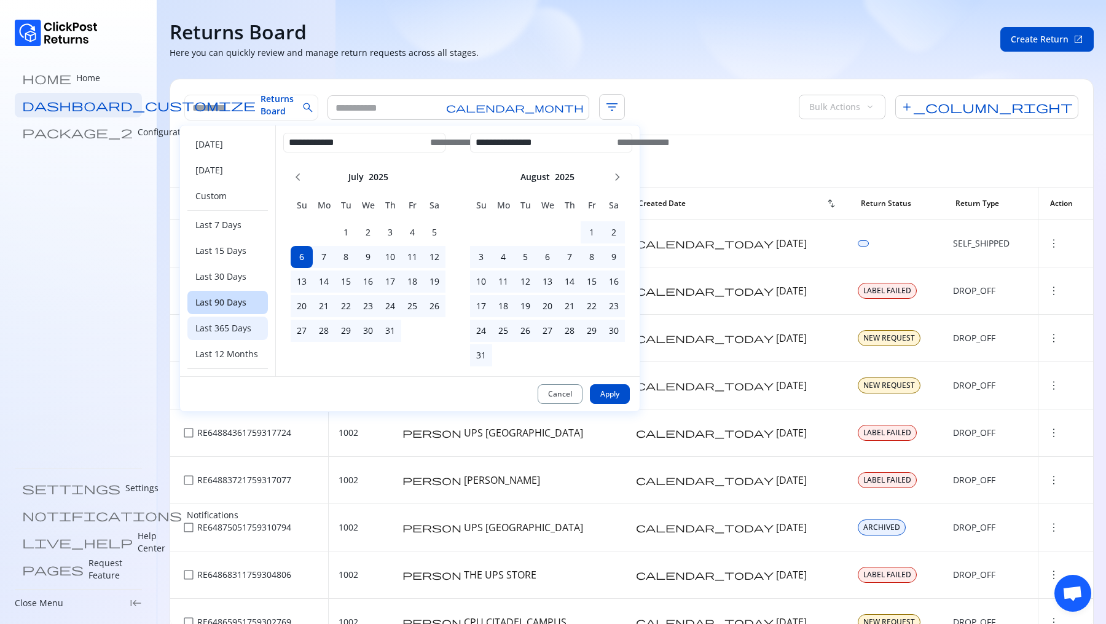
click at [210, 328] on span "Last 365 Days" at bounding box center [223, 328] width 56 height 12
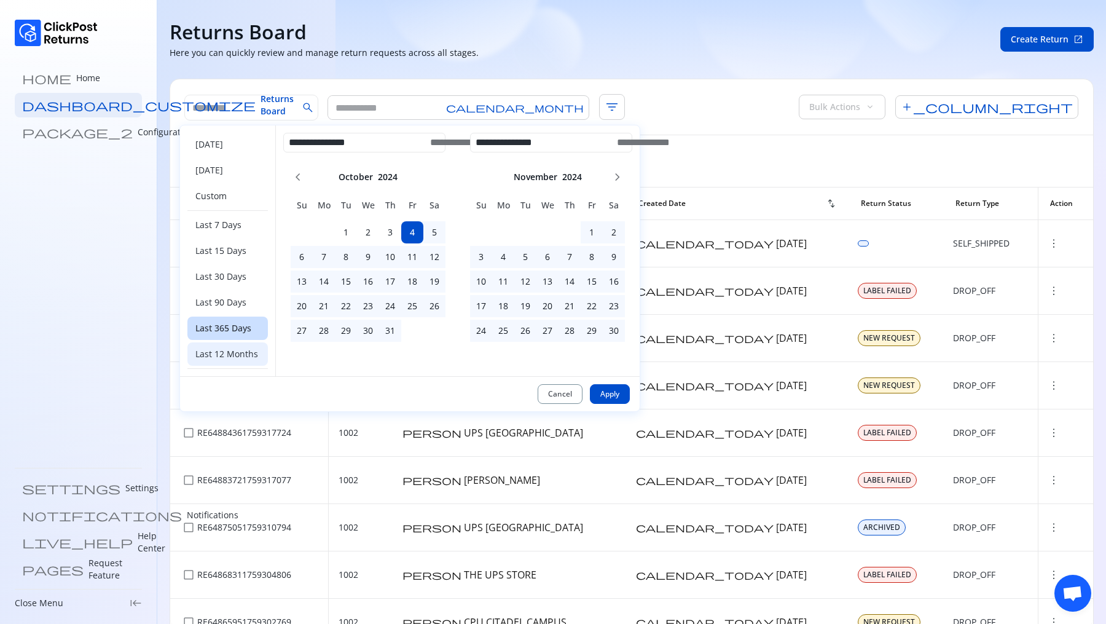
click at [210, 348] on span "Last 12 Months" at bounding box center [226, 354] width 63 height 12
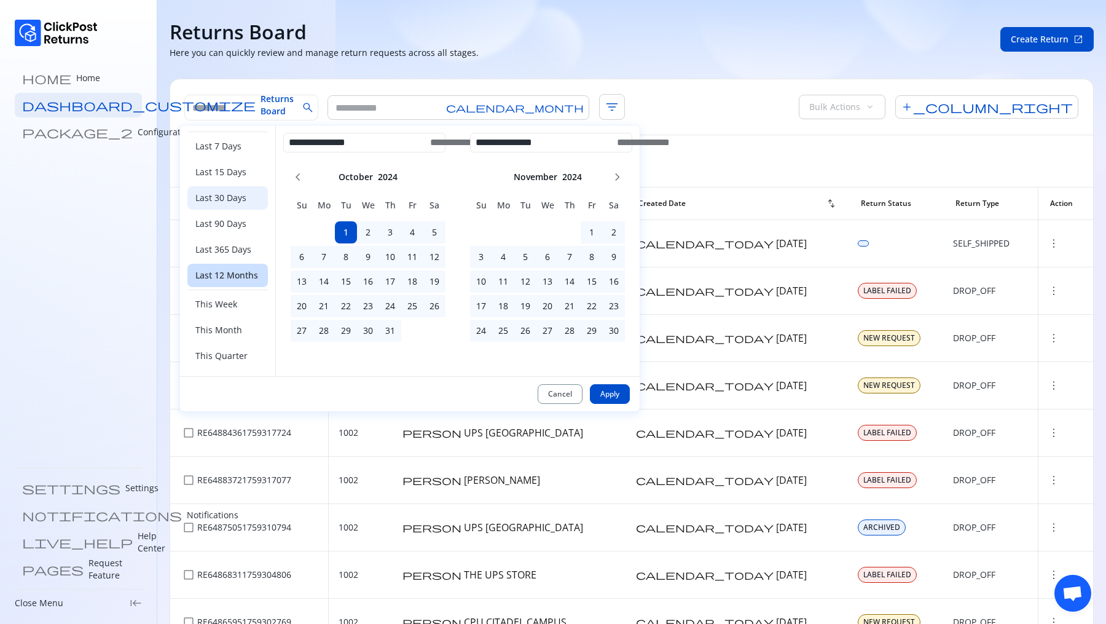
scroll to position [95, 0]
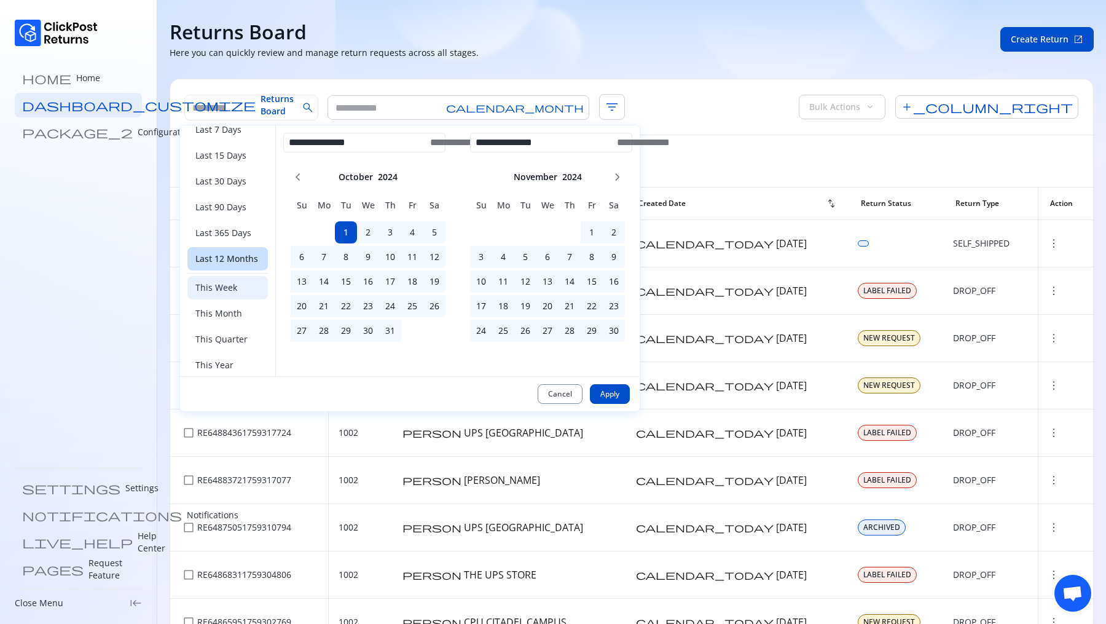
click at [237, 278] on div "This Week" at bounding box center [227, 287] width 81 height 23
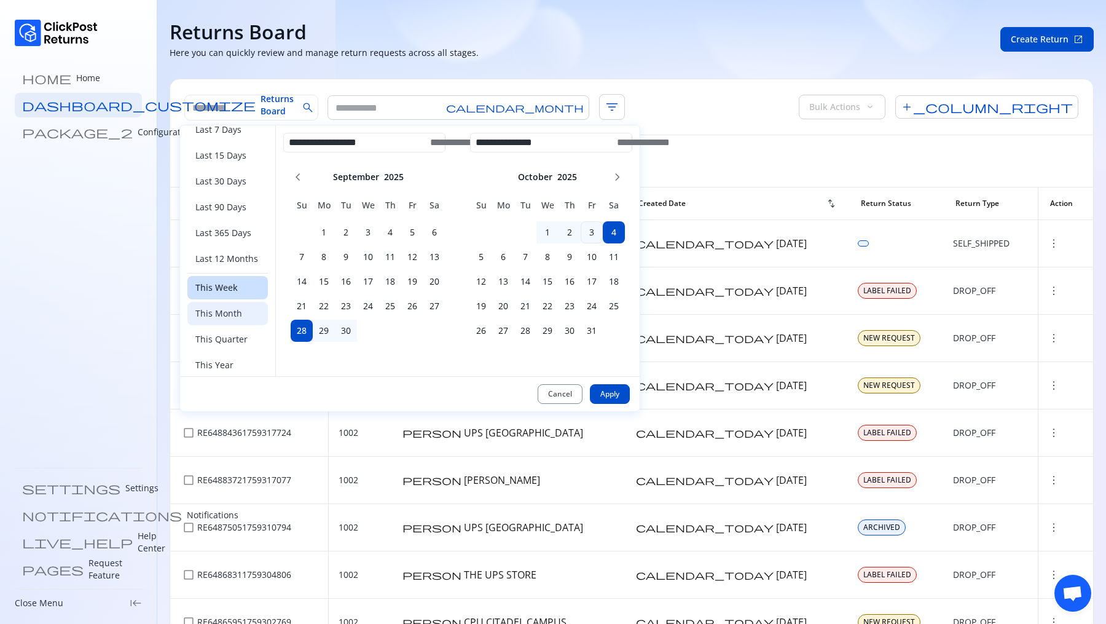
click at [234, 307] on span "This Month" at bounding box center [218, 313] width 47 height 12
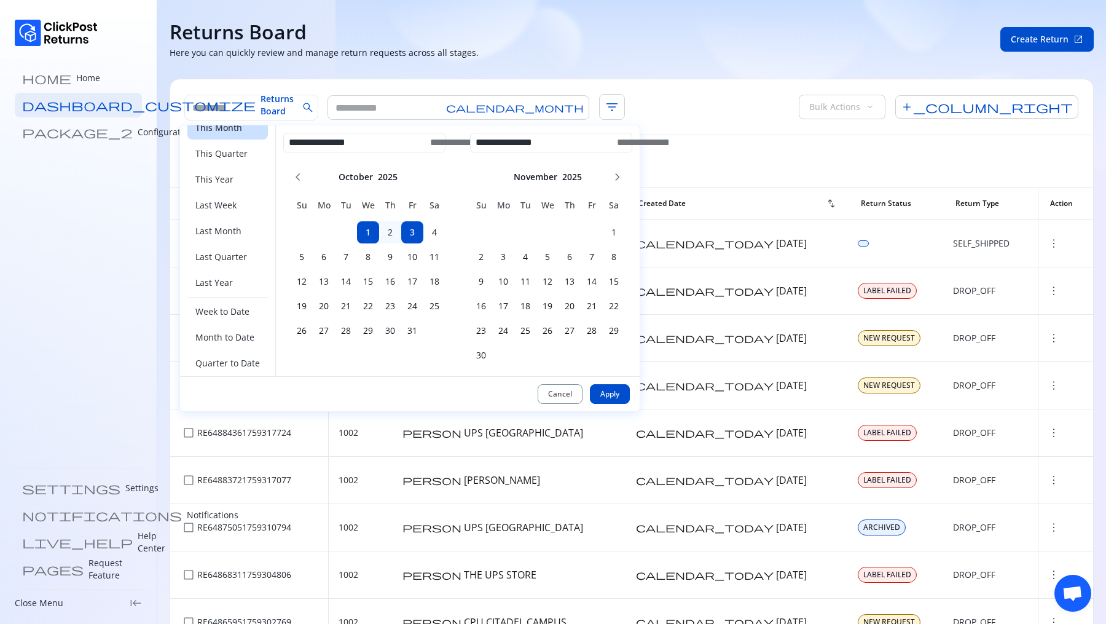
scroll to position [302, 0]
click at [221, 310] on span "Month to Date" at bounding box center [224, 316] width 59 height 12
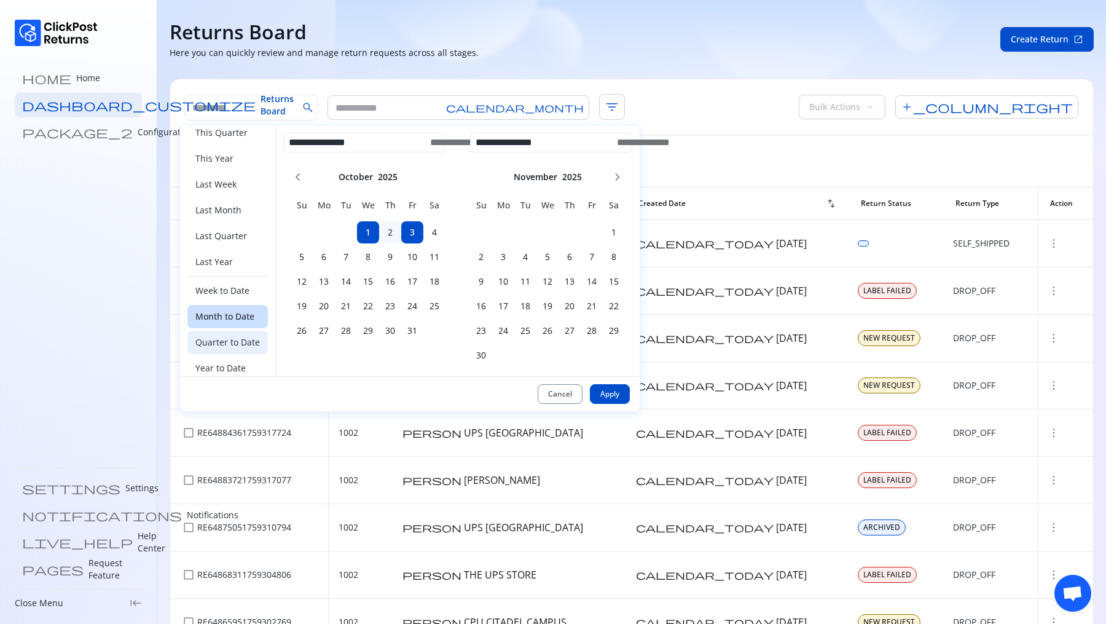
click at [237, 337] on span "Quarter to Date" at bounding box center [227, 342] width 65 height 12
click at [224, 152] on span "This Year" at bounding box center [214, 158] width 38 height 12
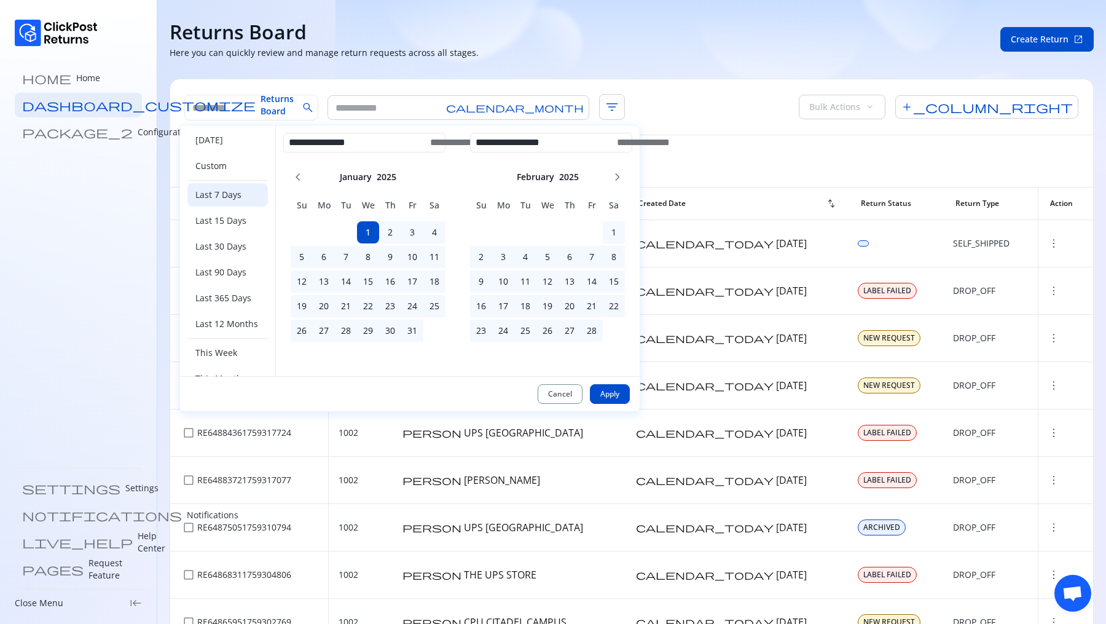
scroll to position [0, 0]
click at [206, 146] on span "Today" at bounding box center [209, 144] width 28 height 12
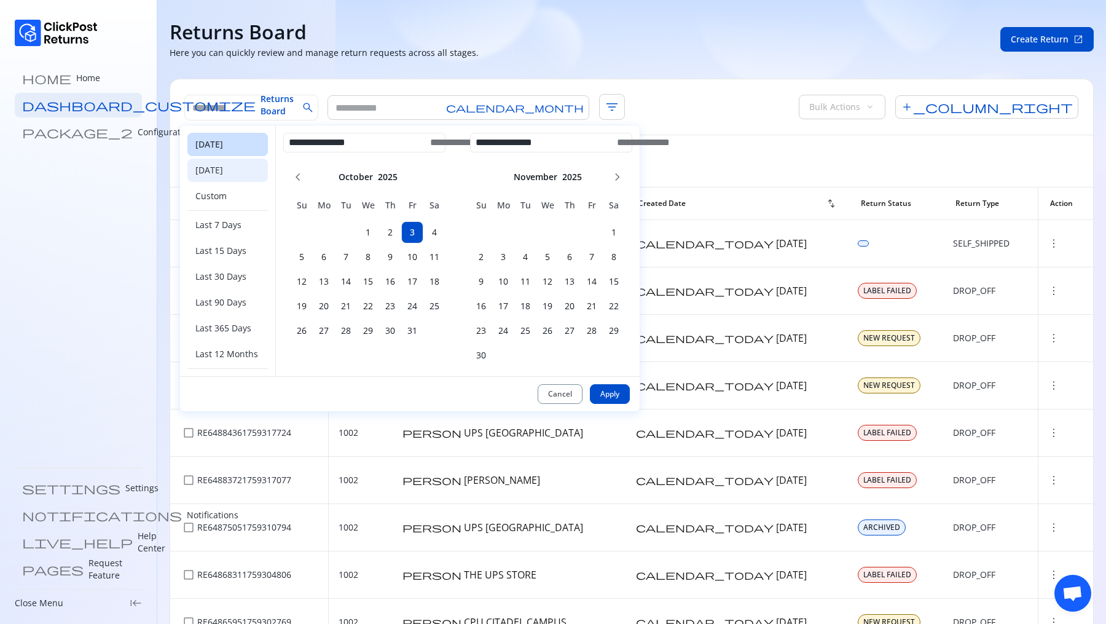
click at [210, 172] on span "Yesterday" at bounding box center [209, 170] width 28 height 12
click at [210, 200] on span "Custom" at bounding box center [210, 196] width 31 height 12
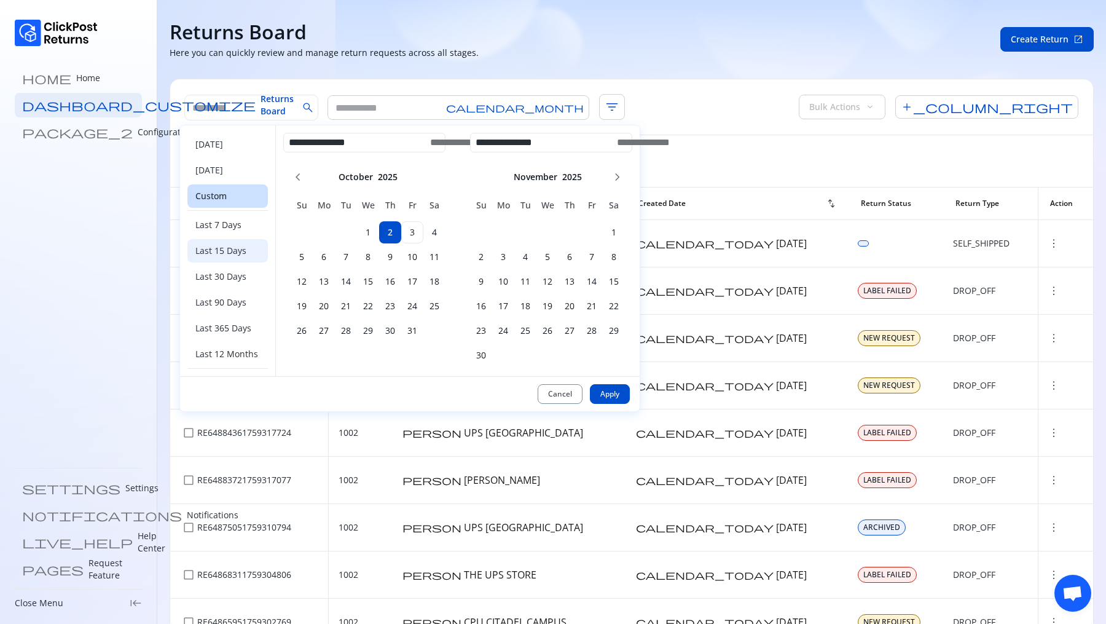
click at [215, 239] on div "Last 15 Days" at bounding box center [227, 250] width 81 height 23
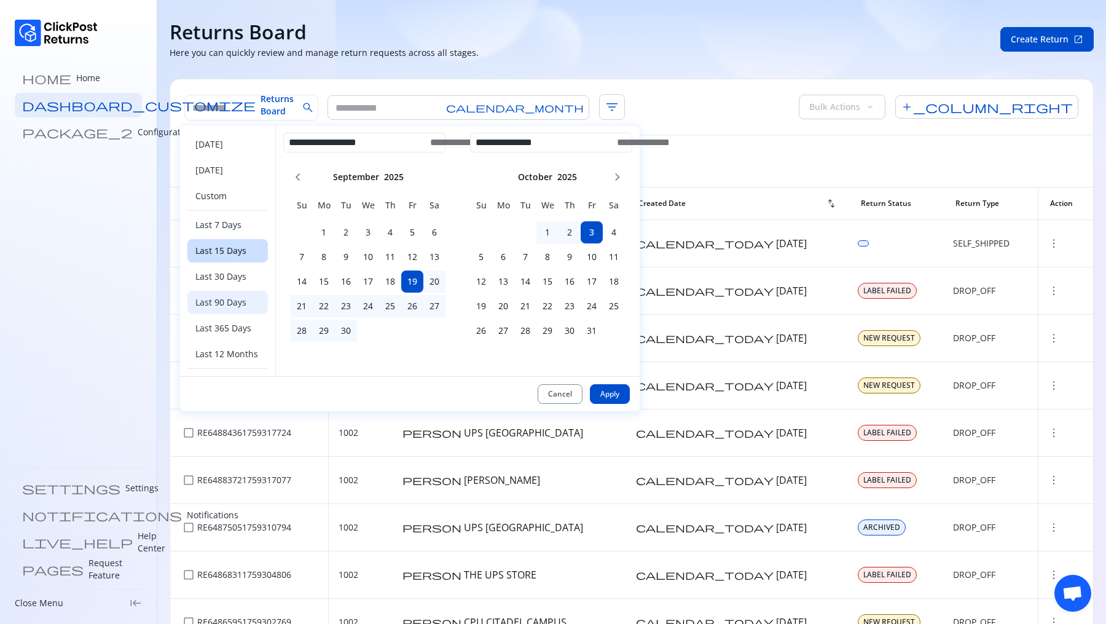
click at [215, 291] on div "Last 90 Days" at bounding box center [227, 302] width 81 height 23
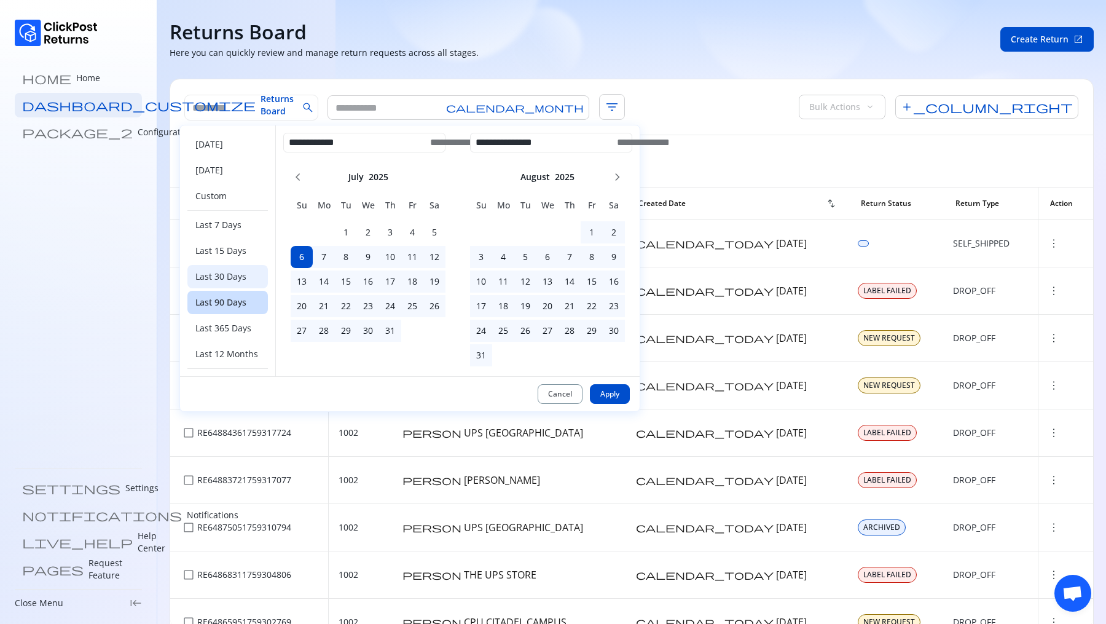
click at [214, 275] on span "Last 30 Days" at bounding box center [220, 276] width 51 height 12
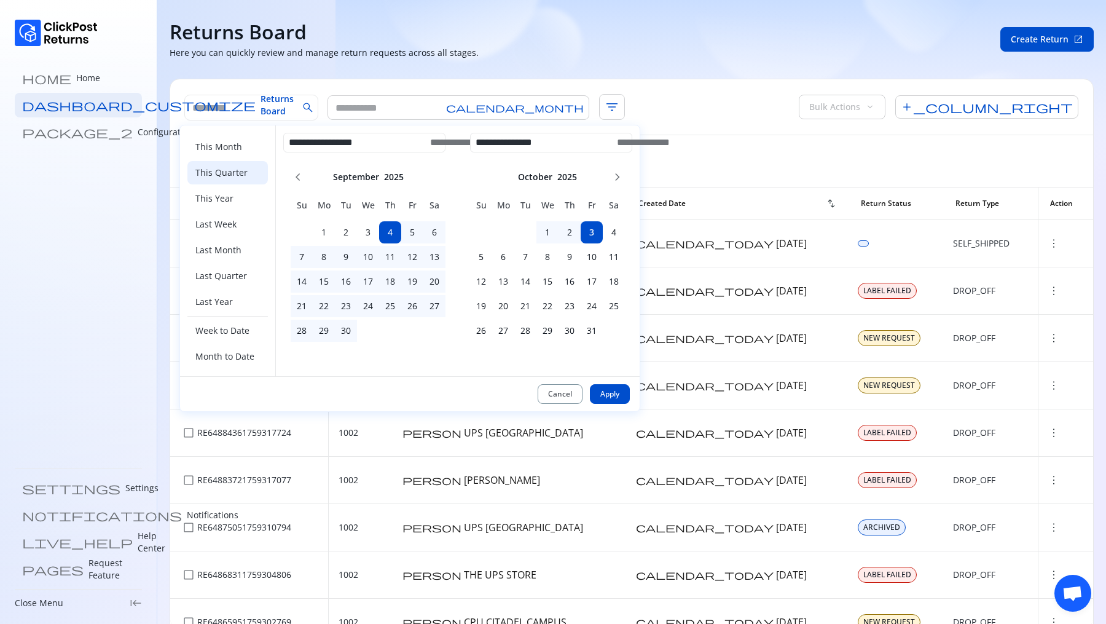
scroll to position [302, 0]
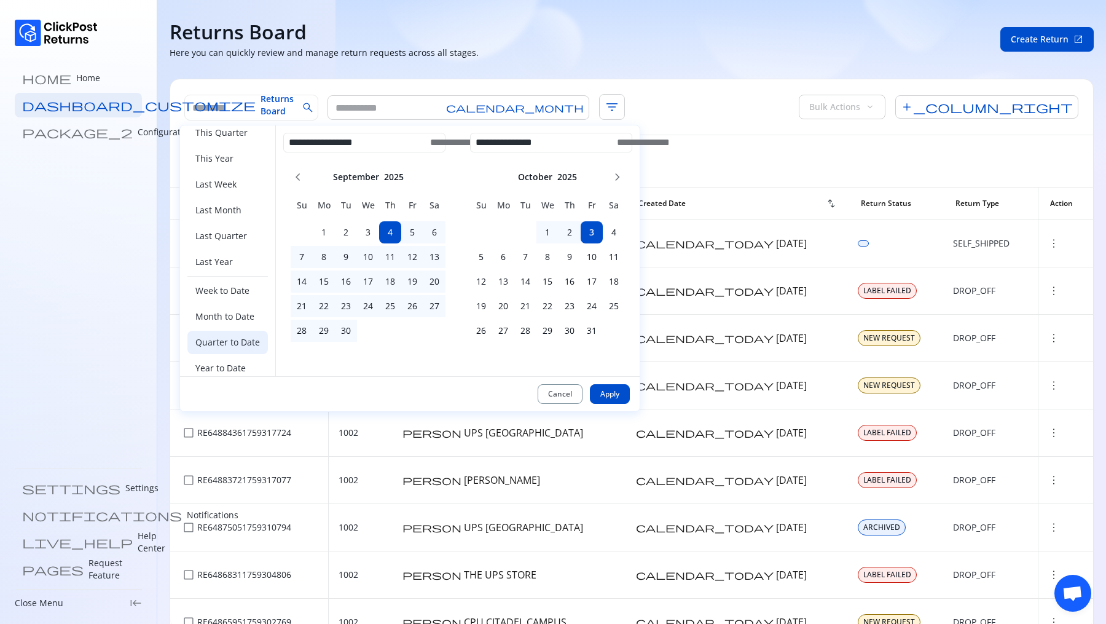
click at [229, 336] on span "Quarter to Date" at bounding box center [227, 342] width 65 height 12
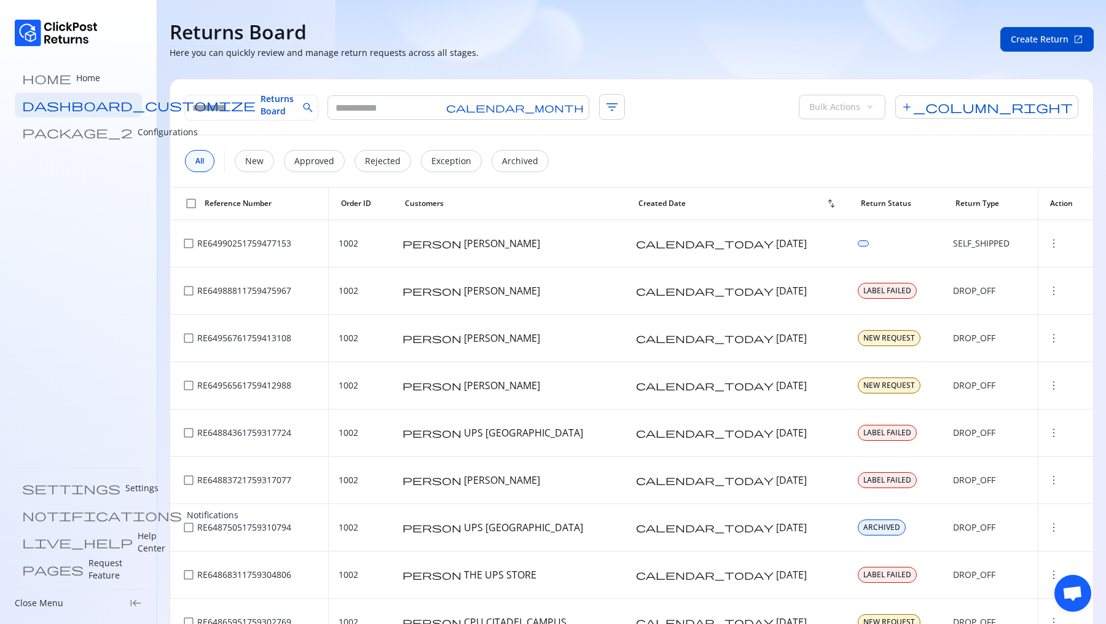
click at [671, 36] on div "Returns Board Here you can quickly review and manage return requests across all…" at bounding box center [578, 39] width 816 height 39
click at [284, 104] on input "text" at bounding box center [241, 107] width 113 height 25
click at [267, 106] on input "text" at bounding box center [241, 107] width 113 height 25
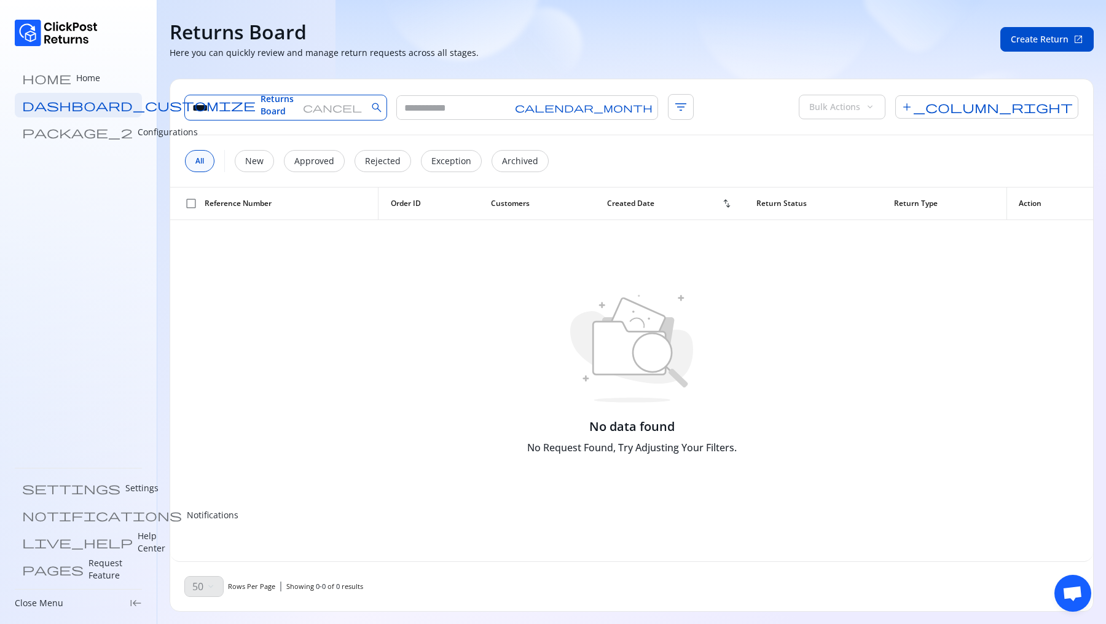
click at [232, 111] on input "****" at bounding box center [241, 107] width 113 height 25
type input "****"
click at [319, 108] on span "cancel" at bounding box center [332, 108] width 59 height 10
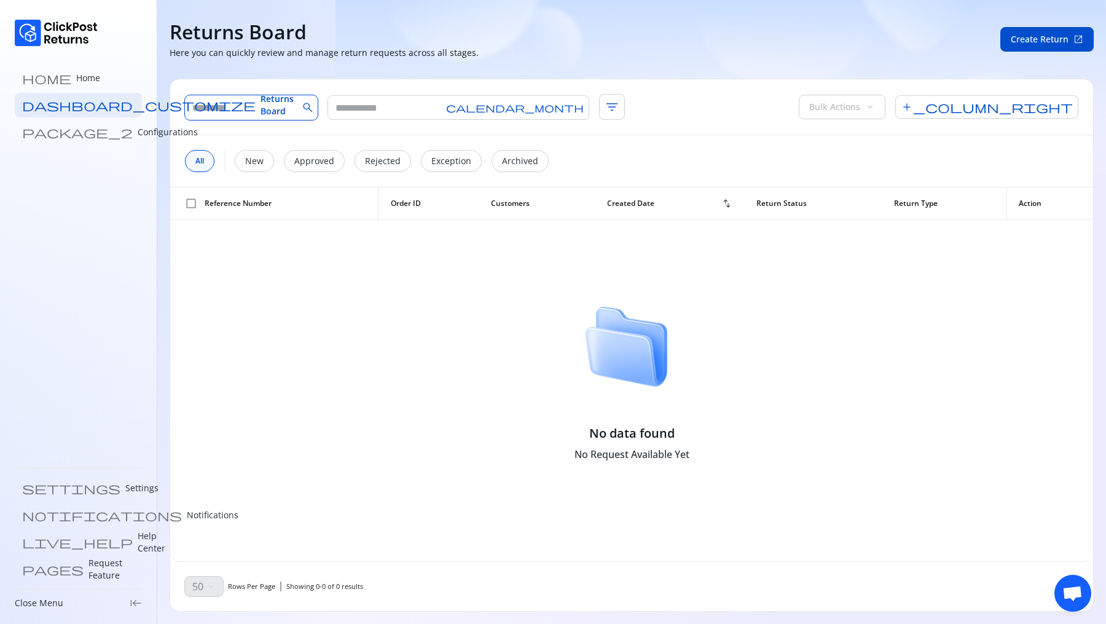
click at [264, 106] on input "text" at bounding box center [241, 107] width 113 height 25
click at [231, 109] on input "text" at bounding box center [241, 107] width 113 height 25
click at [351, 76] on section "Returns Board Here you can quickly review and manage return requests across all…" at bounding box center [631, 312] width 949 height 624
click at [256, 115] on input "text" at bounding box center [241, 107] width 113 height 25
click at [314, 112] on span "search" at bounding box center [308, 107] width 12 height 12
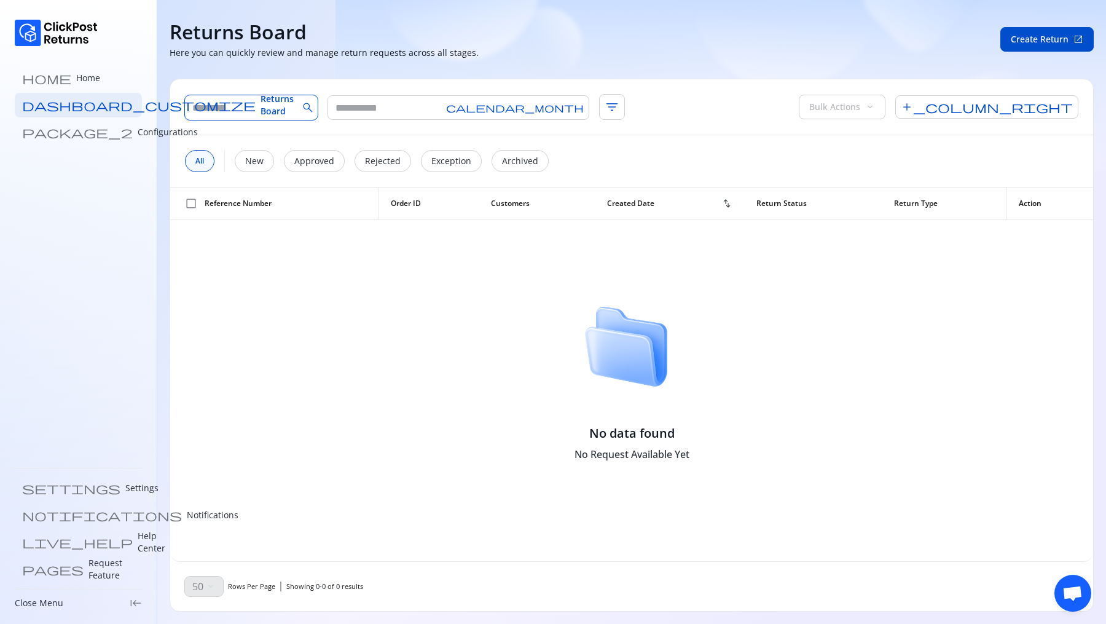
click at [269, 118] on input "text" at bounding box center [241, 107] width 113 height 25
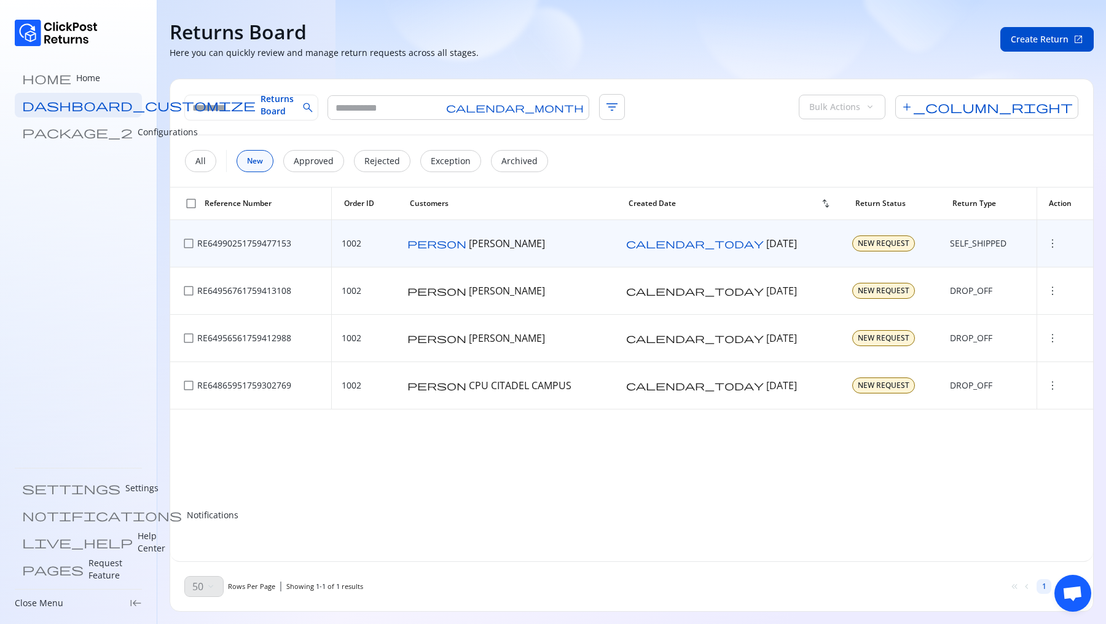
click at [1037, 250] on td "more_vert" at bounding box center [1065, 243] width 57 height 47
click at [1047, 244] on span "more_vert" at bounding box center [1053, 243] width 12 height 12
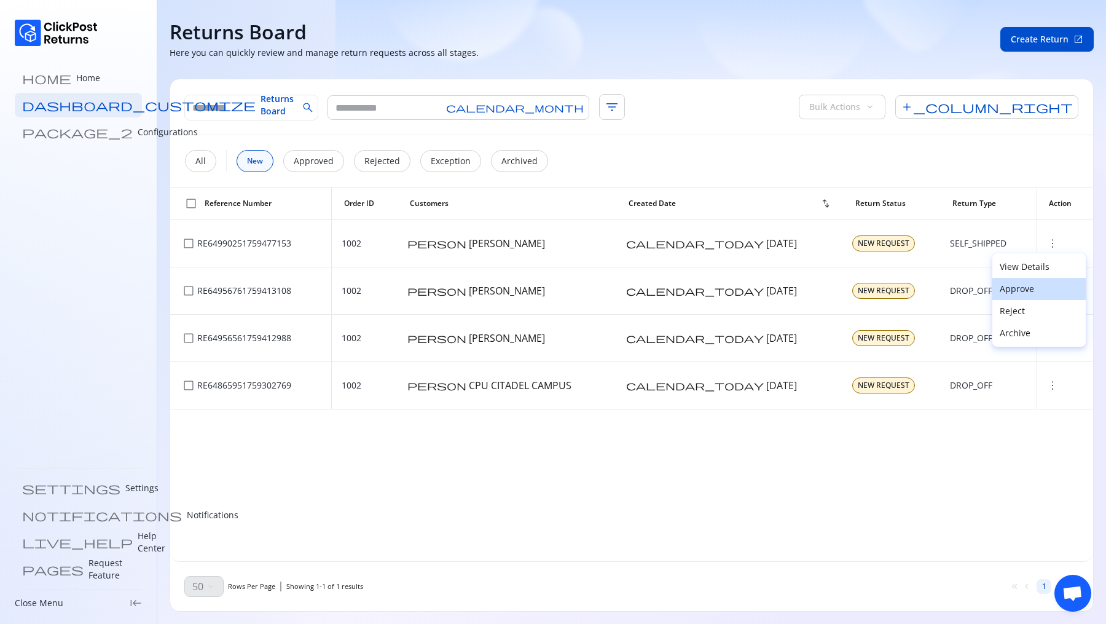
click at [1021, 290] on p "Approve" at bounding box center [1039, 289] width 79 height 12
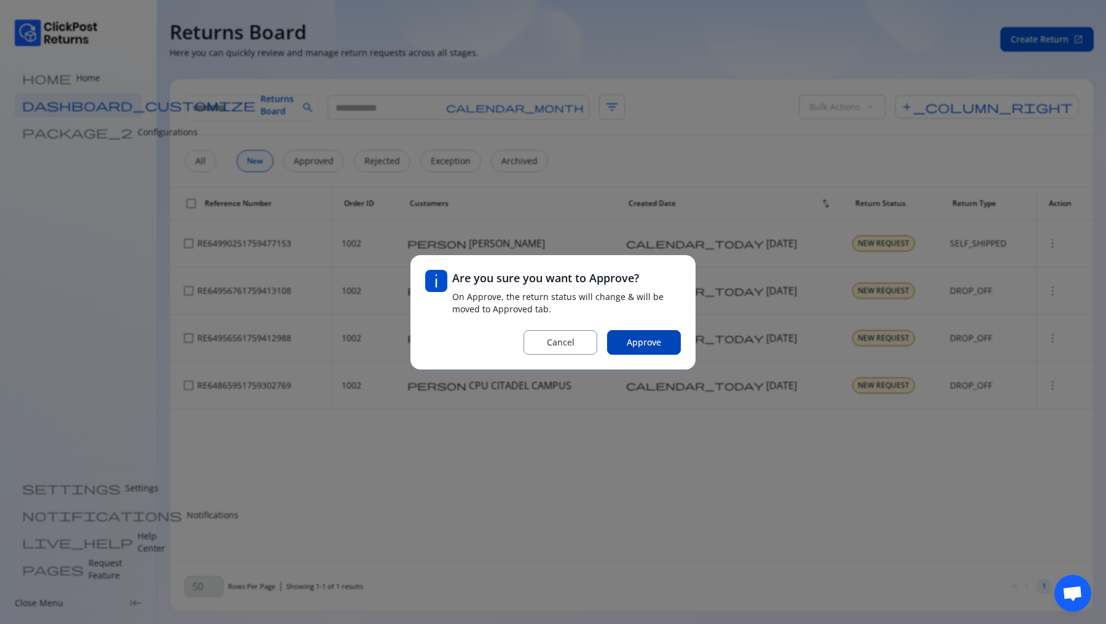
click at [645, 345] on span "Approve" at bounding box center [644, 342] width 34 height 12
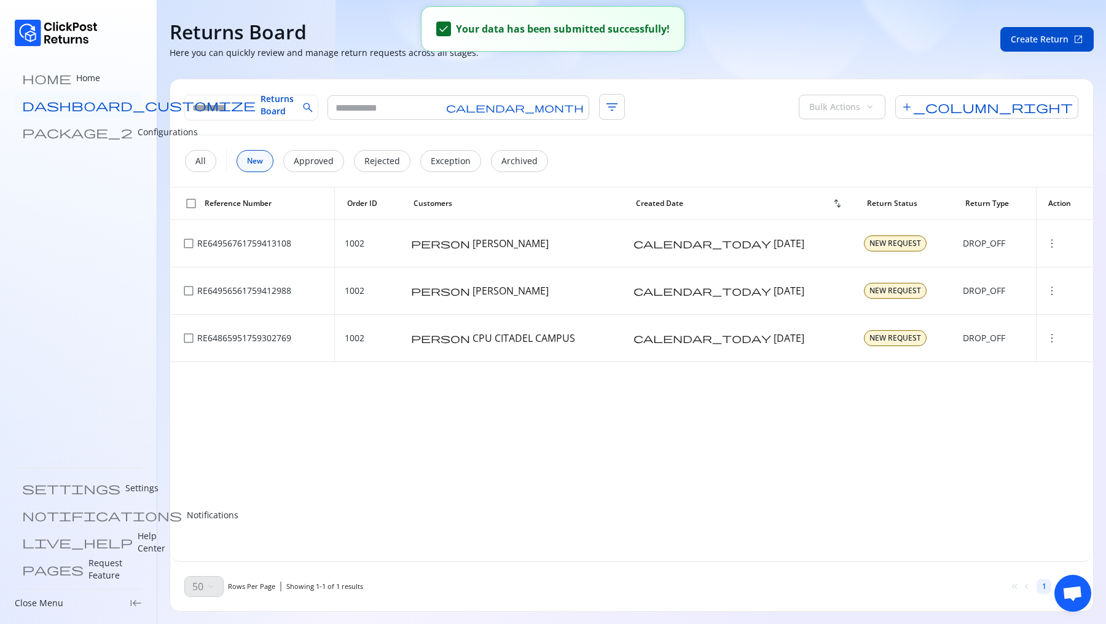
click at [261, 111] on span "Returns Board" at bounding box center [277, 105] width 33 height 25
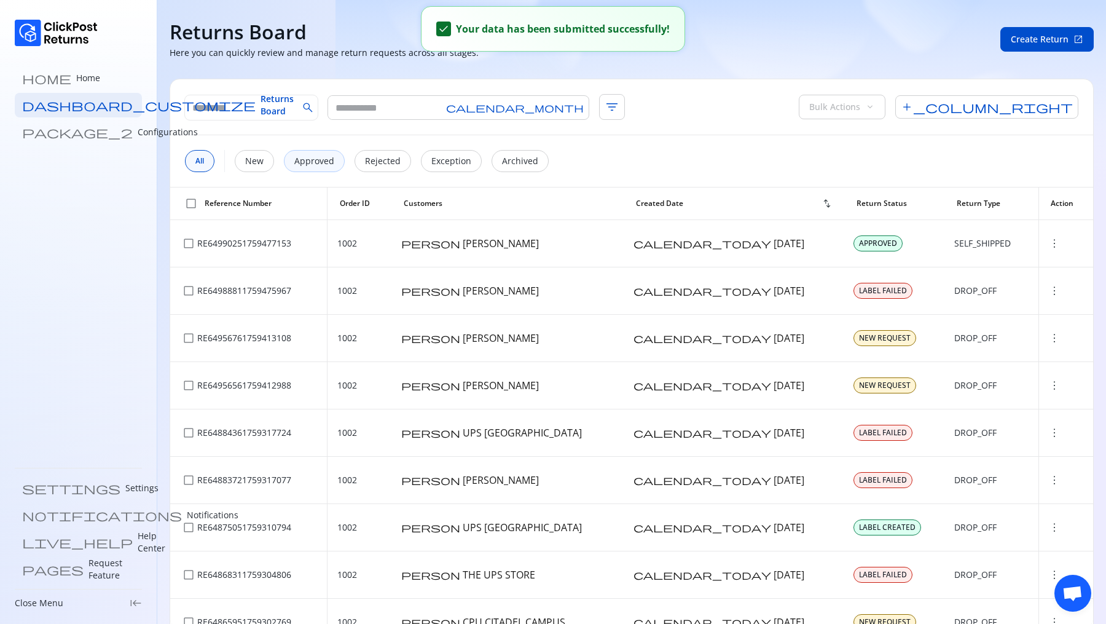
click at [312, 162] on p "Approved" at bounding box center [314, 161] width 40 height 12
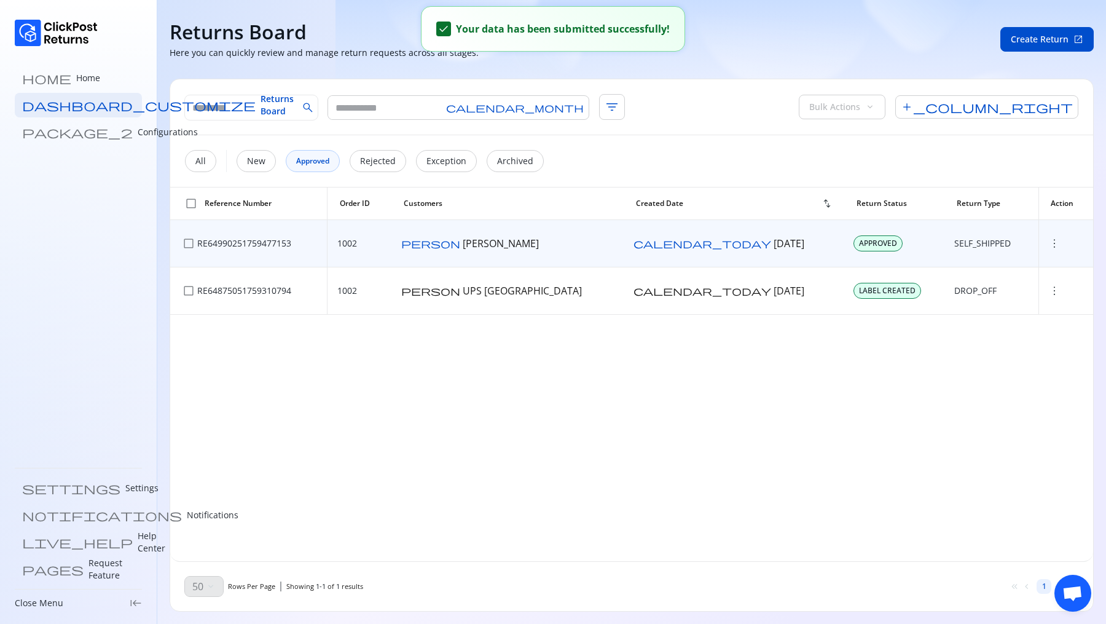
click at [1049, 243] on span "more_vert" at bounding box center [1055, 243] width 12 height 12
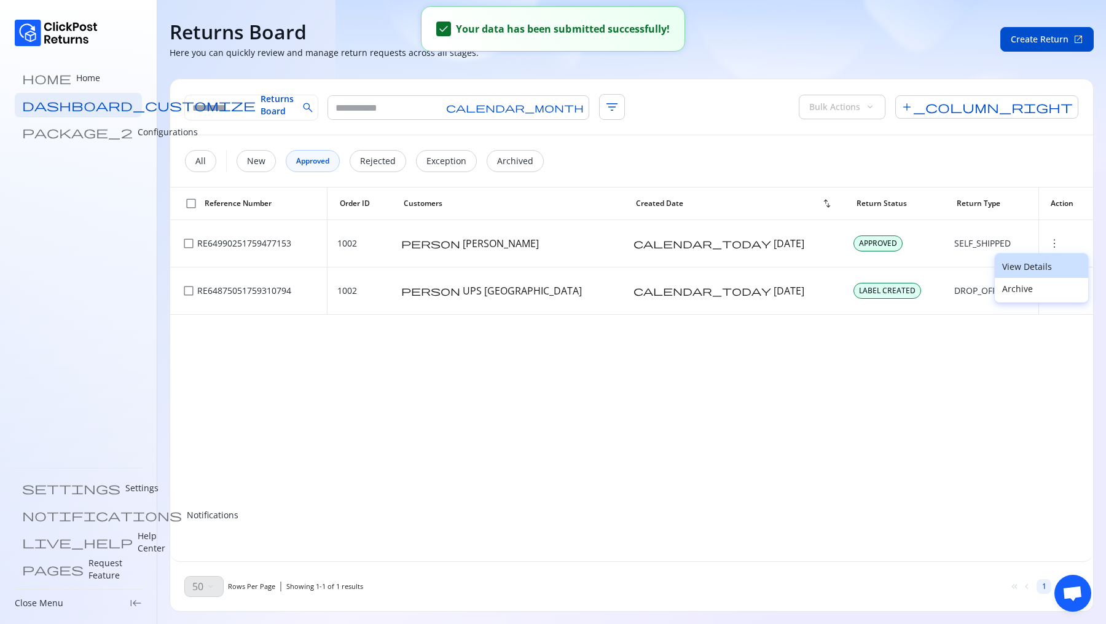
click at [1017, 273] on button "View Details" at bounding box center [1041, 265] width 93 height 25
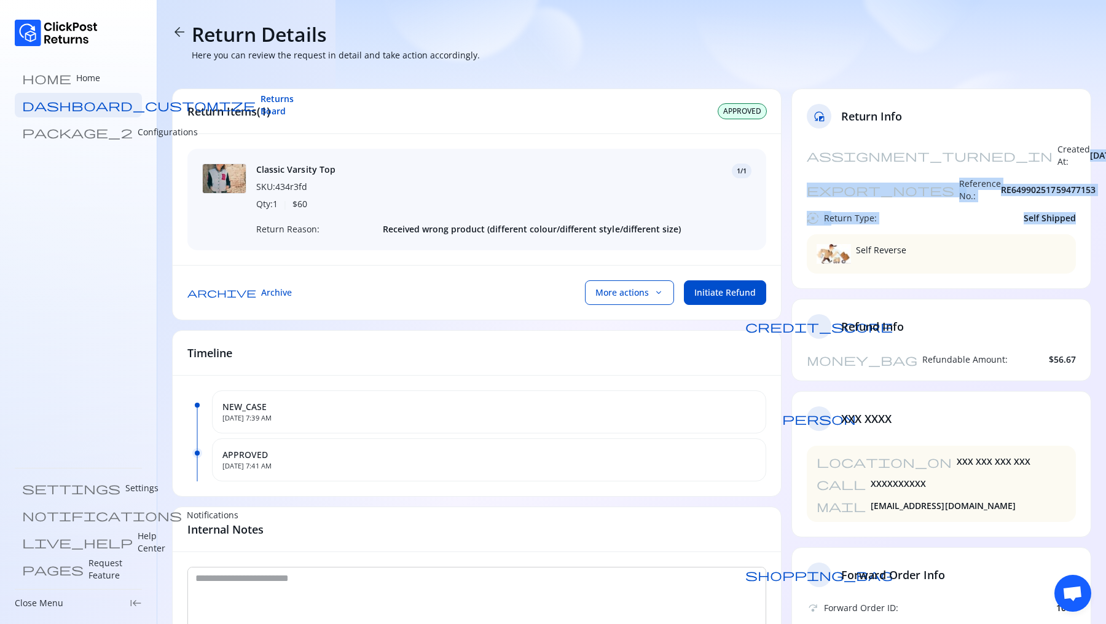
drag, startPoint x: 1026, startPoint y: 149, endPoint x: 1096, endPoint y: 202, distance: 87.8
click at [1096, 202] on section "arrow_back Return Details Here you can review the request in detail and take ac…" at bounding box center [631, 356] width 949 height 713
click at [983, 234] on div "Self Reverse" at bounding box center [941, 253] width 269 height 39
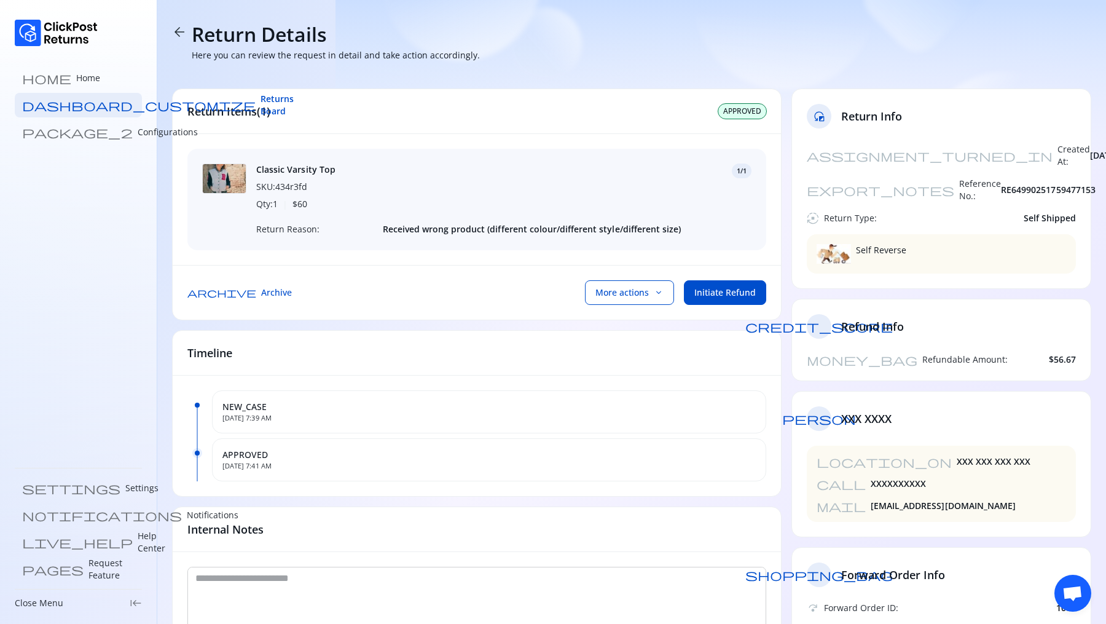
click at [983, 234] on div "Self Reverse" at bounding box center [941, 253] width 269 height 39
click at [910, 245] on div "Self Reverse" at bounding box center [941, 253] width 269 height 39
click at [888, 244] on span "Self Reverse" at bounding box center [881, 254] width 50 height 20
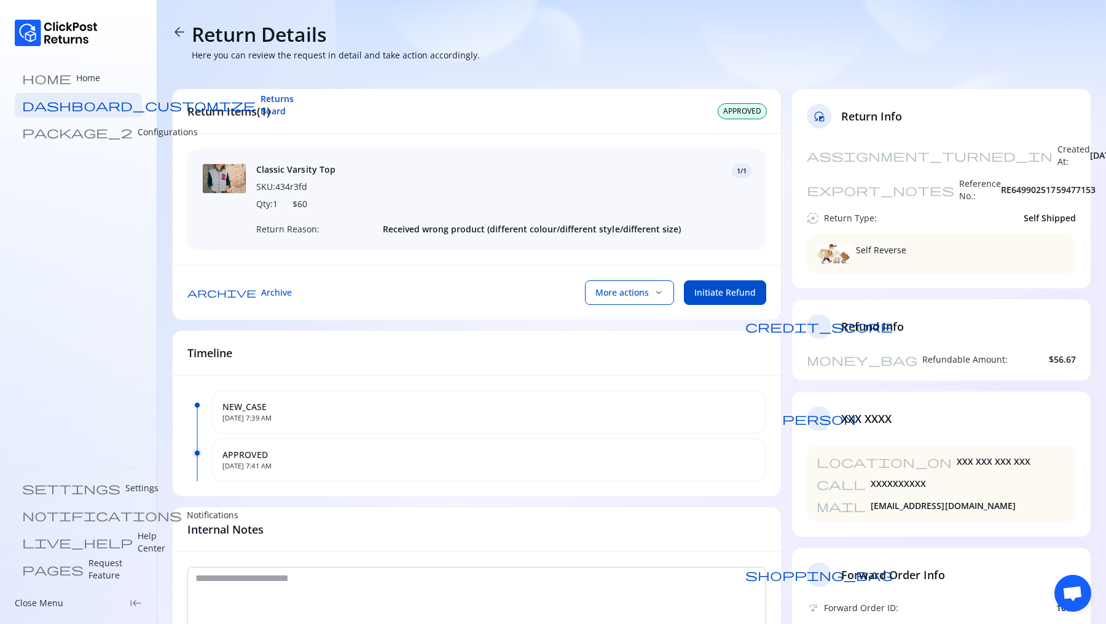
click at [453, 280] on div "archive Archive More actions keyboard_arrow_down Initiate Refund" at bounding box center [477, 292] width 608 height 55
click at [647, 299] on button "More actions keyboard_arrow_down" at bounding box center [629, 292] width 89 height 25
click at [538, 299] on div "archive Archive More actions keyboard_arrow_down Initiate Refund" at bounding box center [477, 292] width 608 height 55
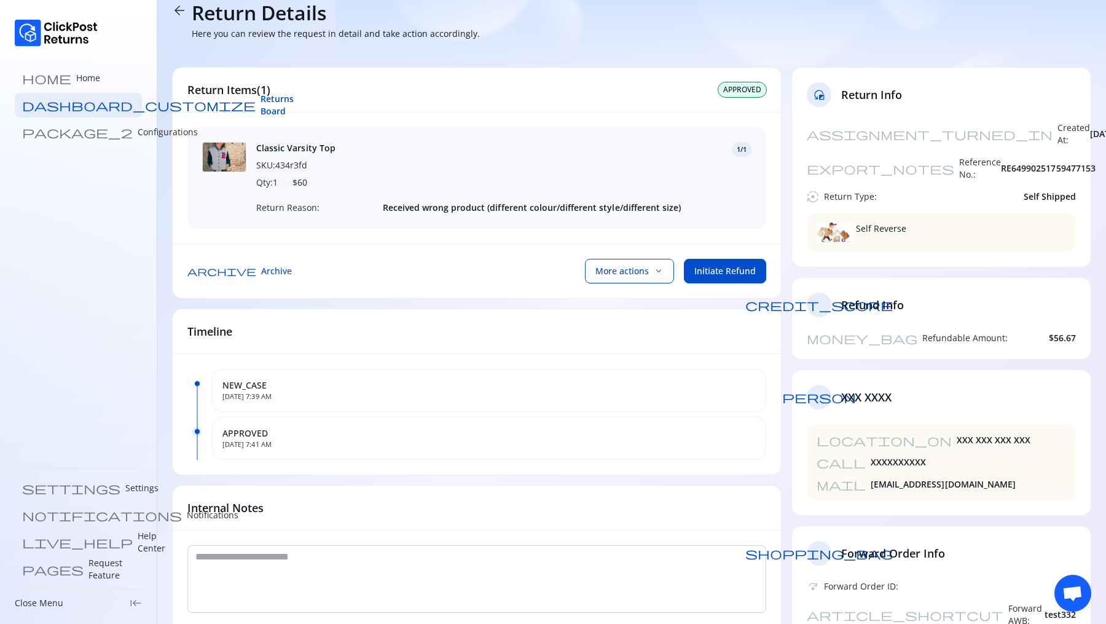
scroll to position [23, 0]
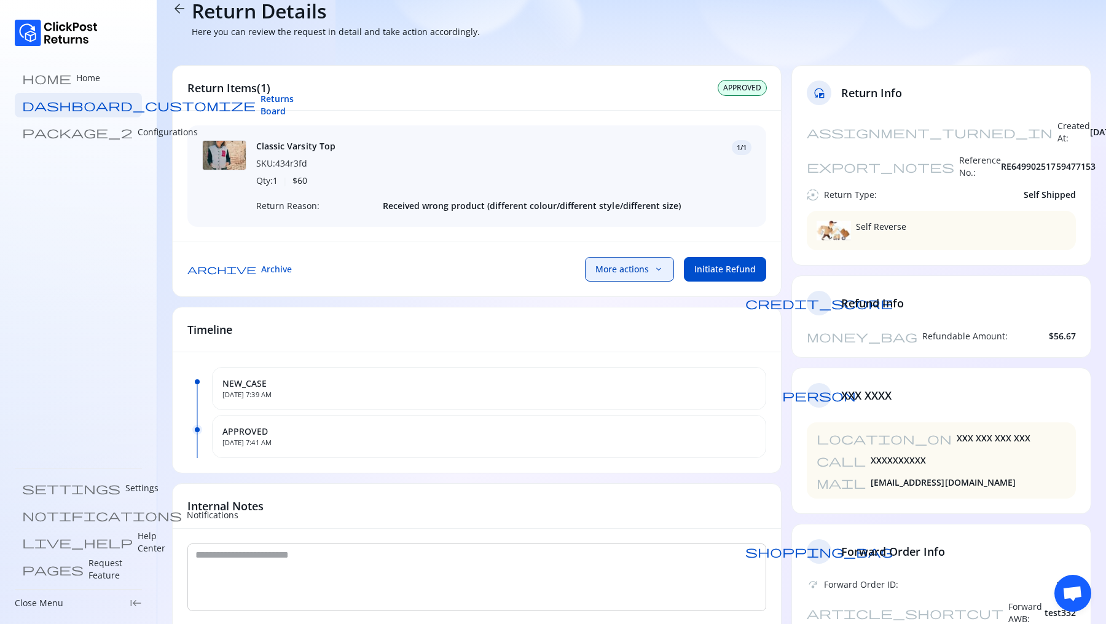
click at [661, 267] on span "keyboard_arrow_down" at bounding box center [659, 269] width 10 height 10
click at [631, 300] on p "Upload & send label" at bounding box center [619, 299] width 93 height 15
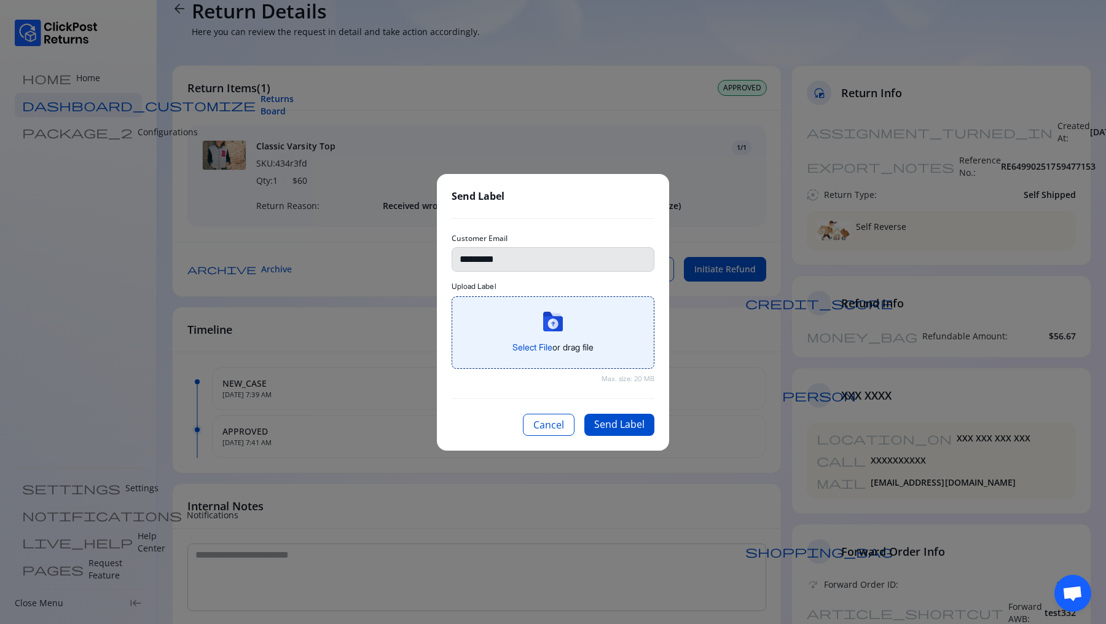
click at [538, 342] on span "Select File" at bounding box center [533, 347] width 40 height 10
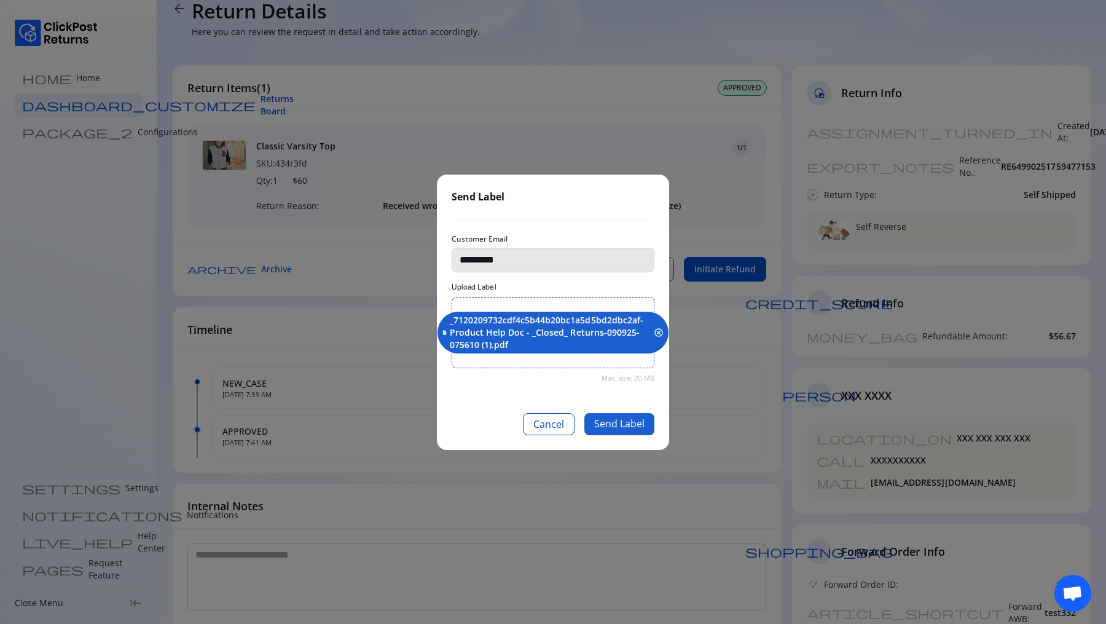
click at [624, 419] on button "Send Label" at bounding box center [619, 424] width 70 height 22
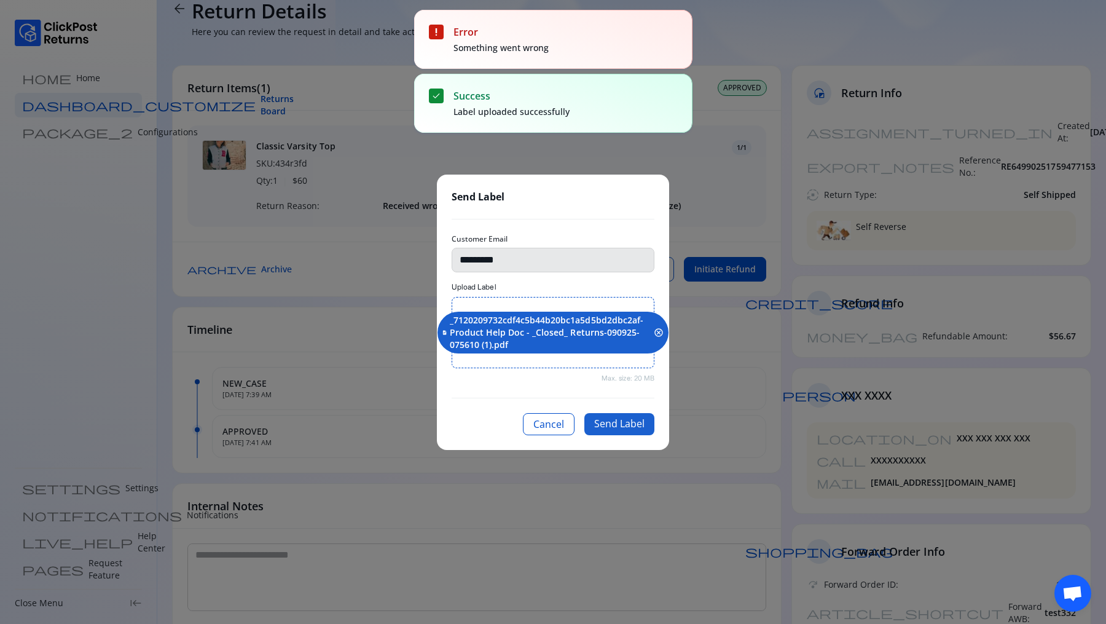
click at [624, 419] on button "Send Label" at bounding box center [619, 424] width 70 height 22
click at [631, 427] on button "Send Label" at bounding box center [619, 424] width 70 height 22
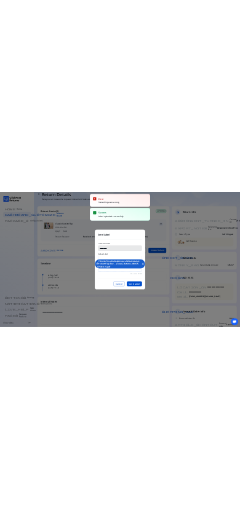
scroll to position [24, 0]
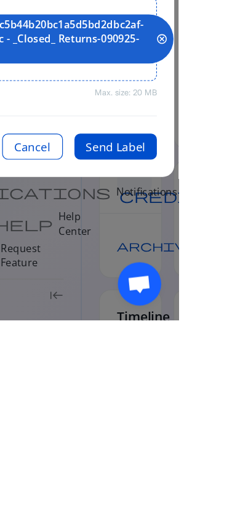
click at [221, 382] on button "Send Label" at bounding box center [186, 371] width 70 height 22
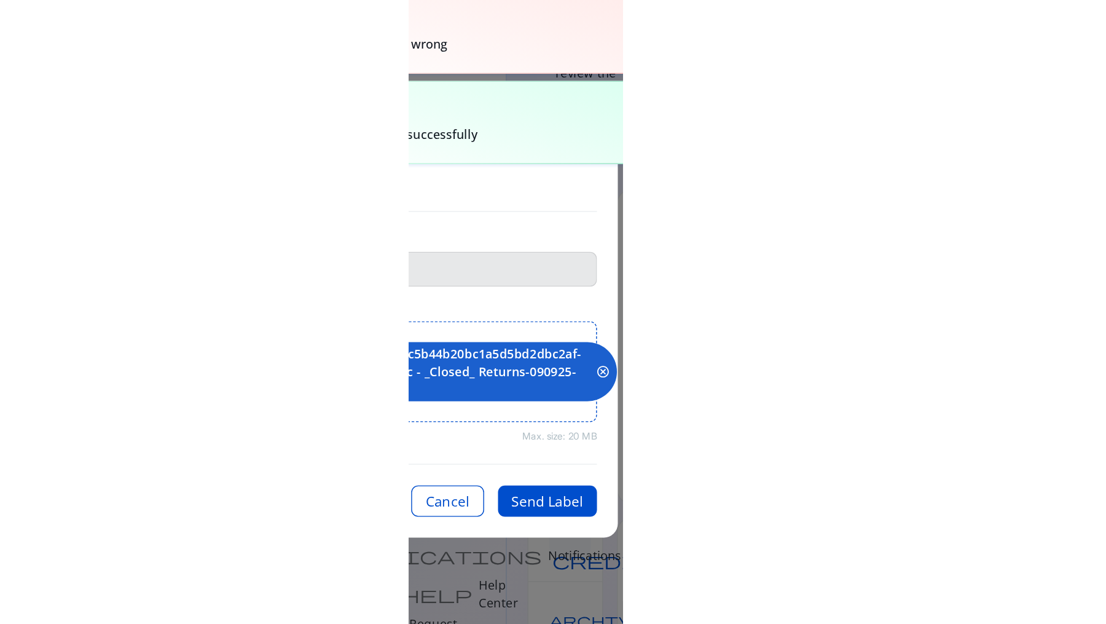
scroll to position [0, 0]
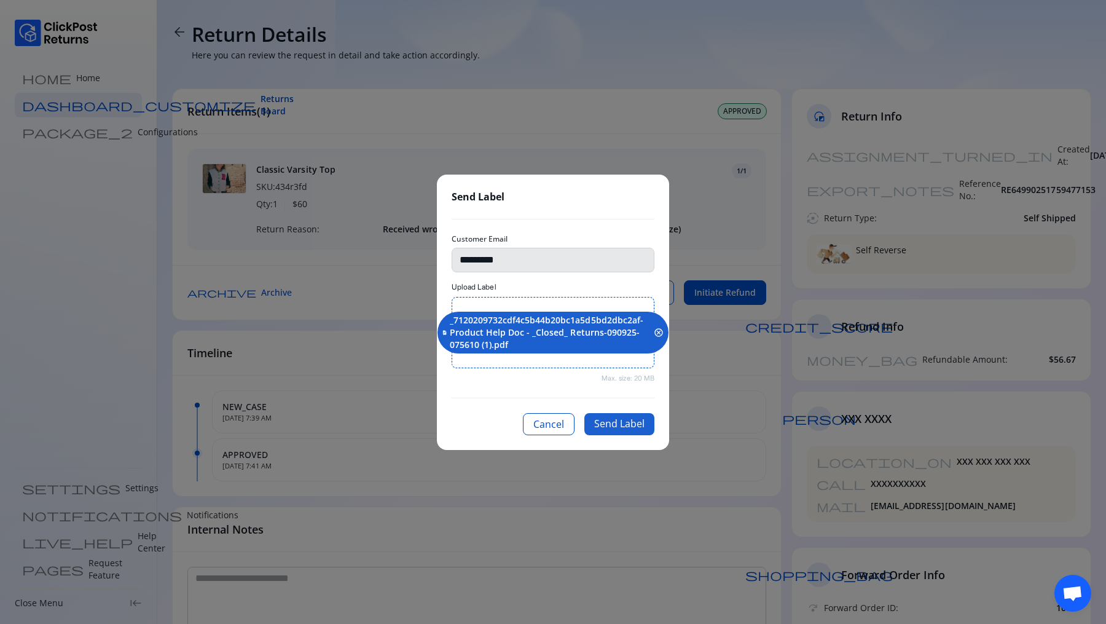
click at [625, 430] on button "Send Label" at bounding box center [619, 424] width 70 height 22
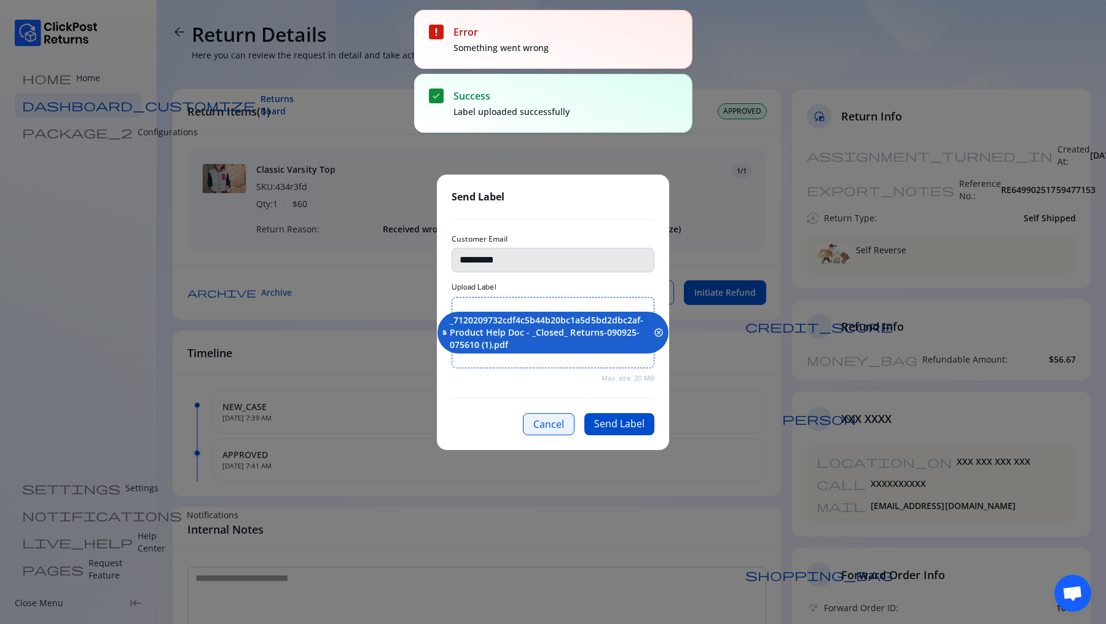
click at [557, 427] on button "Cancel" at bounding box center [549, 424] width 52 height 22
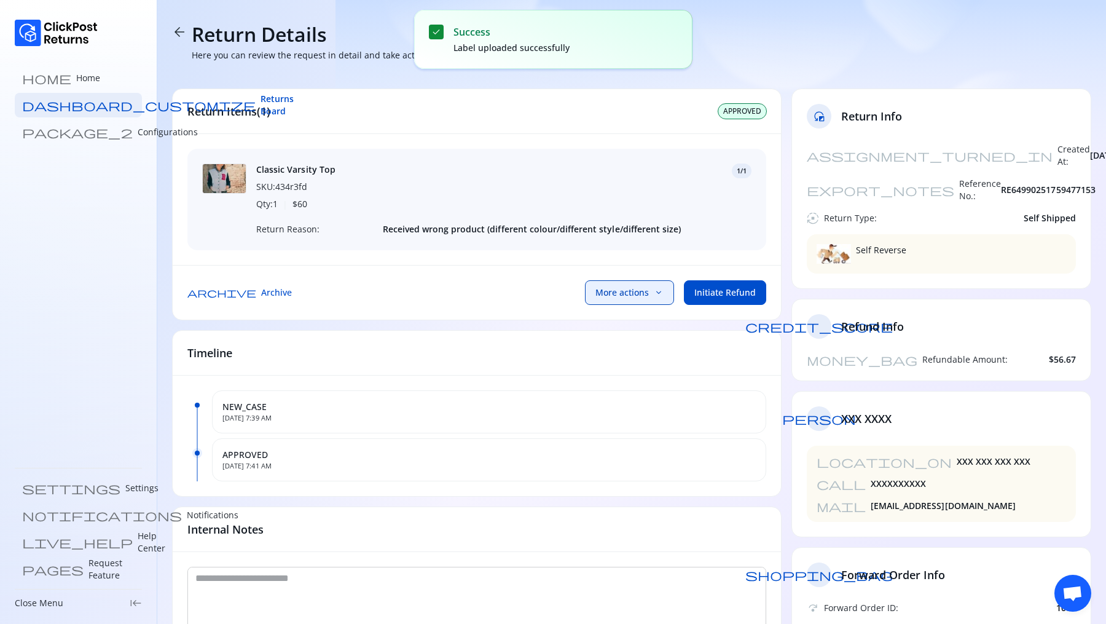
click at [623, 289] on span "More actions" at bounding box center [622, 292] width 53 height 12
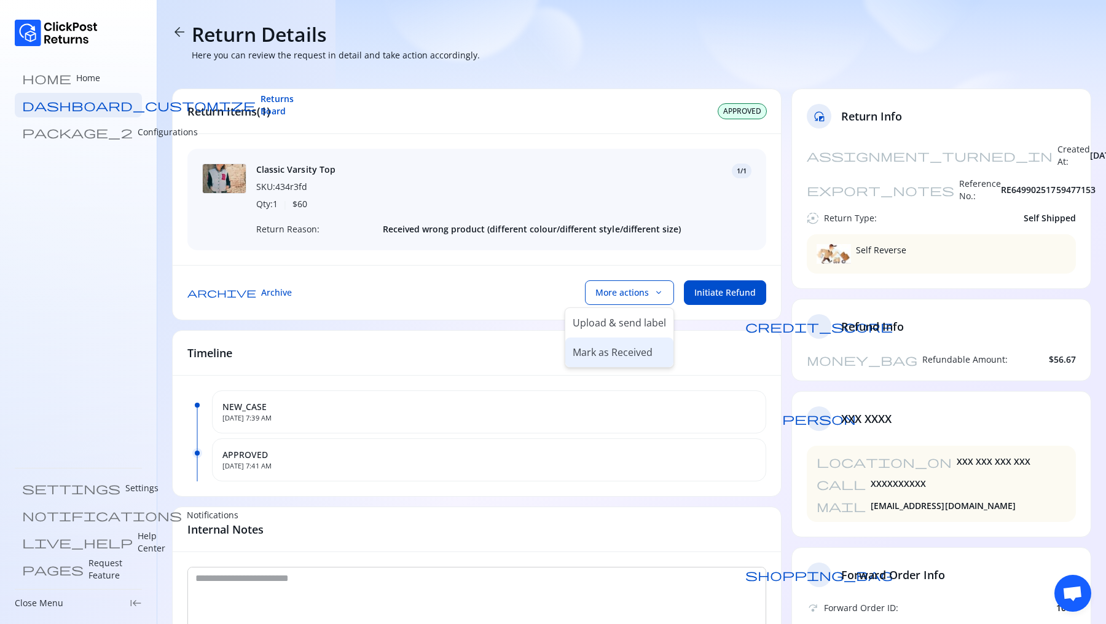
click at [629, 347] on p "Mark as Received" at bounding box center [613, 352] width 80 height 15
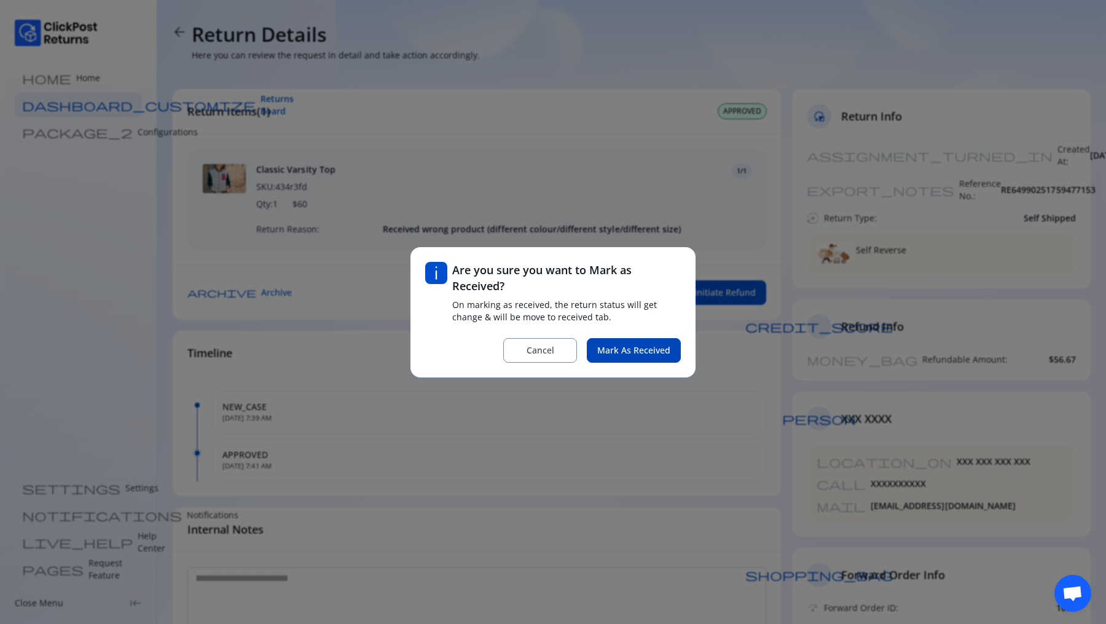
click at [615, 356] on span "Mark as Received" at bounding box center [633, 350] width 73 height 12
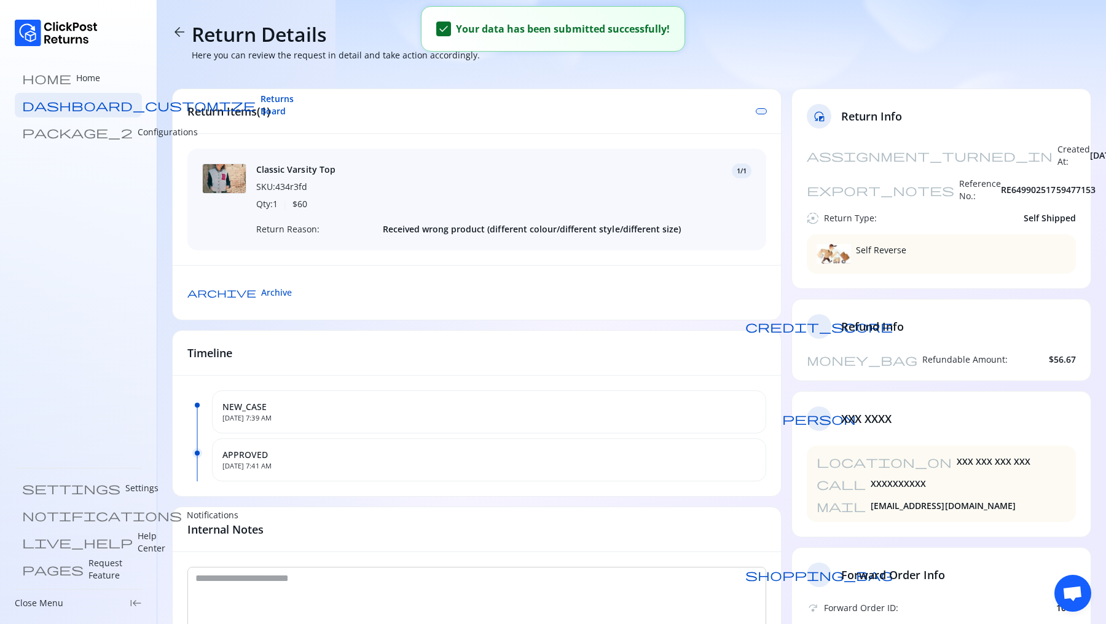
click at [760, 112] on div at bounding box center [762, 111] width 10 height 5
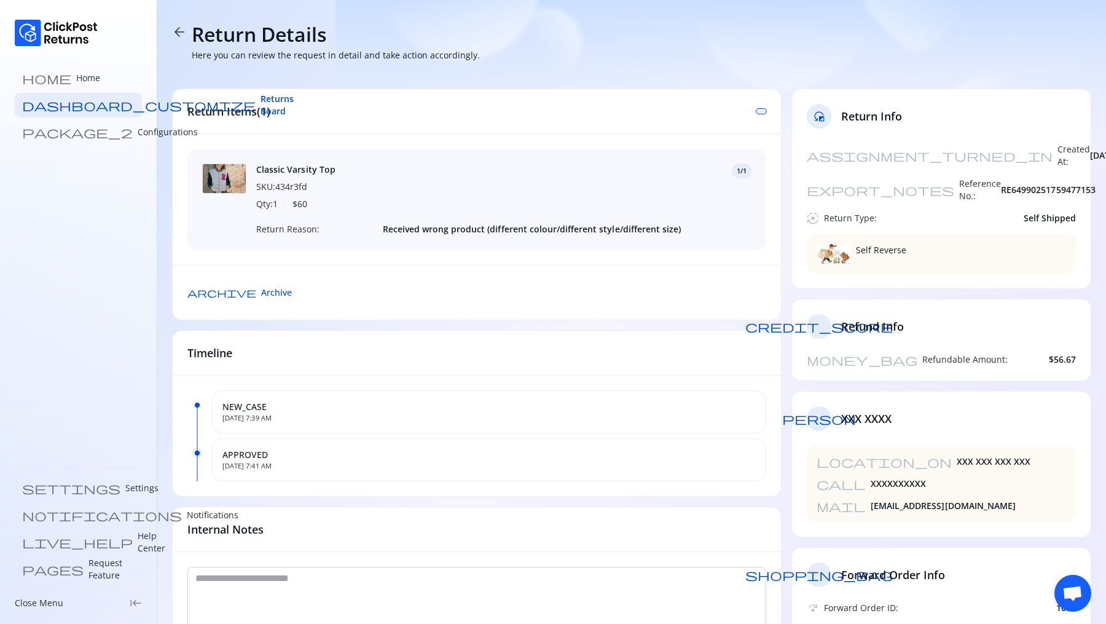
click at [395, 377] on div "NEW_CASE Oct 3, 2025, 7:39 AM APPROVED Oct 3, 2025, 7:41 AM" at bounding box center [477, 436] width 608 height 120
click at [261, 109] on span "Returns Board" at bounding box center [277, 105] width 33 height 25
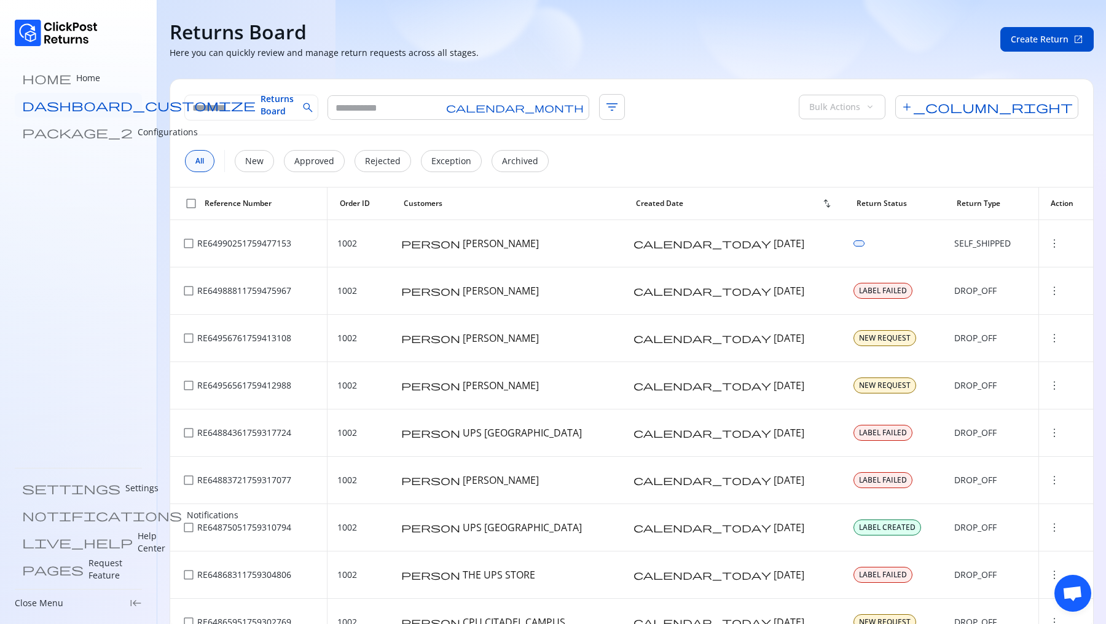
click at [261, 101] on span "Returns Board" at bounding box center [277, 105] width 33 height 25
click at [72, 66] on link "home Home" at bounding box center [78, 78] width 127 height 25
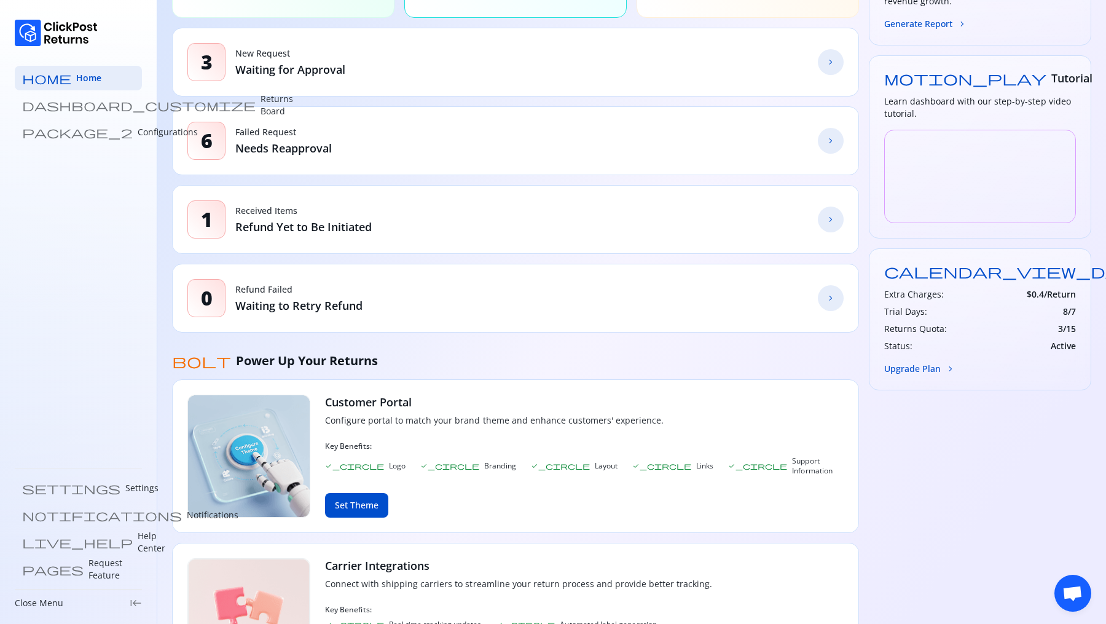
scroll to position [417, 0]
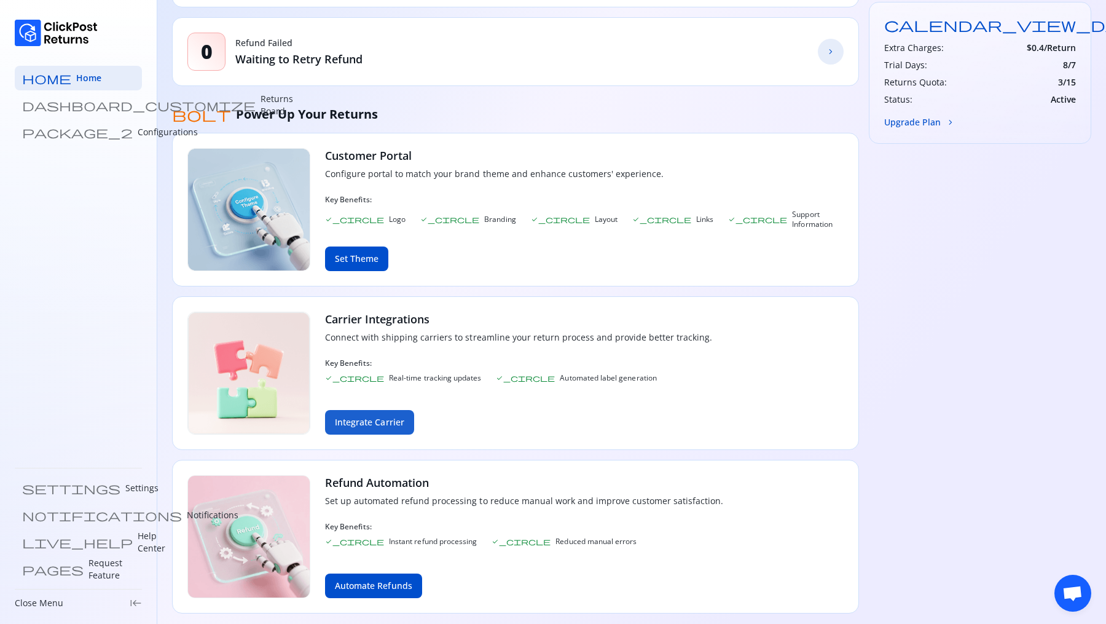
click at [372, 410] on button "Integrate Carrier" at bounding box center [369, 422] width 89 height 25
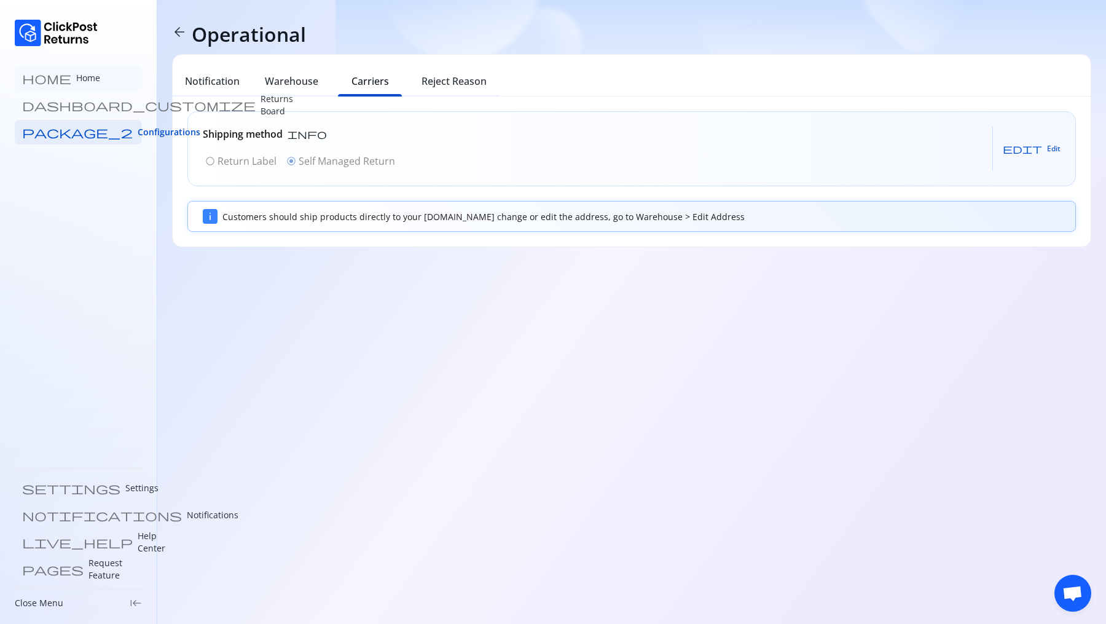
click at [76, 84] on p "Home" at bounding box center [88, 78] width 24 height 12
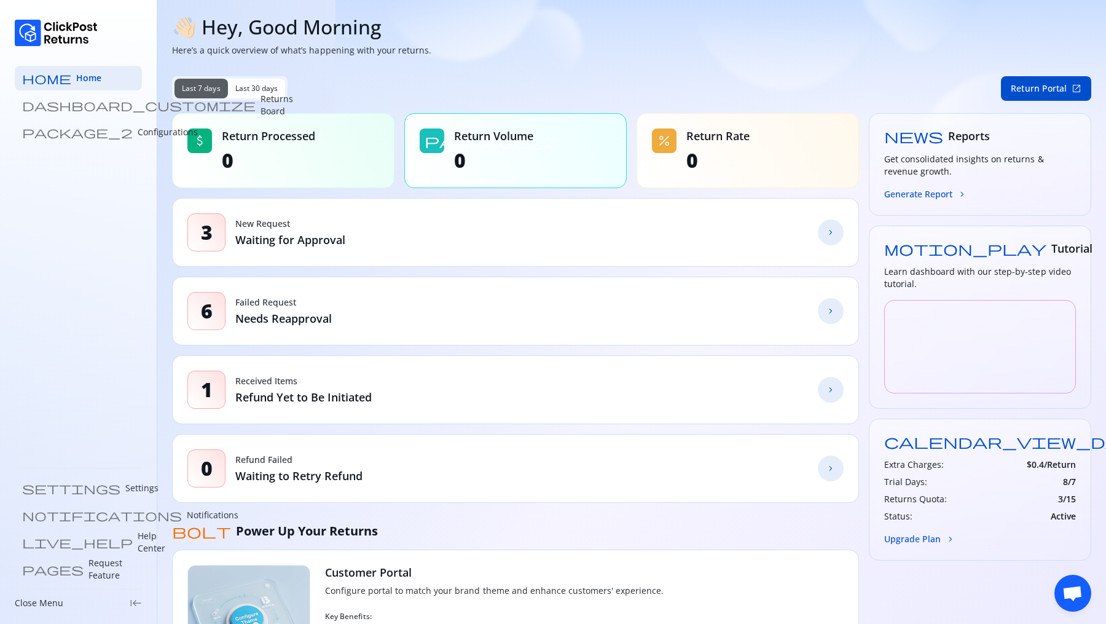
click at [258, 84] on span "Last 30 days" at bounding box center [256, 89] width 43 height 10
click at [249, 84] on span "Last 30 days" at bounding box center [256, 89] width 43 height 10
click at [205, 82] on button "Last 7 days" at bounding box center [201, 89] width 53 height 20
click at [251, 90] on span "Last 30 days" at bounding box center [256, 89] width 43 height 10
click at [203, 85] on span "Last 7 days" at bounding box center [201, 89] width 39 height 10
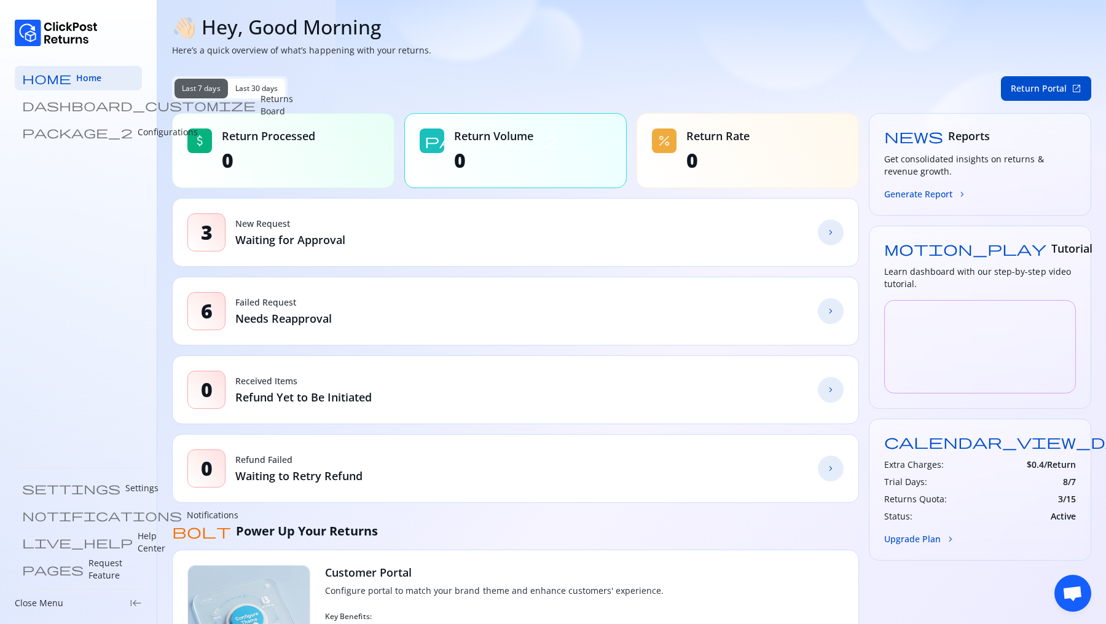
click at [229, 87] on button "Last 30 days" at bounding box center [257, 89] width 58 height 20
drag, startPoint x: 1065, startPoint y: 477, endPoint x: 1104, endPoint y: 477, distance: 39.3
click at [1104, 477] on section "👋🏻 Hey, Good Morning Here’s a quick overview of what’s happening with your retu…" at bounding box center [631, 522] width 949 height 1045
click at [1068, 476] on span "8 / 7" at bounding box center [1069, 482] width 13 height 12
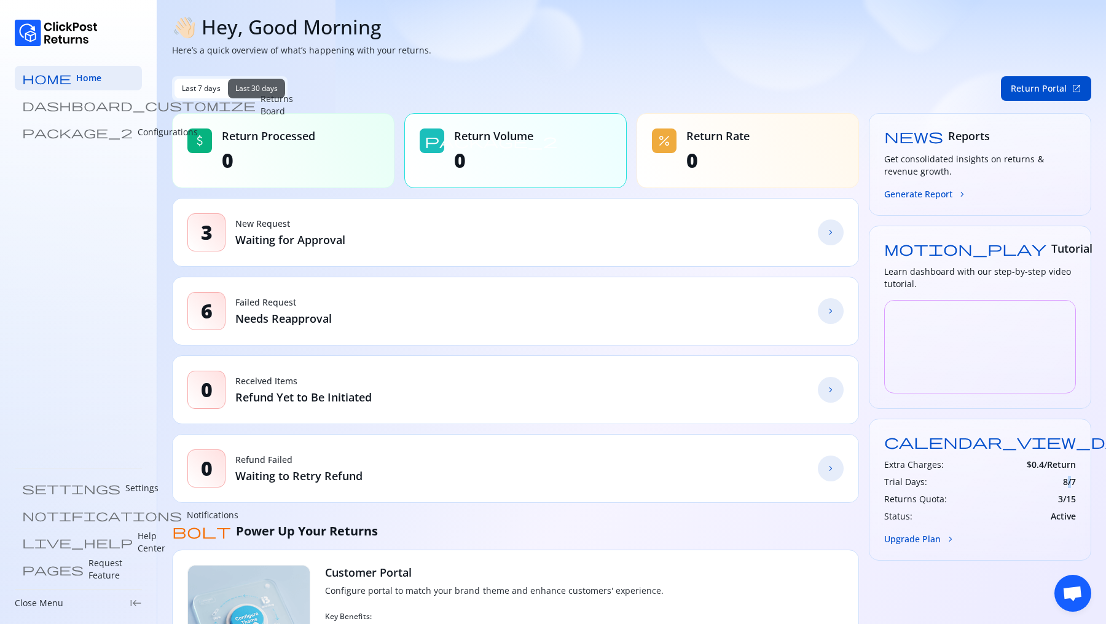
click at [1068, 476] on span "8 / 7" at bounding box center [1069, 482] width 13 height 12
click at [979, 473] on div "Extra Charges: $ 0.4 /Return Trial Days: 8 / 7 Returns Quota: 3 / 15 Status: Ac…" at bounding box center [980, 490] width 192 height 64
click at [891, 466] on h3 "Extra Charges:" at bounding box center [914, 464] width 60 height 12
drag, startPoint x: 887, startPoint y: 478, endPoint x: 1100, endPoint y: 481, distance: 212.7
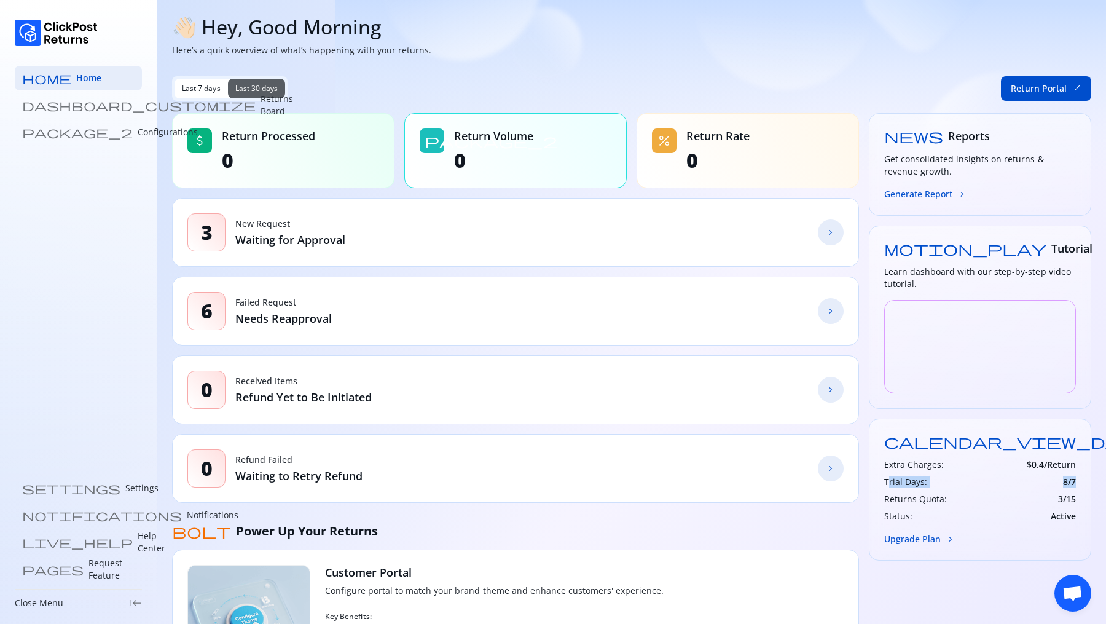
click at [1100, 481] on section "👋🏻 Hey, Good Morning Here’s a quick overview of what’s happening with your retu…" at bounding box center [631, 522] width 949 height 1045
click at [1057, 478] on div "Trial Days: 8 / 7" at bounding box center [980, 482] width 192 height 12
click at [1085, 488] on div "calendar_view_day Plan Free Extra Charges: $ 0.4 /Return Trial Days: 8 / 7 Retu…" at bounding box center [980, 490] width 222 height 142
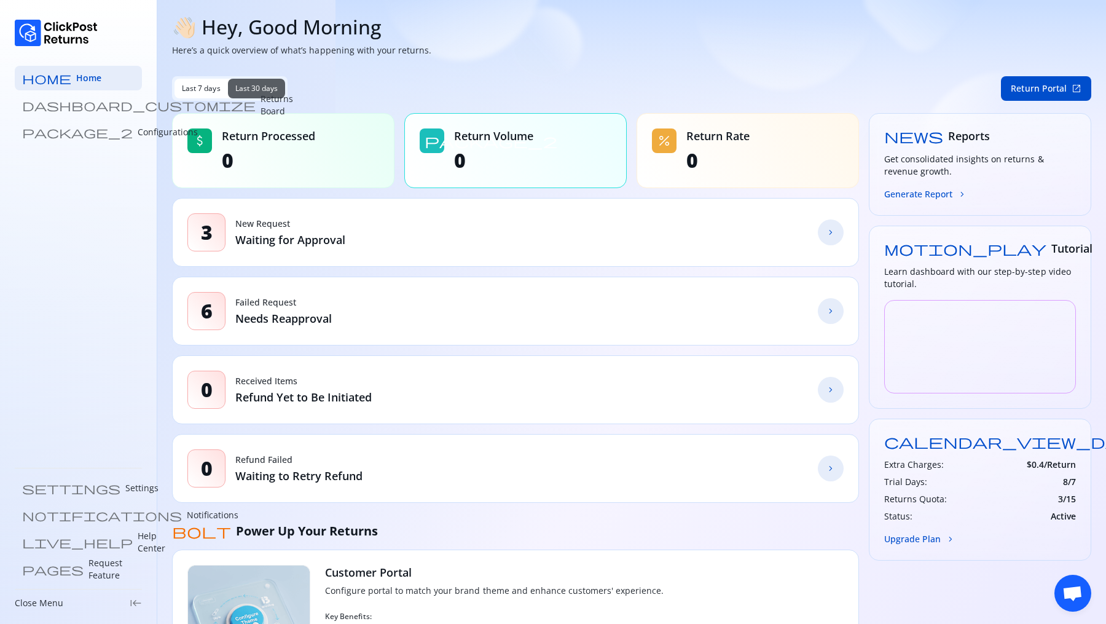
click at [1061, 482] on div "Trial Days: 8 / 7" at bounding box center [980, 482] width 192 height 12
click at [1038, 503] on div "Extra Charges: $ 0.4 /Return Trial Days: 8 / 7 Returns Quota: 3 / 15 Status: Ac…" at bounding box center [980, 490] width 192 height 64
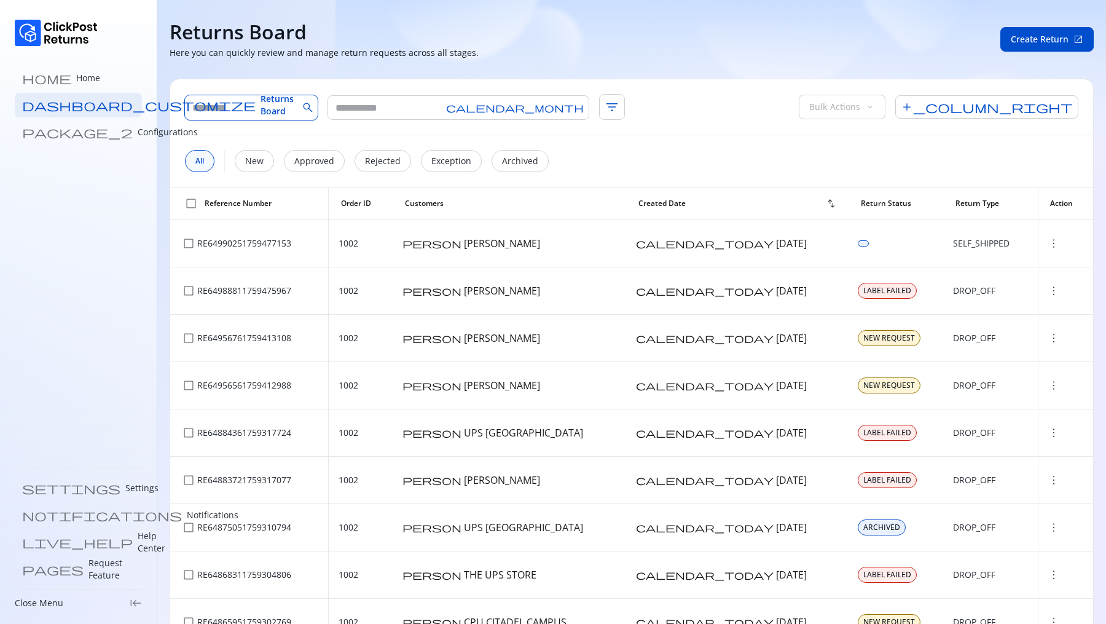
click at [280, 100] on input "text" at bounding box center [241, 107] width 113 height 25
type input "****"
click at [371, 108] on span "search" at bounding box center [377, 107] width 12 height 12
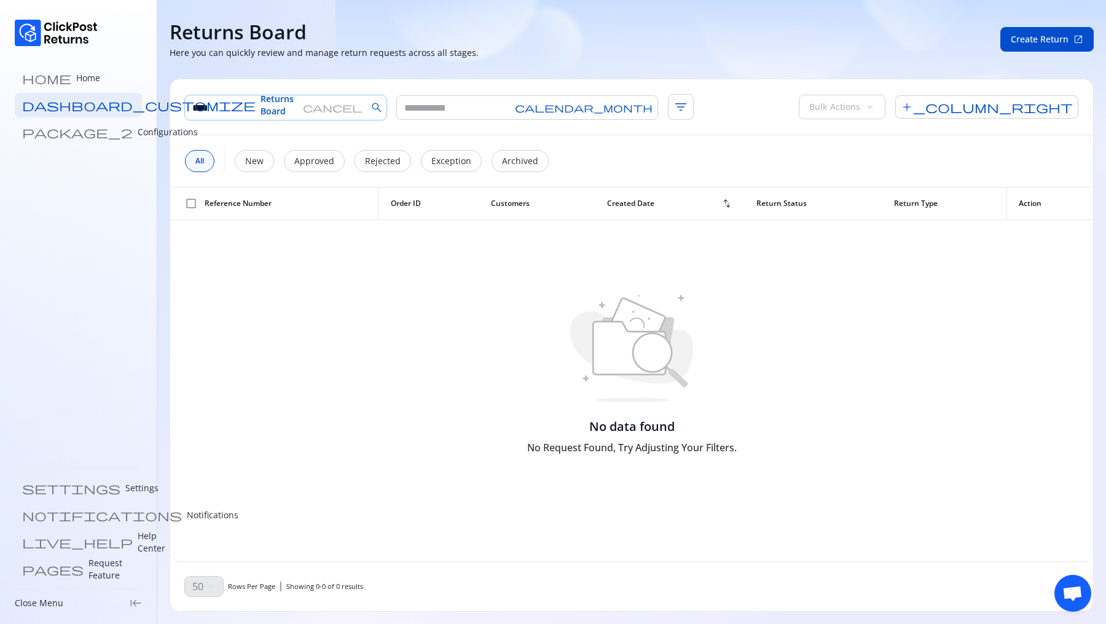
click at [320, 111] on span "cancel" at bounding box center [332, 108] width 59 height 10
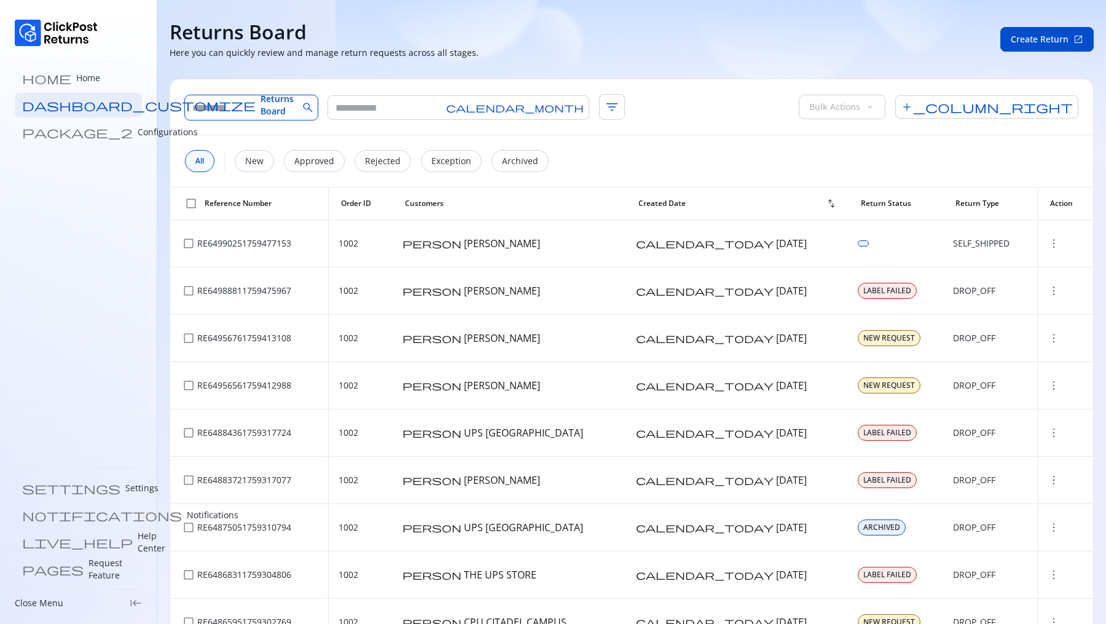
click at [270, 113] on input "text" at bounding box center [241, 107] width 113 height 25
type input "****"
click at [371, 112] on span "search" at bounding box center [377, 107] width 12 height 12
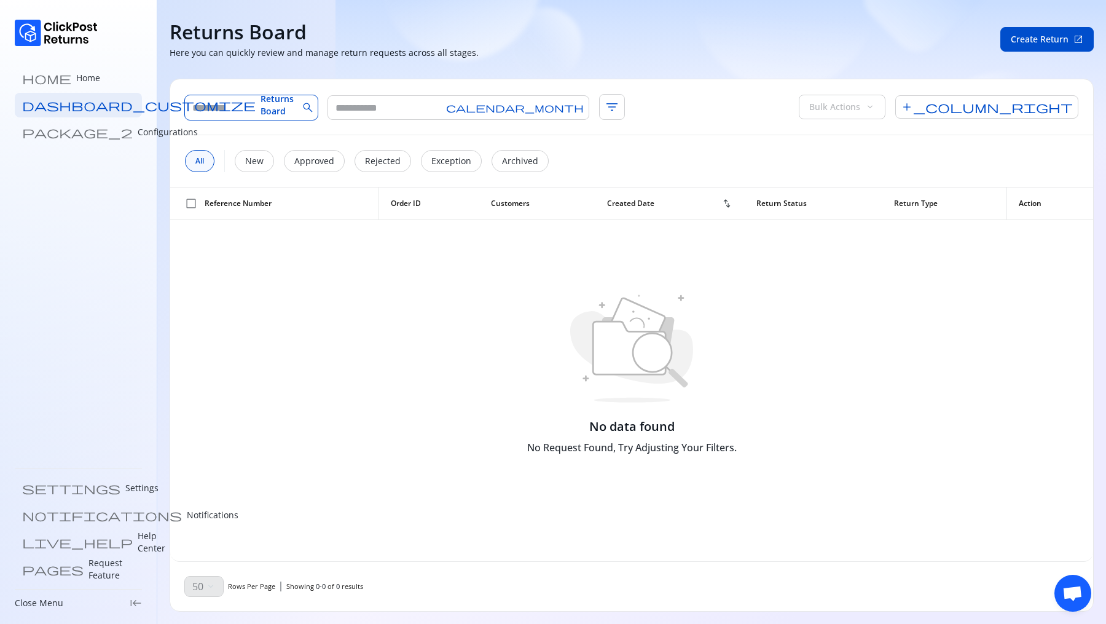
click at [287, 108] on input "text" at bounding box center [241, 107] width 113 height 25
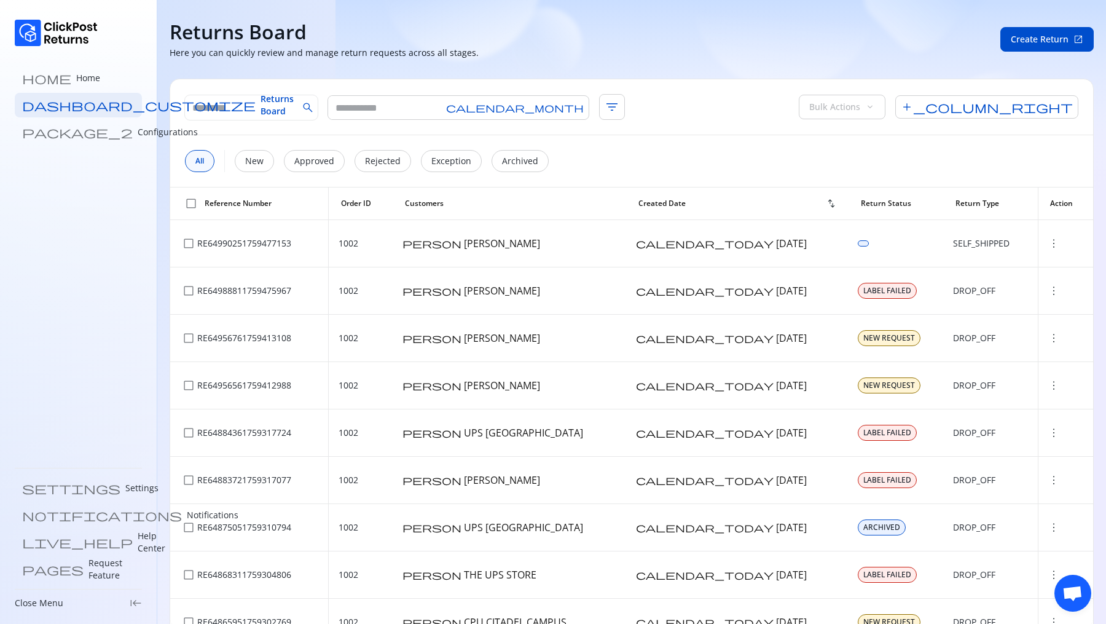
click at [192, 204] on span "check_box_outline_blank" at bounding box center [191, 203] width 12 height 12
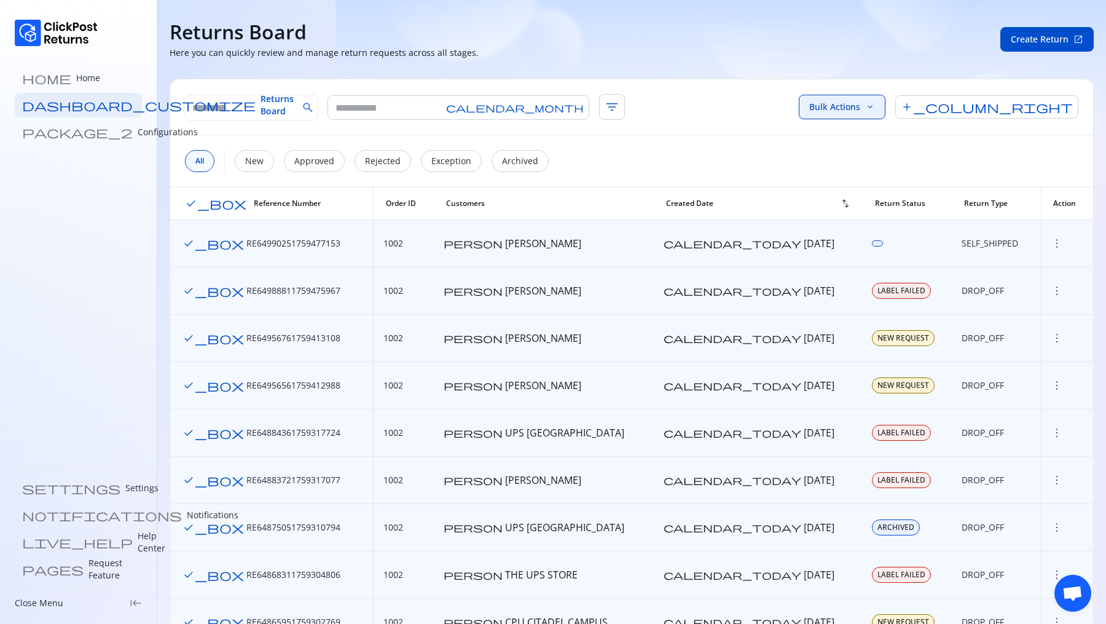
click at [886, 103] on button "Bulk Actions keyboard_arrow_down" at bounding box center [842, 107] width 87 height 25
click at [846, 136] on p "Approve" at bounding box center [826, 137] width 39 height 15
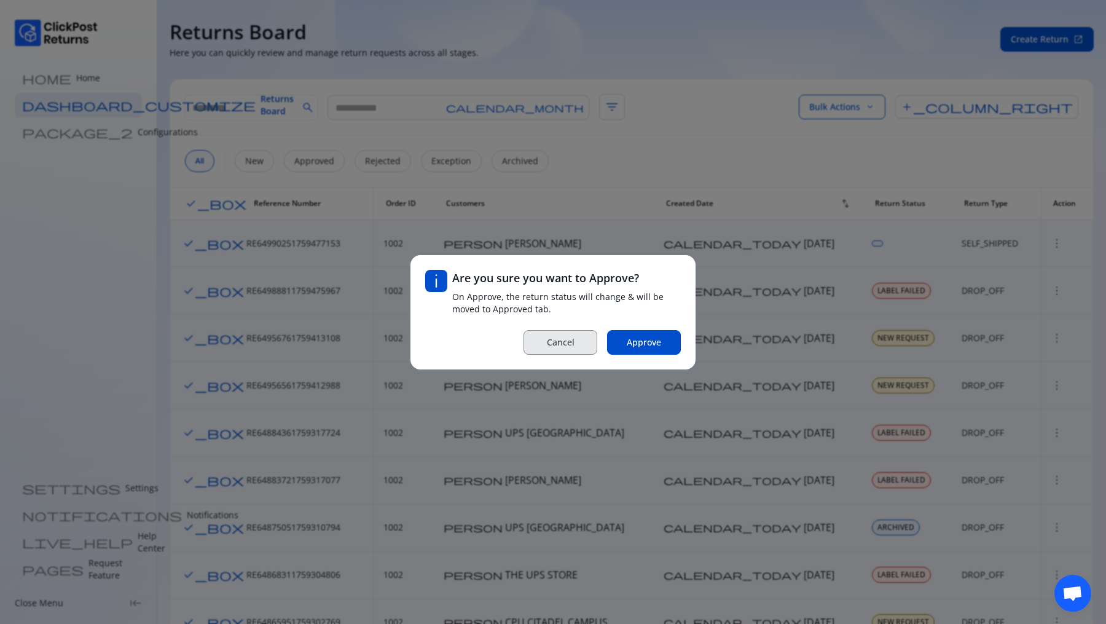
click at [567, 345] on span "Cancel" at bounding box center [561, 342] width 28 height 12
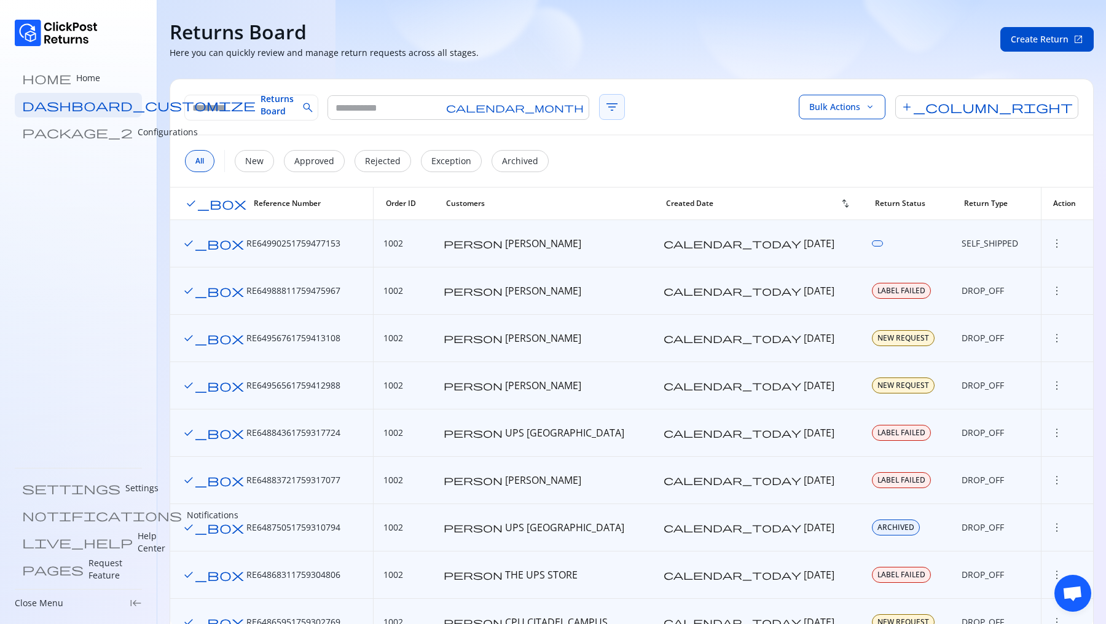
click at [599, 101] on span "filter_list" at bounding box center [612, 107] width 26 height 26
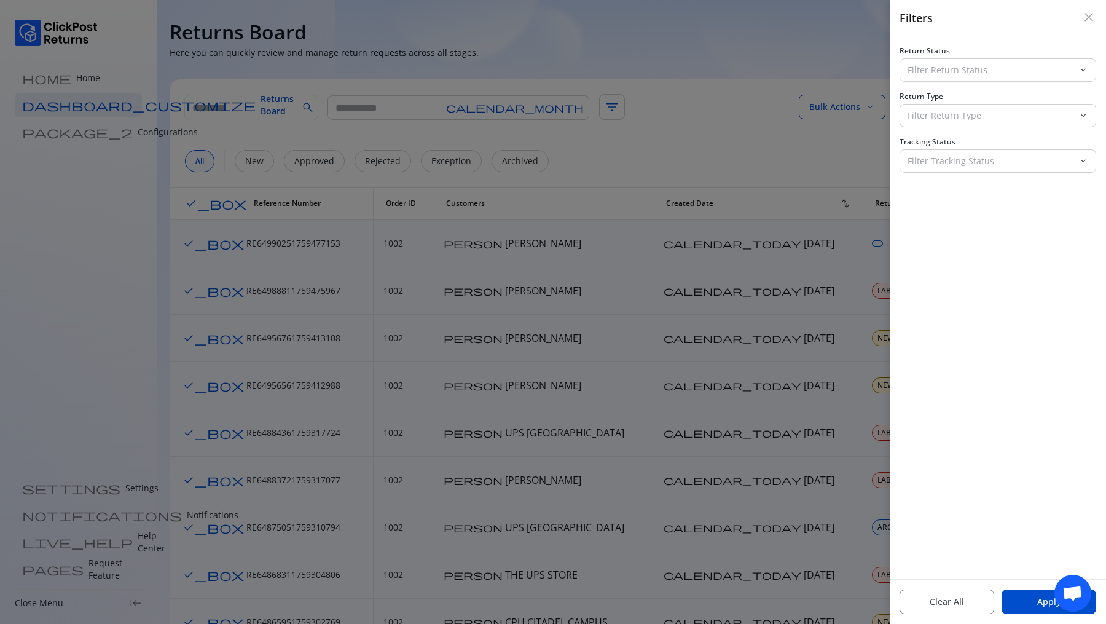
click at [930, 83] on div "Return Status Filter Return Status keyboard_arrow_down Return Type Filter Retur…" at bounding box center [998, 109] width 197 height 127
click at [930, 69] on p "Filter Return Status" at bounding box center [991, 70] width 166 height 12
click at [806, 56] on div at bounding box center [553, 312] width 1106 height 624
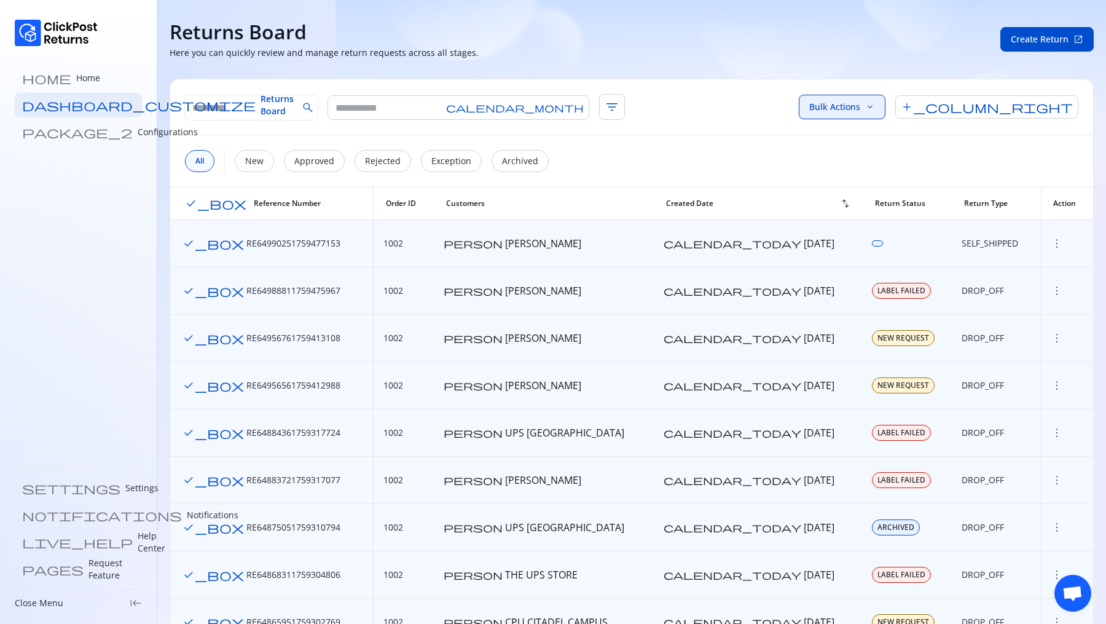
click at [886, 106] on button "Bulk Actions keyboard_arrow_down" at bounding box center [842, 107] width 87 height 25
click at [1068, 112] on span "add_column_right" at bounding box center [986, 106] width 183 height 23
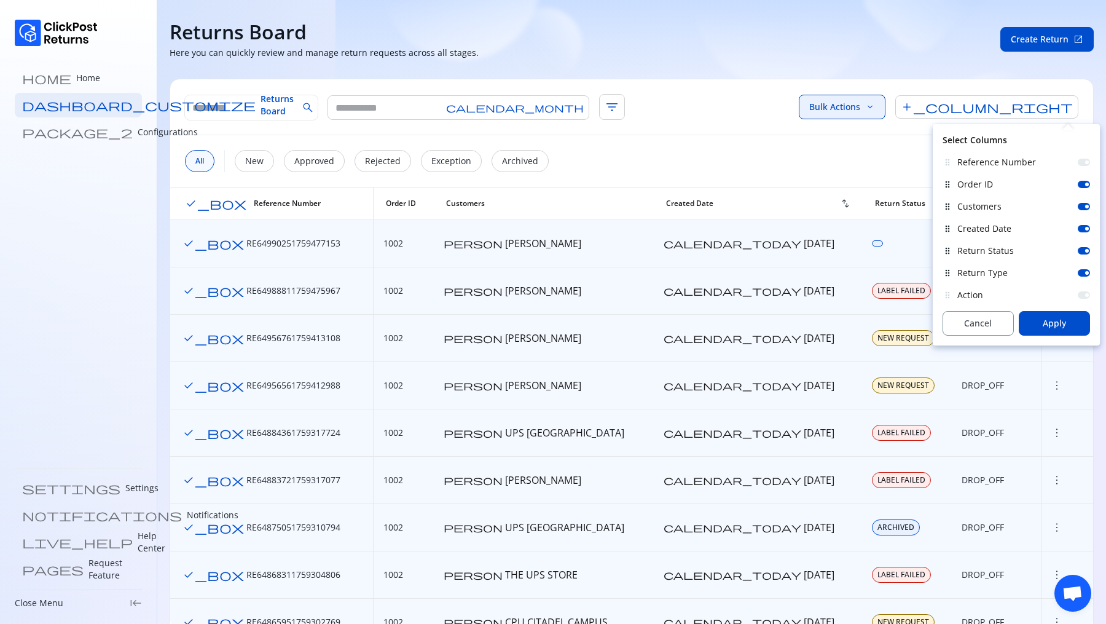
click at [886, 109] on button "Bulk Actions keyboard_arrow_down" at bounding box center [842, 107] width 87 height 25
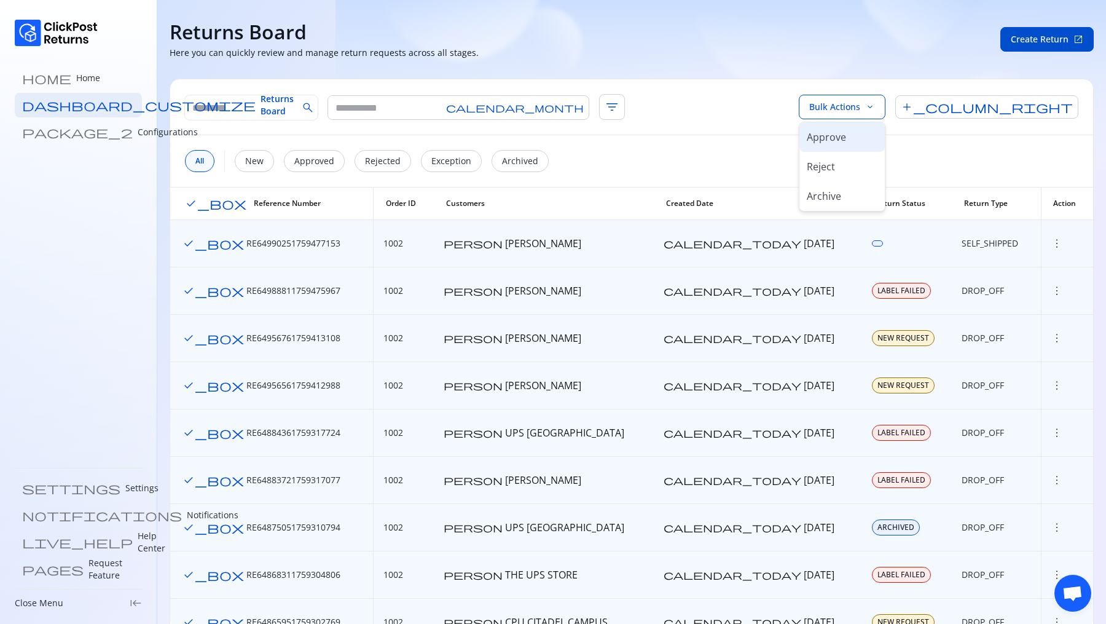
click at [878, 138] on div "Approve" at bounding box center [842, 137] width 71 height 15
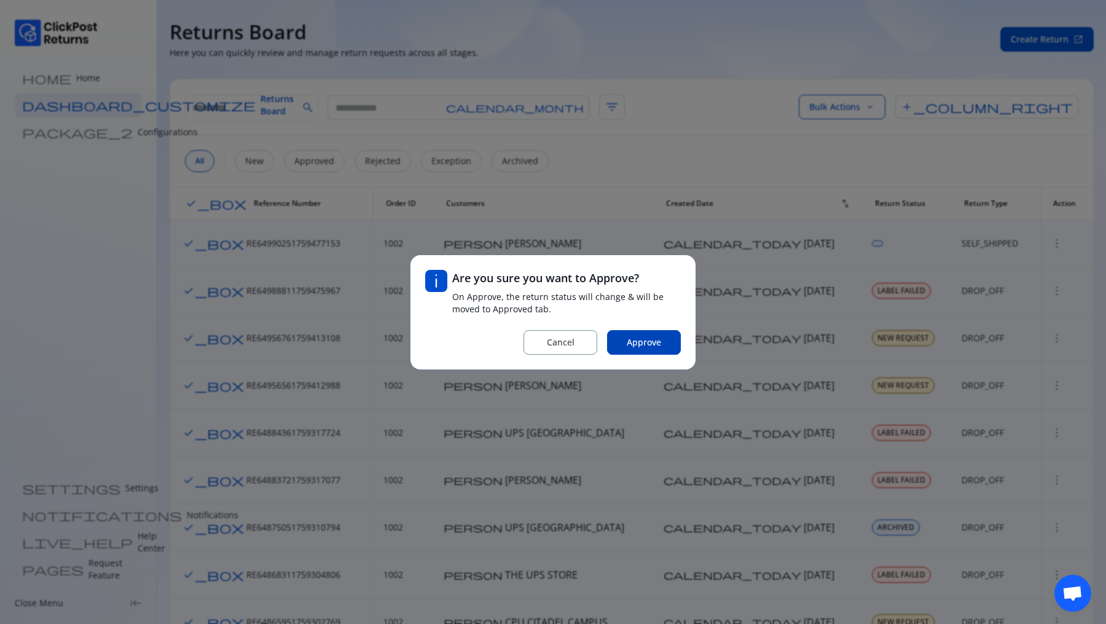
click at [645, 350] on button "Approve" at bounding box center [644, 342] width 74 height 25
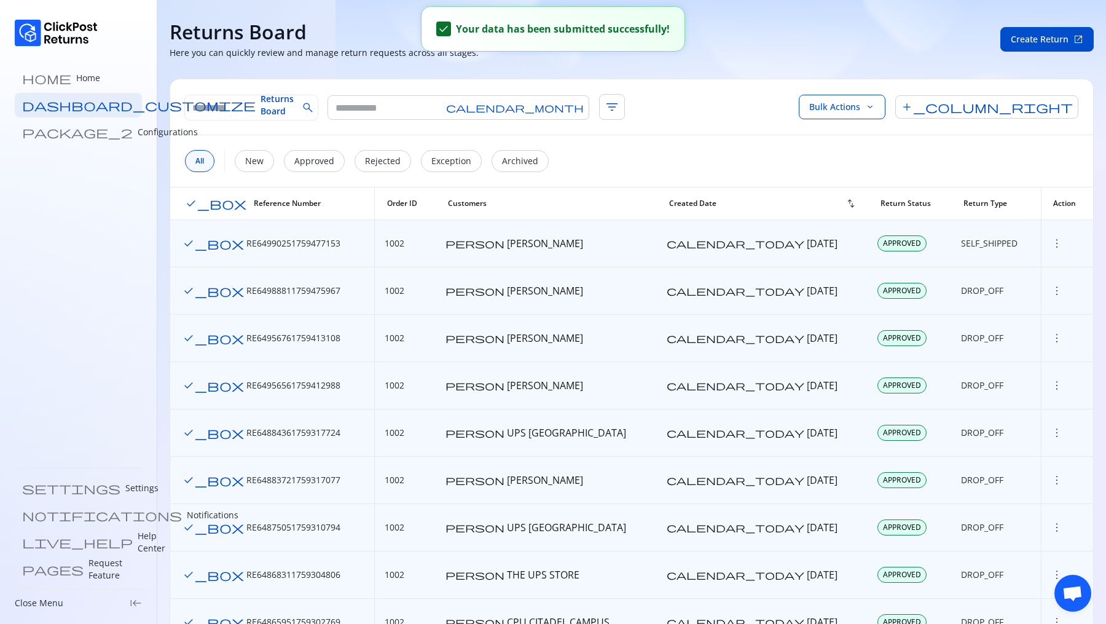
click at [645, 350] on td "person Kammaljit Deka" at bounding box center [547, 338] width 222 height 47
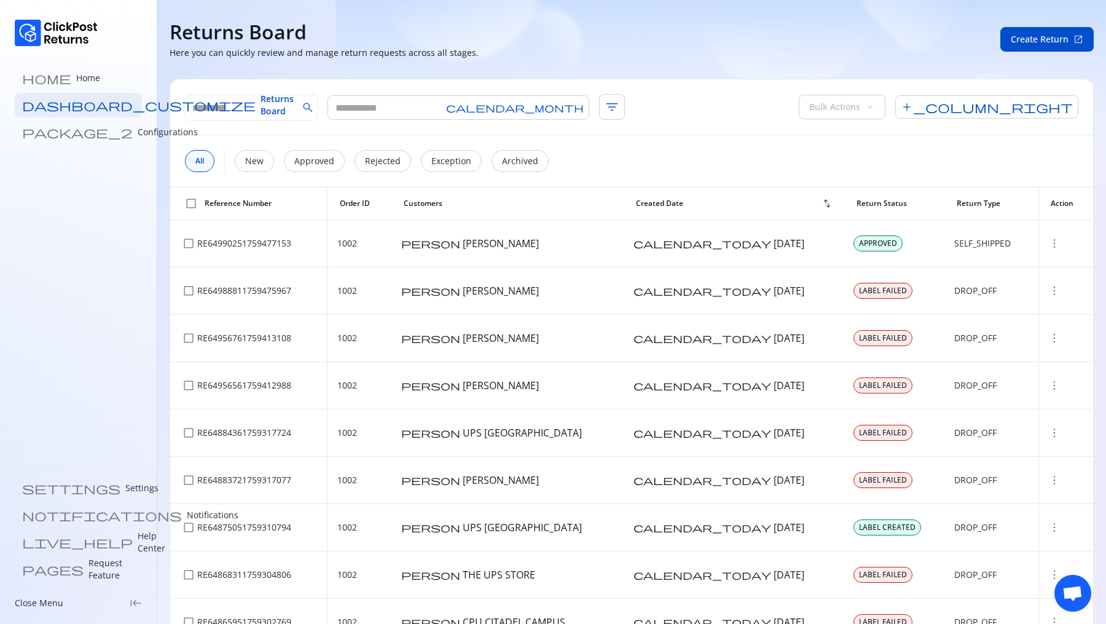
click at [188, 203] on span "check_box_outline_blank" at bounding box center [191, 203] width 12 height 12
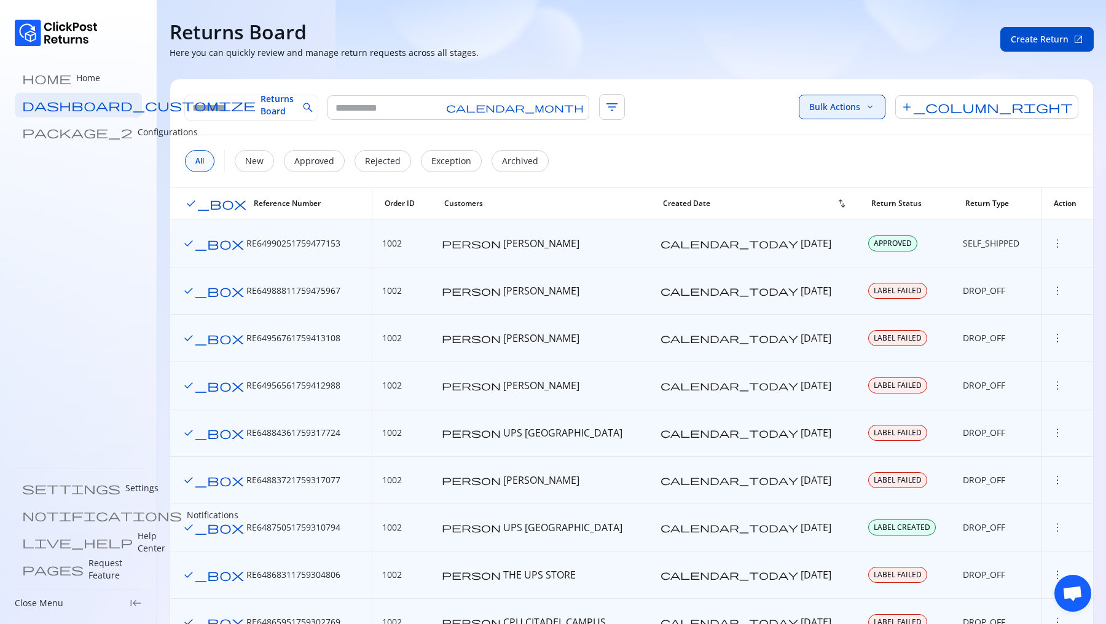
click at [860, 112] on span "Bulk Actions" at bounding box center [834, 107] width 51 height 12
click at [1066, 116] on span "add_column_right" at bounding box center [986, 106] width 183 height 23
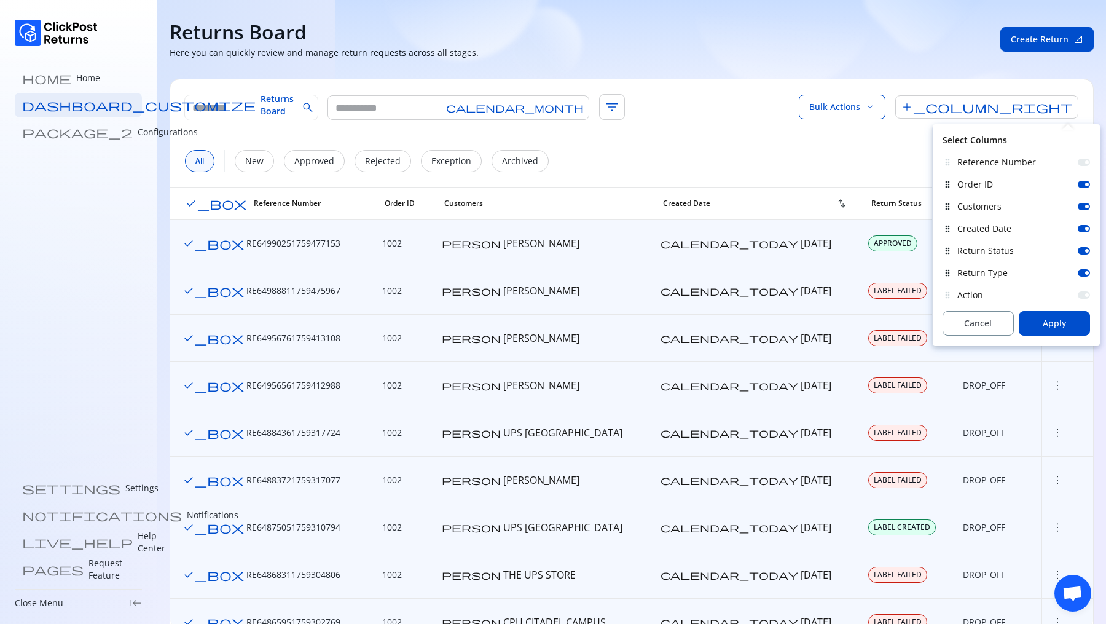
click at [869, 106] on div "search calendar_month filter_list Bulk Actions keyboard_arrow_down add_column_r…" at bounding box center [631, 107] width 923 height 56
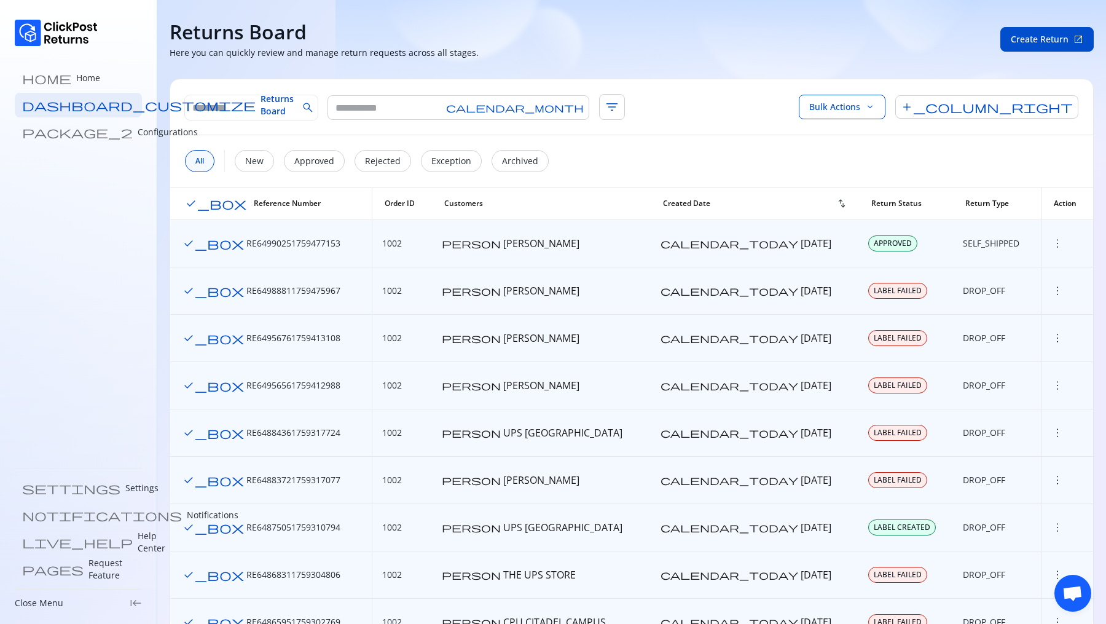
click at [485, 110] on div "search calendar_month filter_list" at bounding box center [405, 107] width 440 height 26
click at [599, 110] on span "filter_list" at bounding box center [612, 107] width 26 height 26
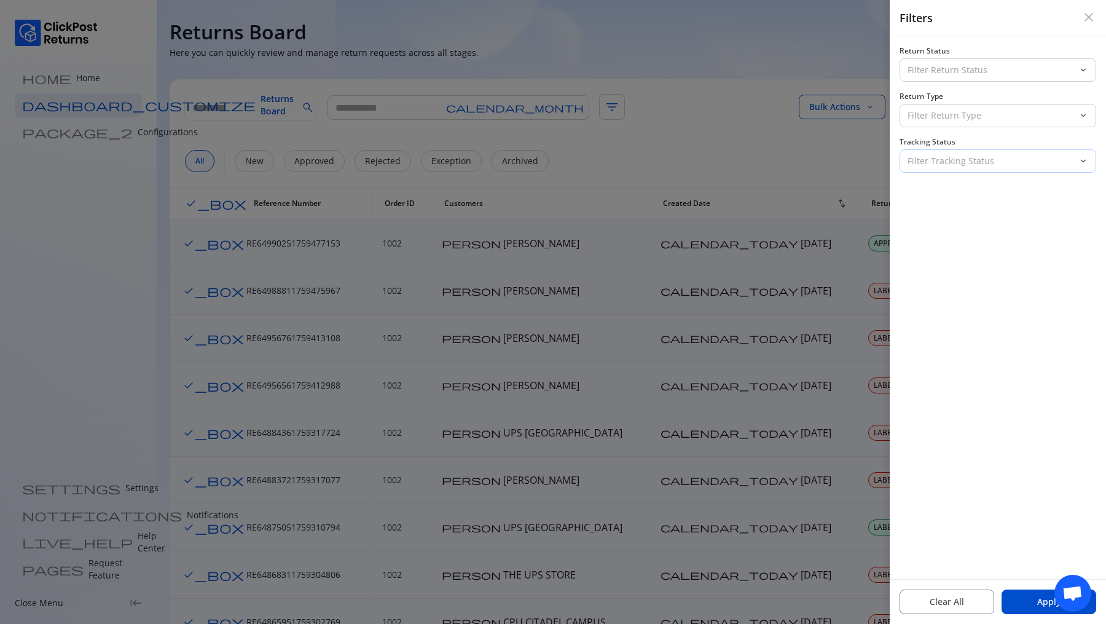
click at [964, 151] on div "Filter Tracking Status" at bounding box center [989, 161] width 178 height 22
click at [792, 93] on div at bounding box center [553, 312] width 1106 height 624
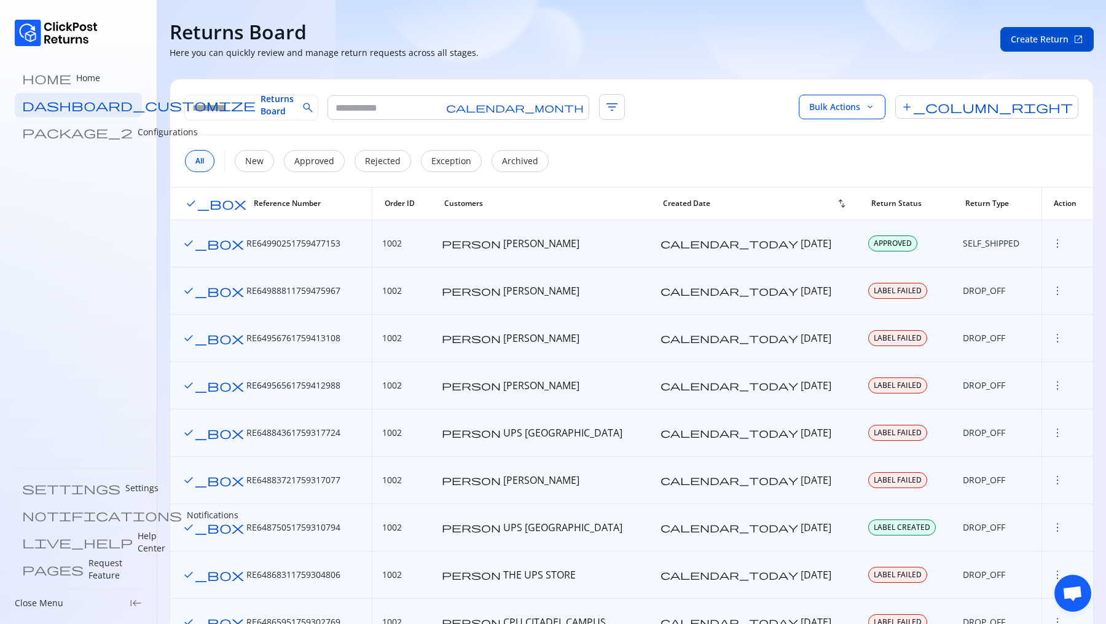
click at [138, 130] on p "Configurations" at bounding box center [168, 132] width 60 height 12
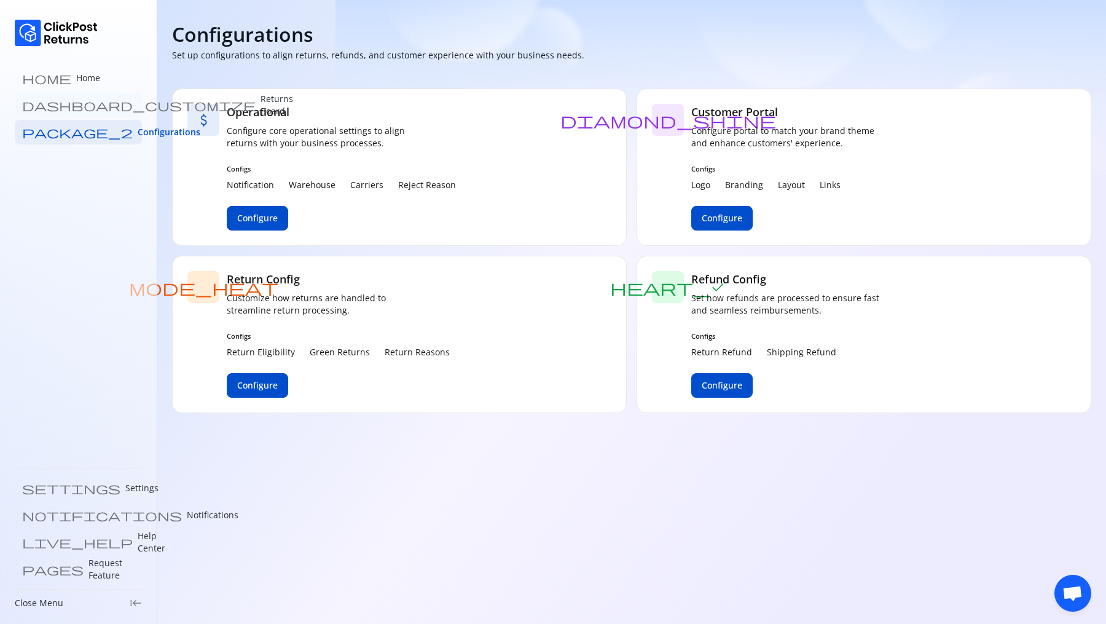
click at [261, 104] on p "Returns Board" at bounding box center [277, 105] width 33 height 25
